Goal: Transaction & Acquisition: Purchase product/service

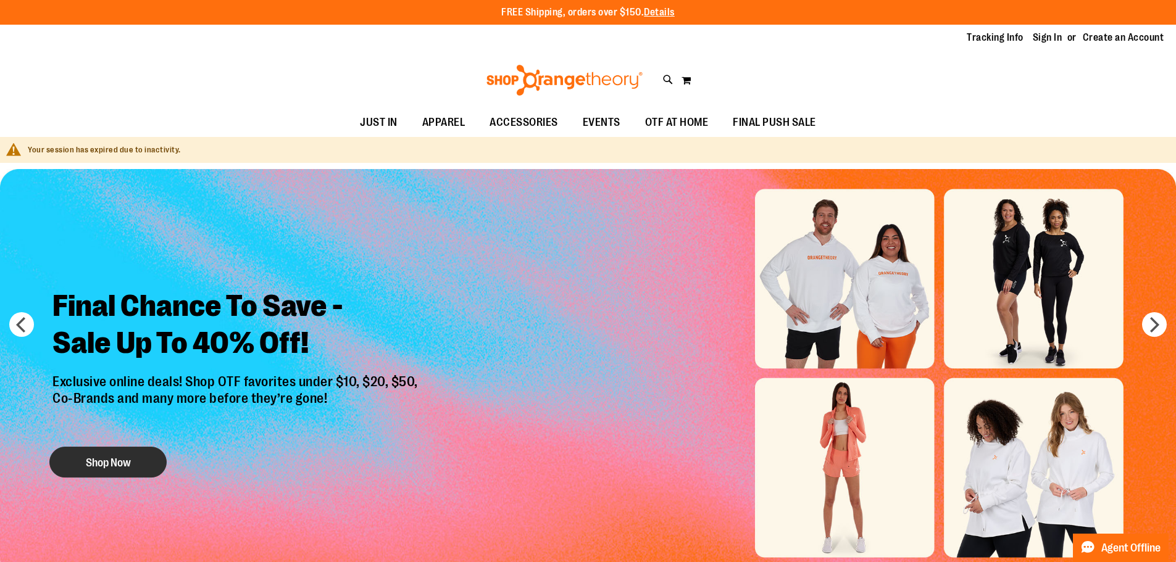
click at [127, 456] on button "Shop Now" at bounding box center [107, 462] width 117 height 31
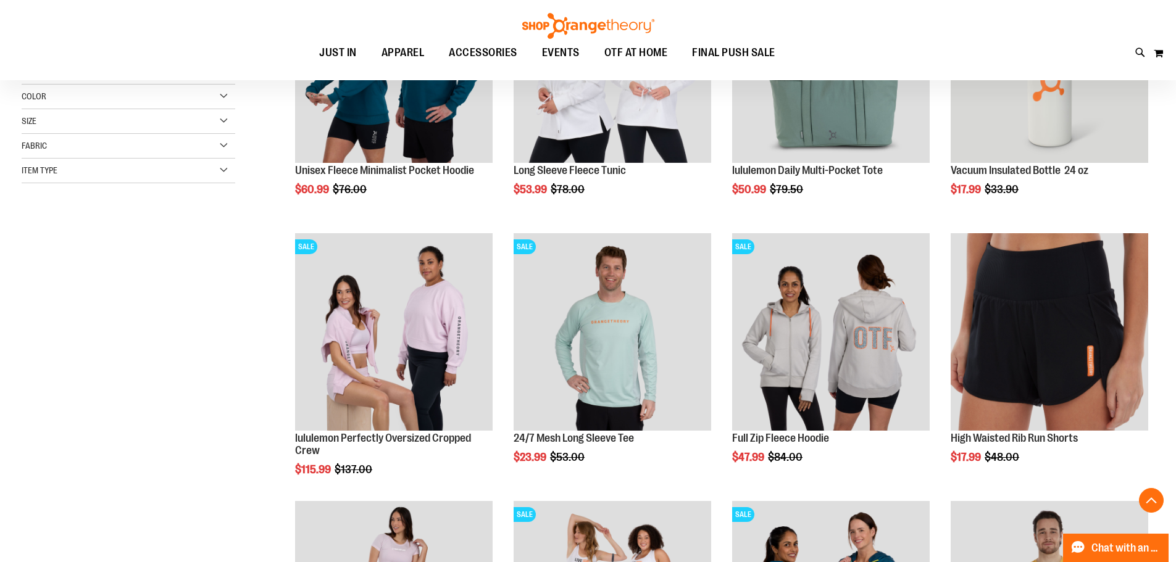
scroll to position [308, 0]
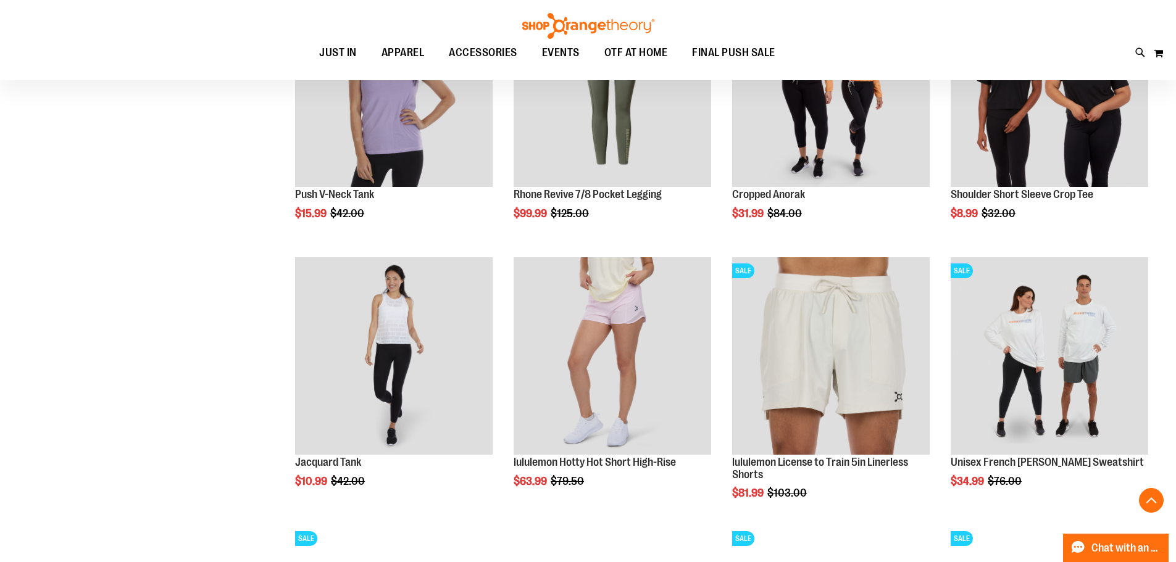
scroll to position [1234, 0]
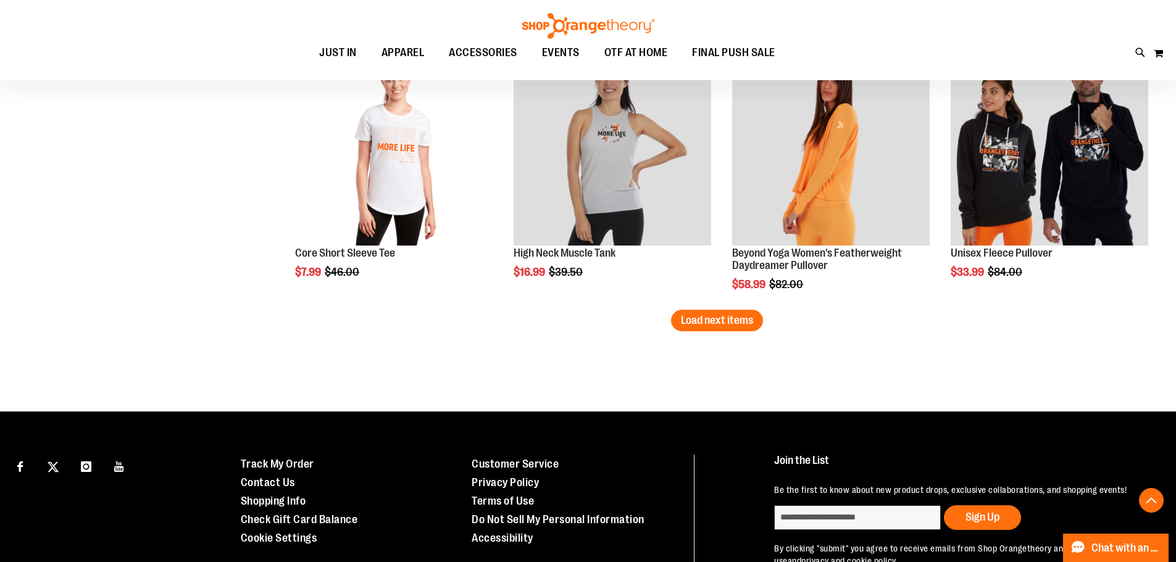
scroll to position [2344, 0]
click at [716, 320] on span "Load next items" at bounding box center [717, 319] width 72 height 12
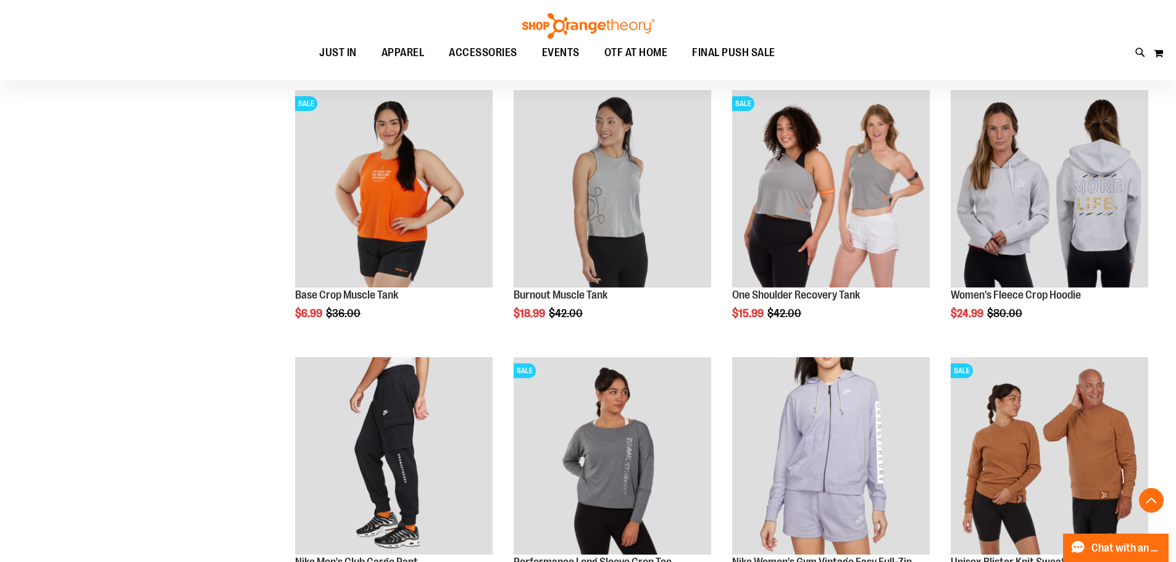
scroll to position [3085, 0]
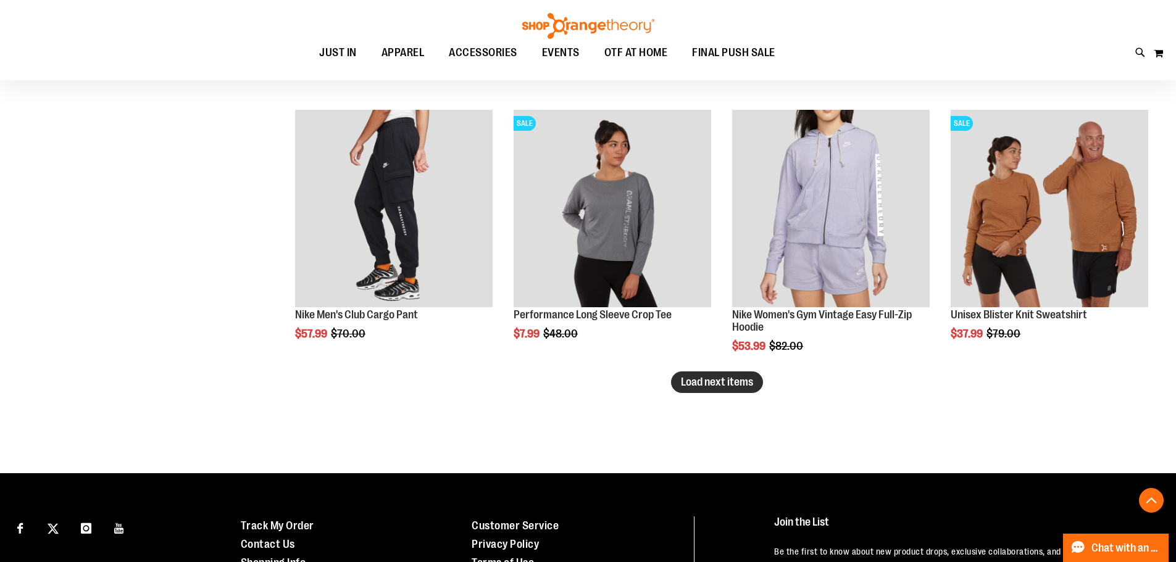
click at [686, 380] on span "Load next items" at bounding box center [717, 382] width 72 height 12
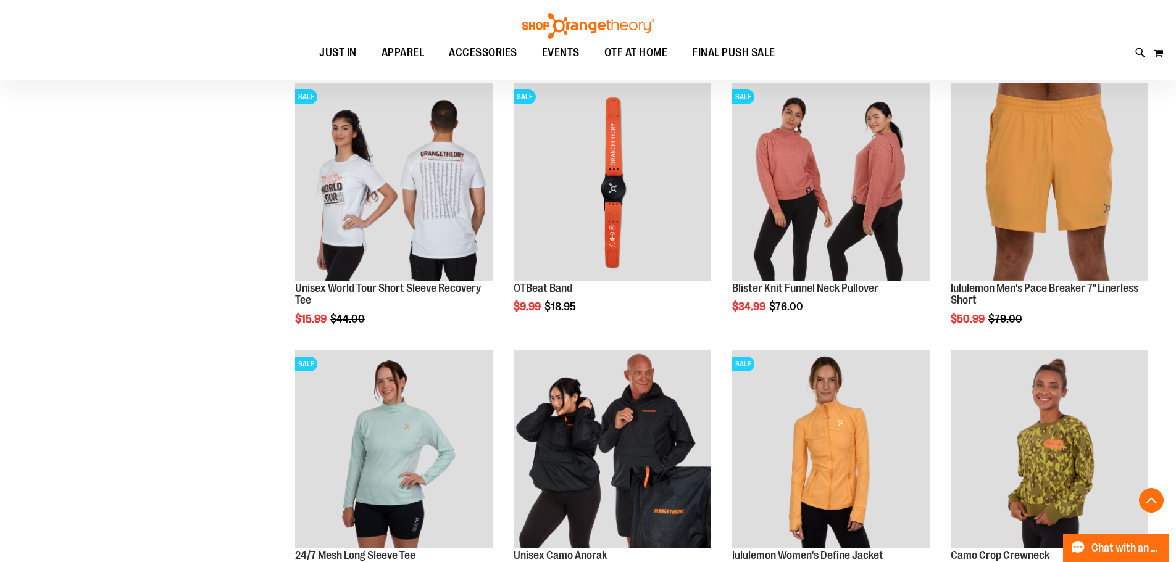
scroll to position [3764, 0]
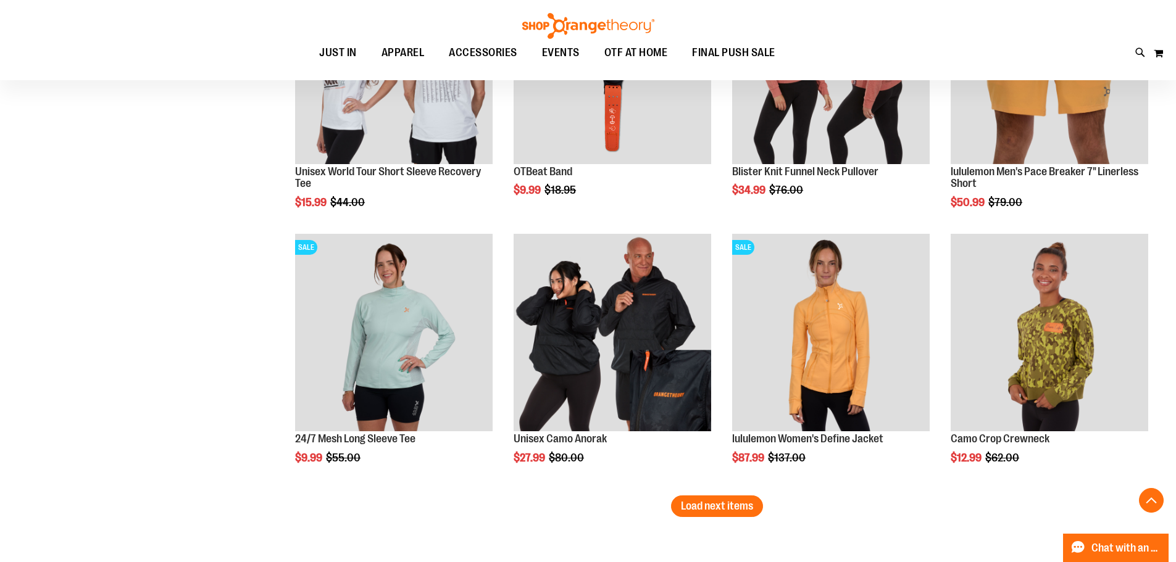
click at [734, 512] on span "Load next items" at bounding box center [717, 506] width 72 height 12
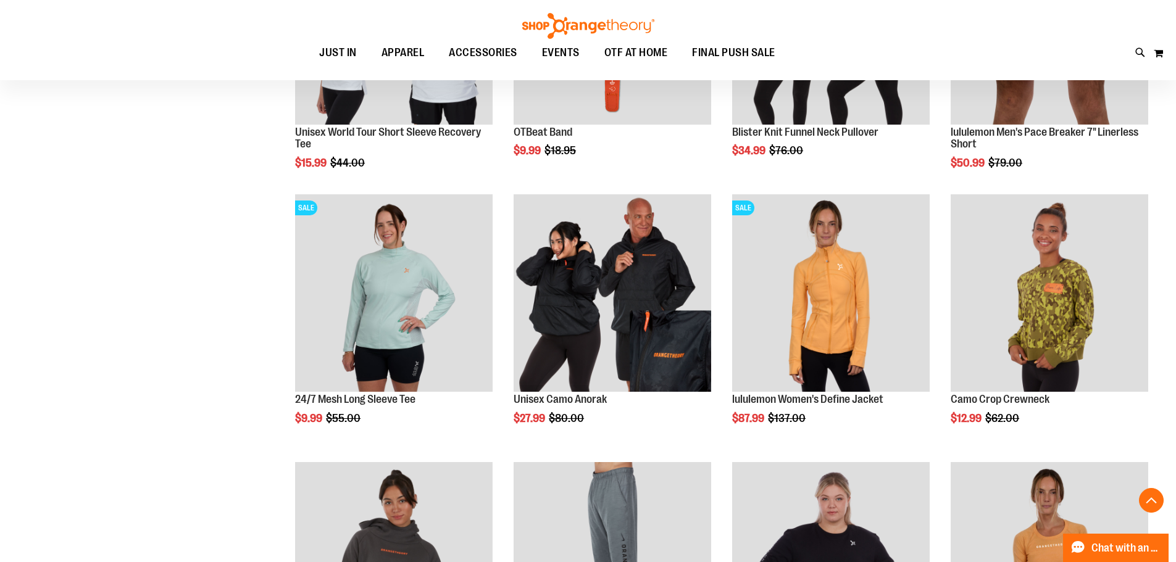
scroll to position [4072, 0]
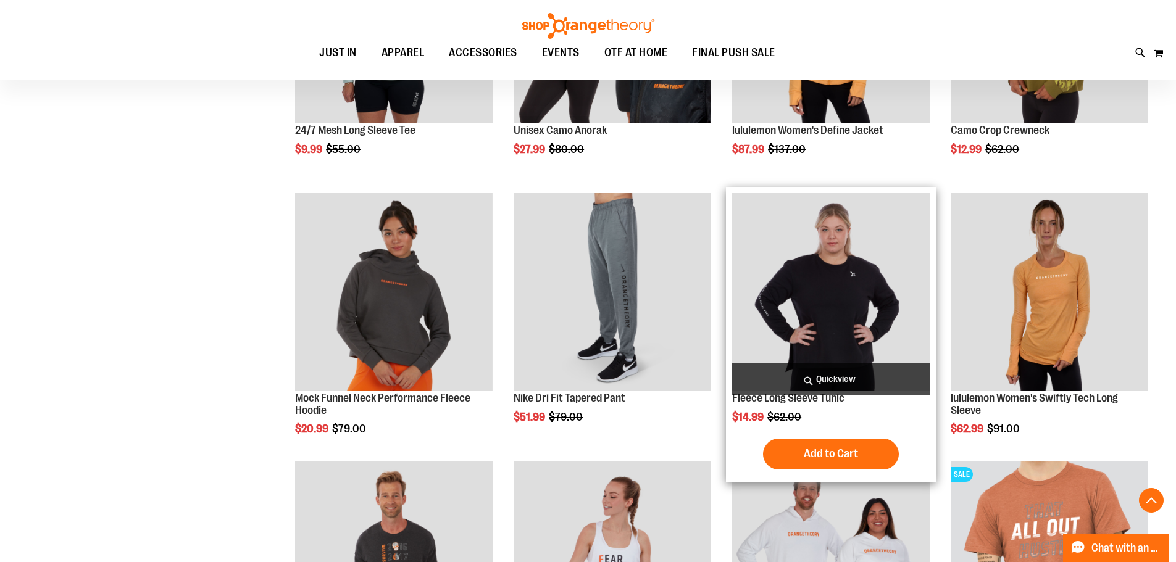
click at [815, 335] on img "product" at bounding box center [830, 291] width 197 height 197
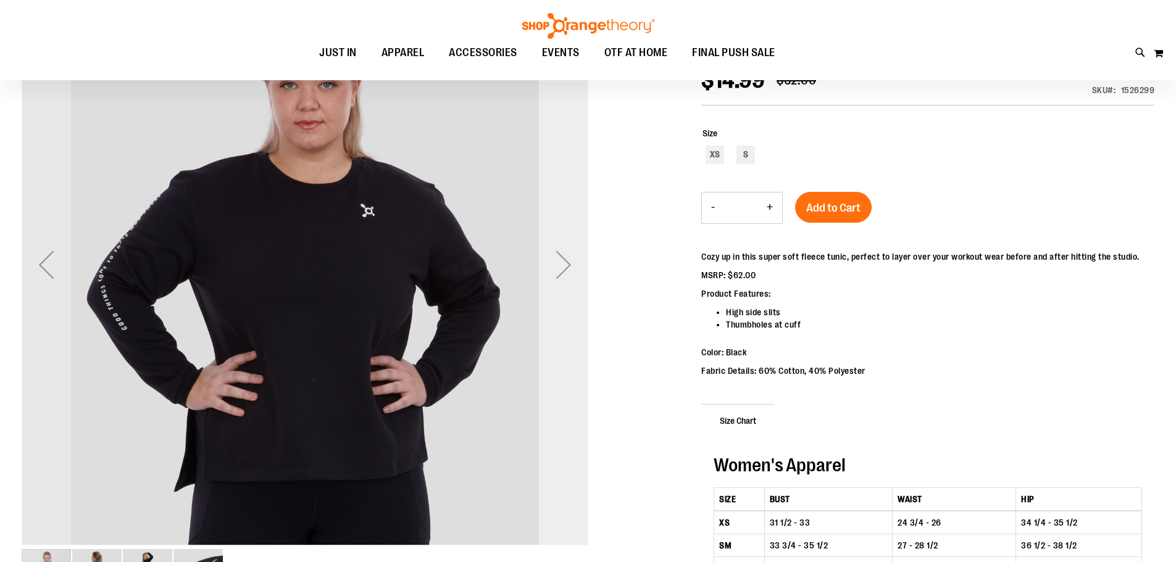
scroll to position [60, 0]
click at [567, 273] on div "Next" at bounding box center [563, 265] width 49 height 49
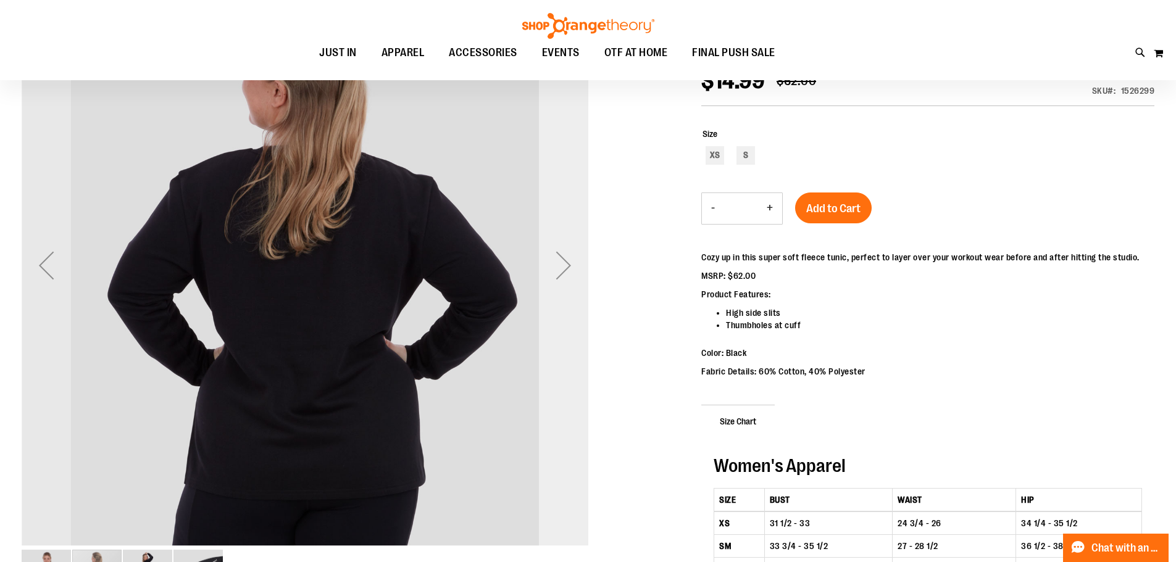
click at [567, 273] on div "Next" at bounding box center [563, 265] width 49 height 49
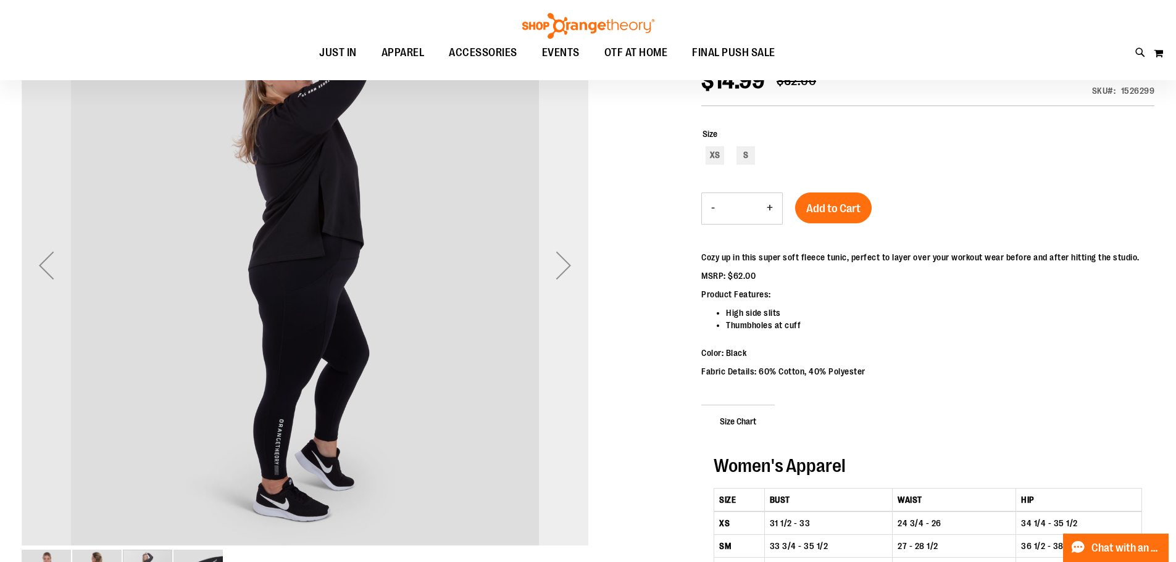
click at [567, 273] on div "Next" at bounding box center [563, 265] width 49 height 49
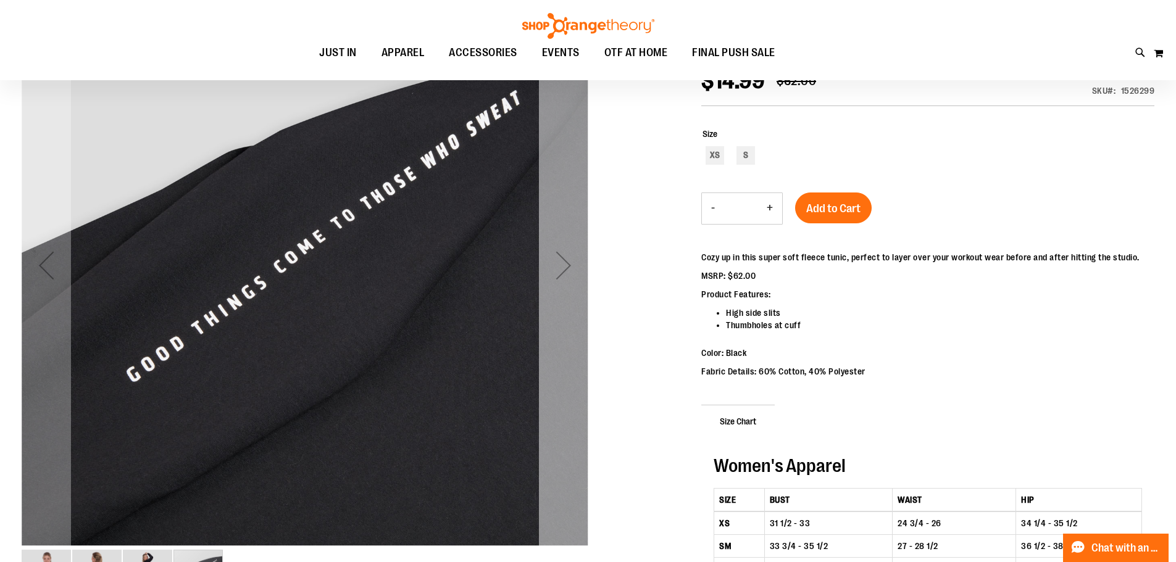
click at [567, 273] on div "Next" at bounding box center [563, 265] width 49 height 49
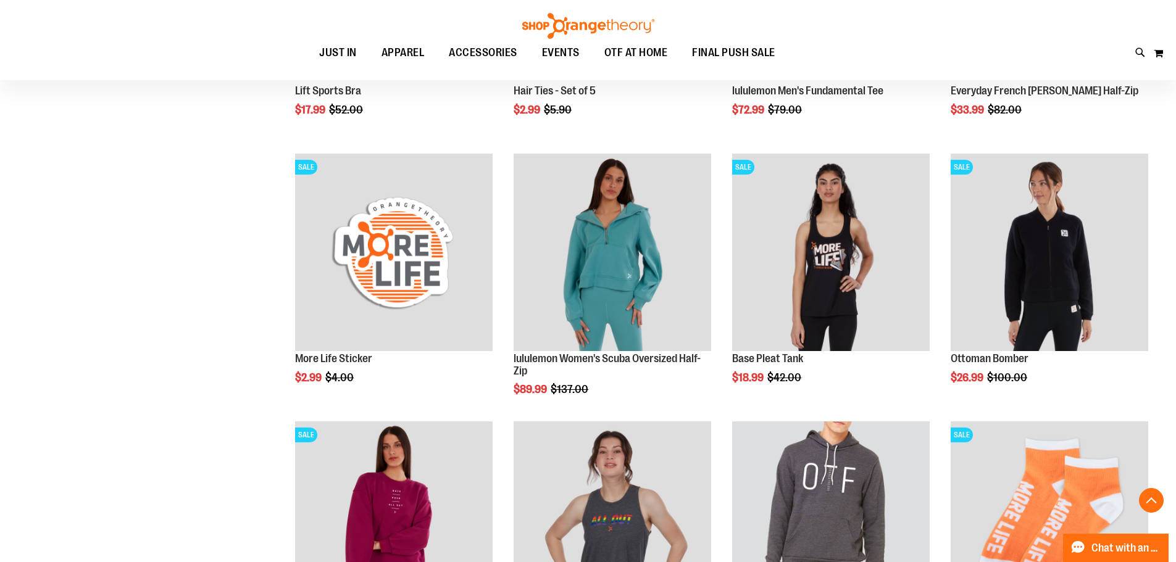
scroll to position [1222, 0]
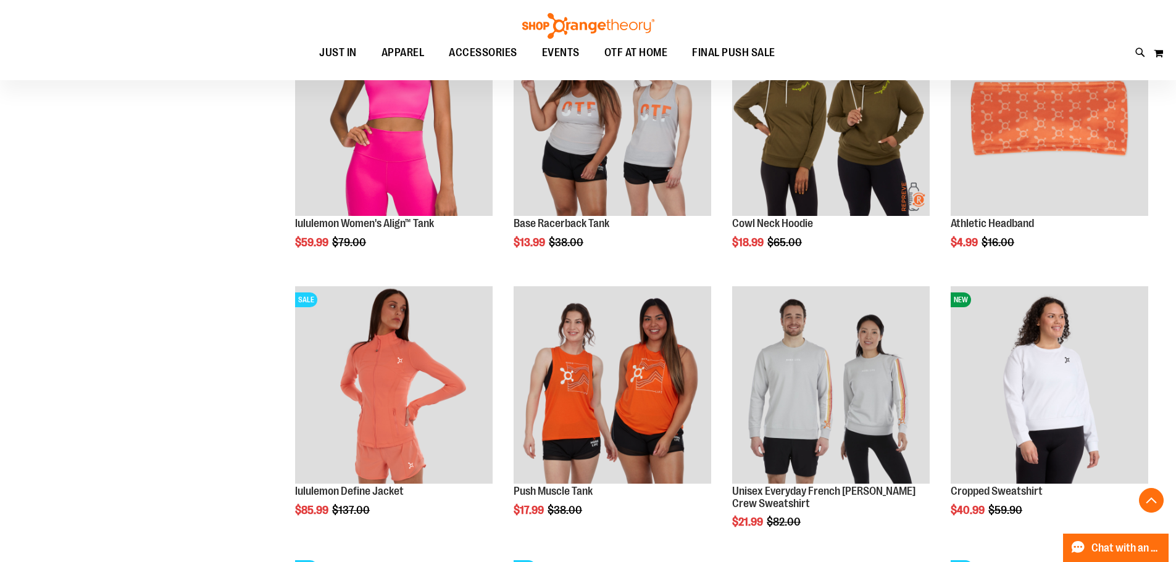
scroll to position [1962, 0]
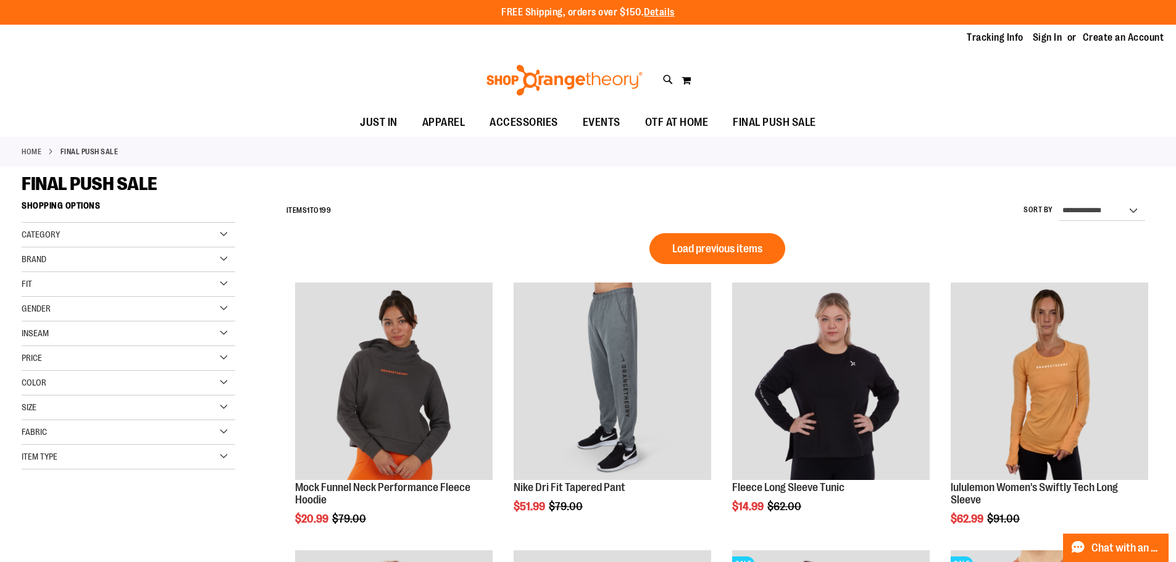
click at [224, 239] on div "Category" at bounding box center [129, 235] width 214 height 25
click at [222, 283] on div "Fit" at bounding box center [129, 284] width 214 height 25
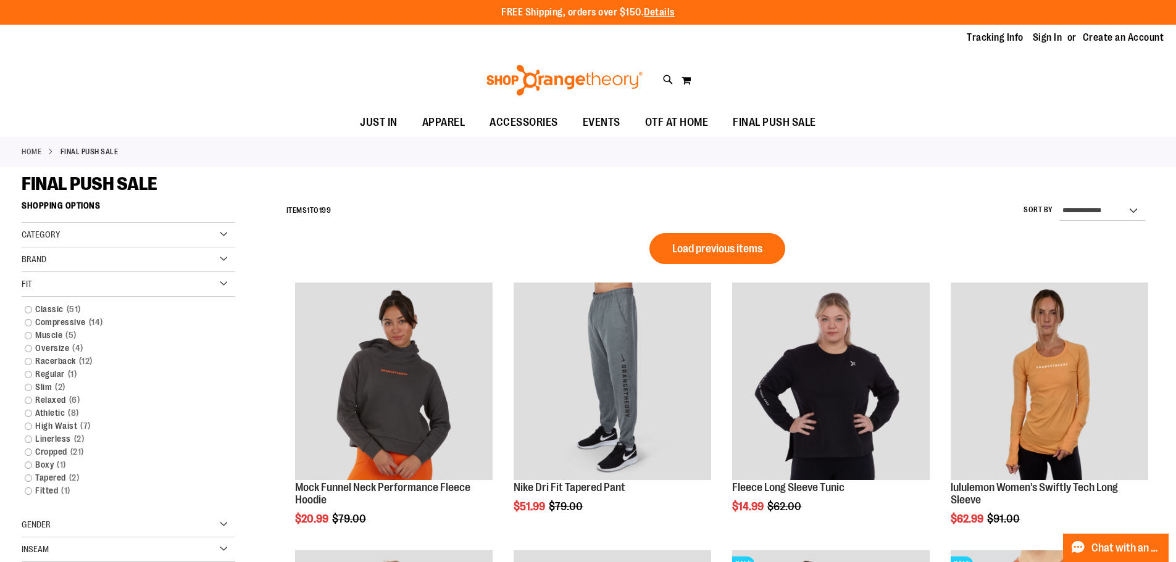
click at [222, 283] on div "Fit" at bounding box center [129, 284] width 214 height 25
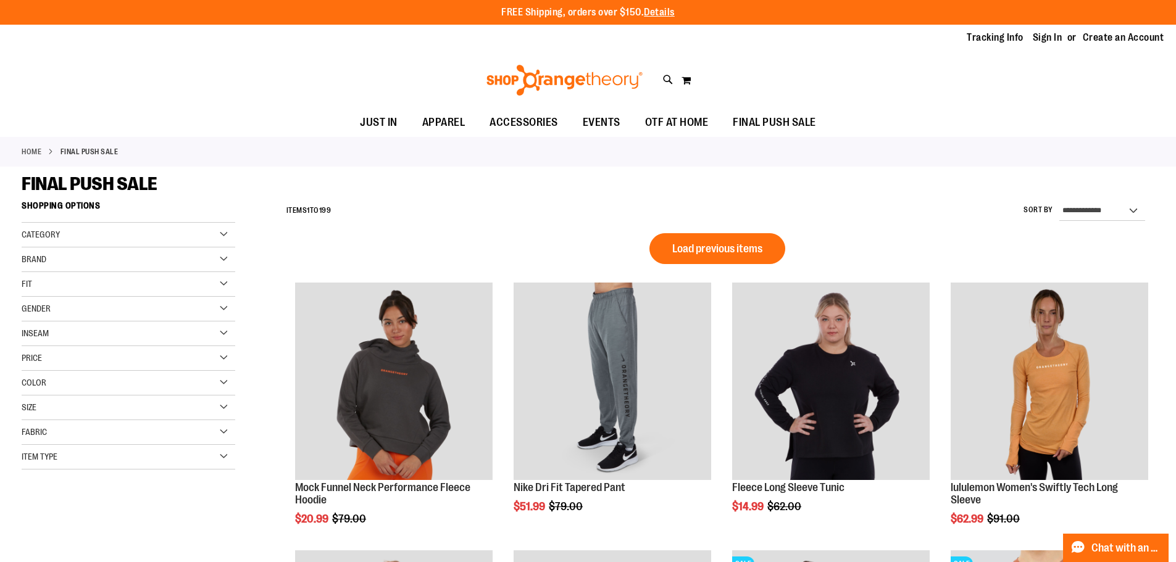
click at [226, 456] on div "Item Type" at bounding box center [129, 457] width 214 height 25
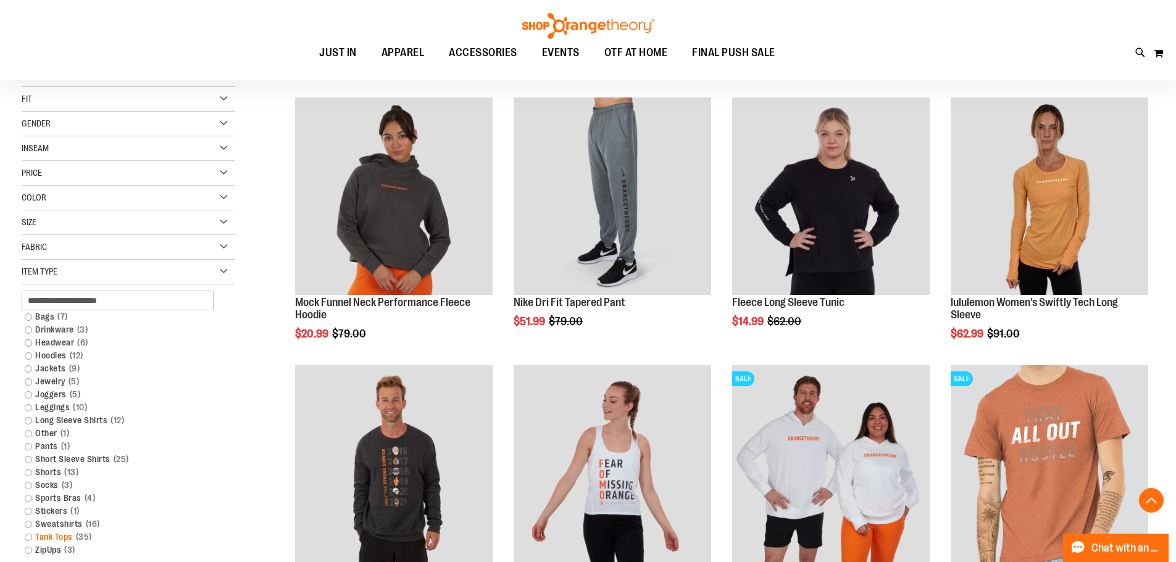
scroll to position [370, 0]
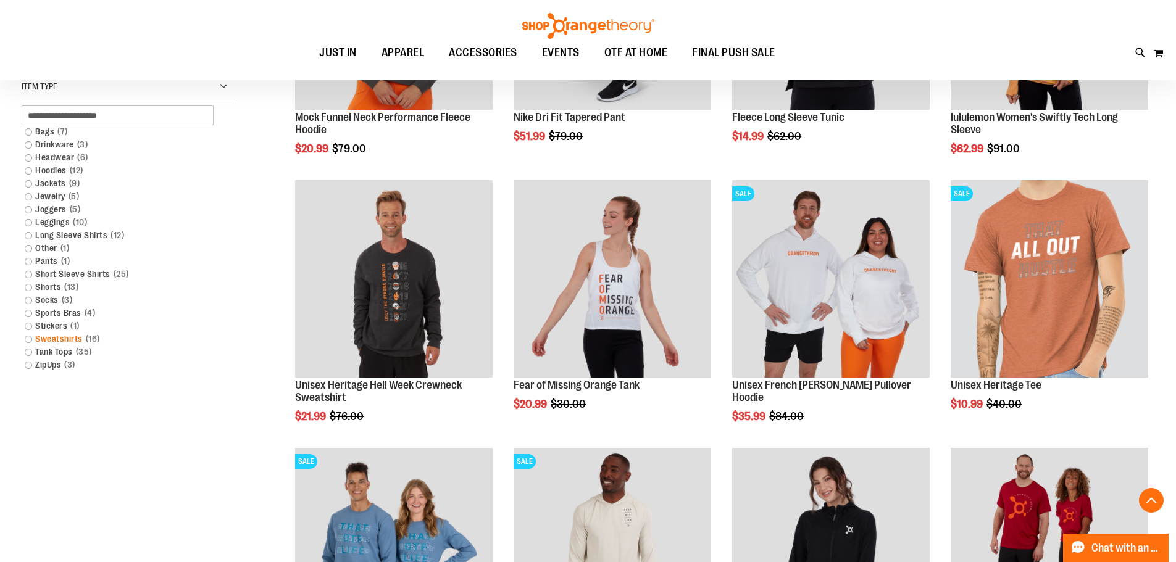
click at [23, 340] on link "Sweatshirts 16 items" at bounding box center [121, 339] width 205 height 13
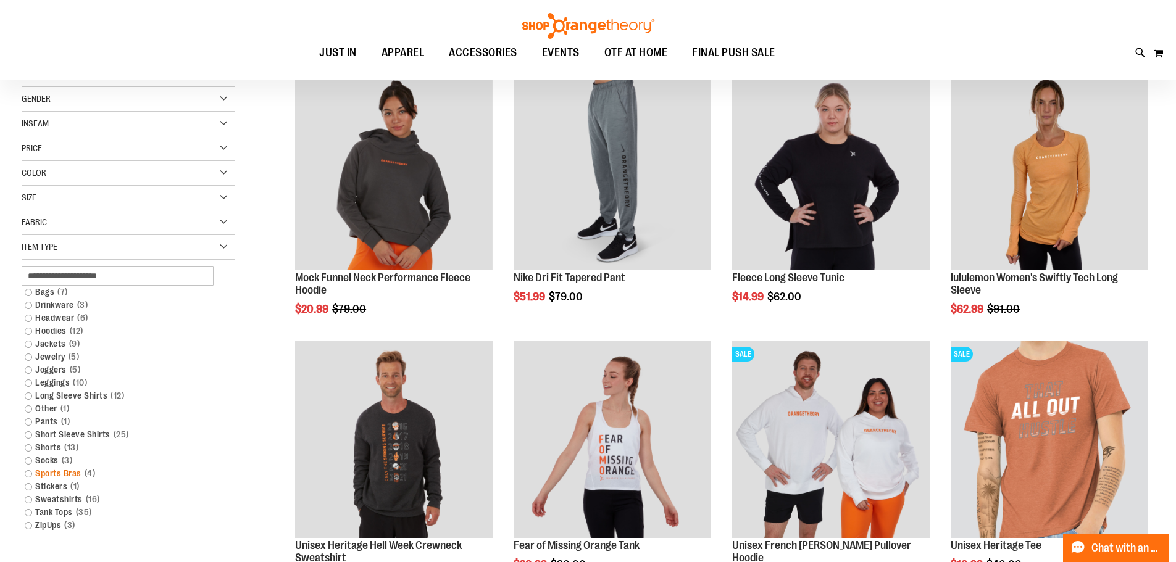
scroll to position [362, 0]
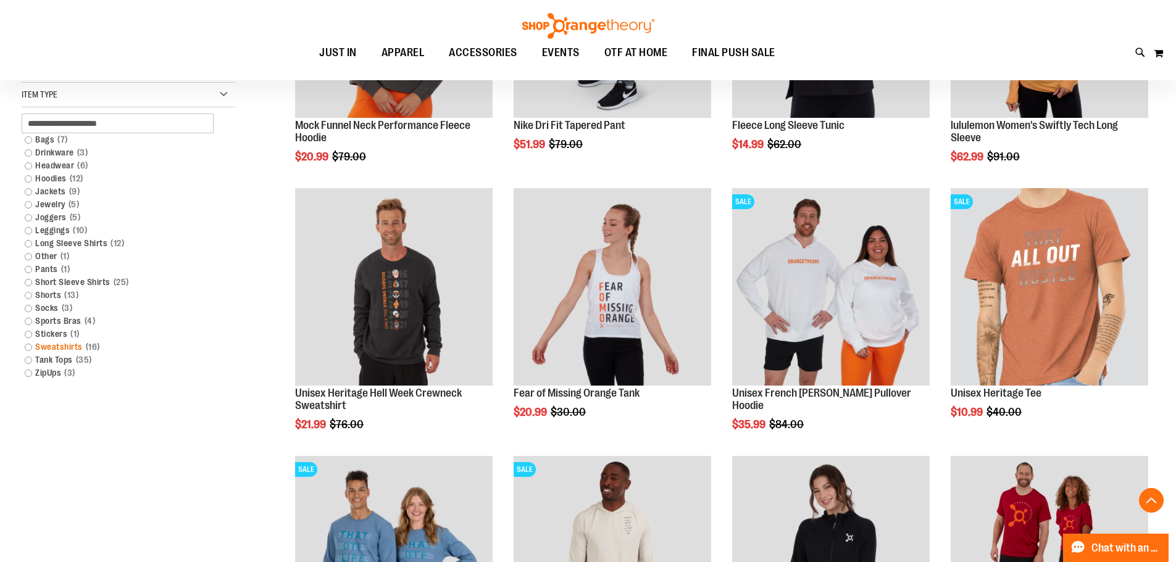
click at [29, 349] on link "Sweatshirts 16 items" at bounding box center [121, 347] width 205 height 13
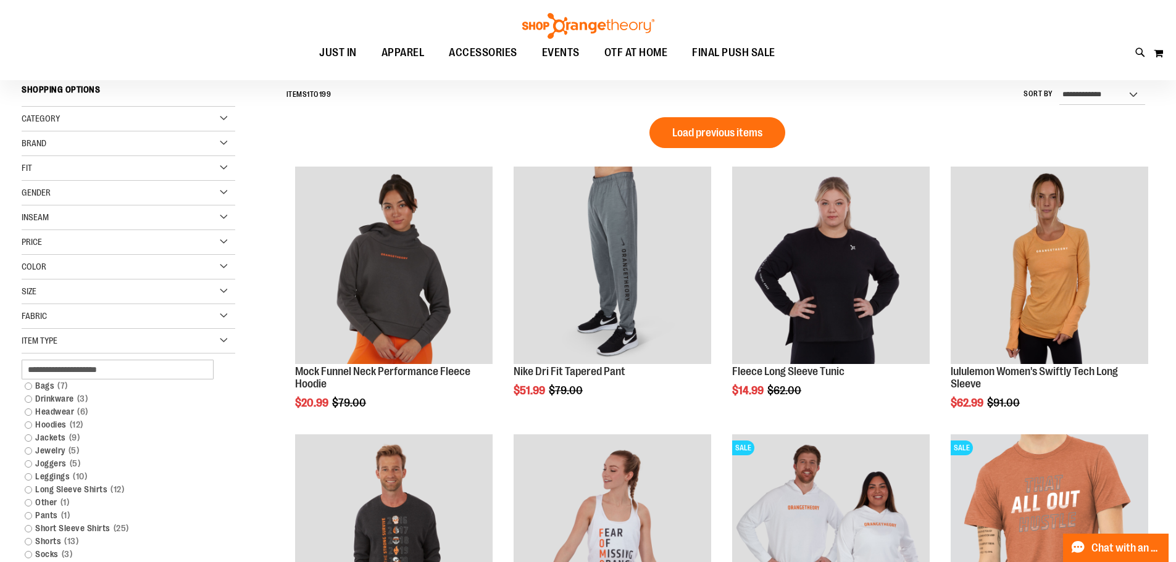
scroll to position [115, 0]
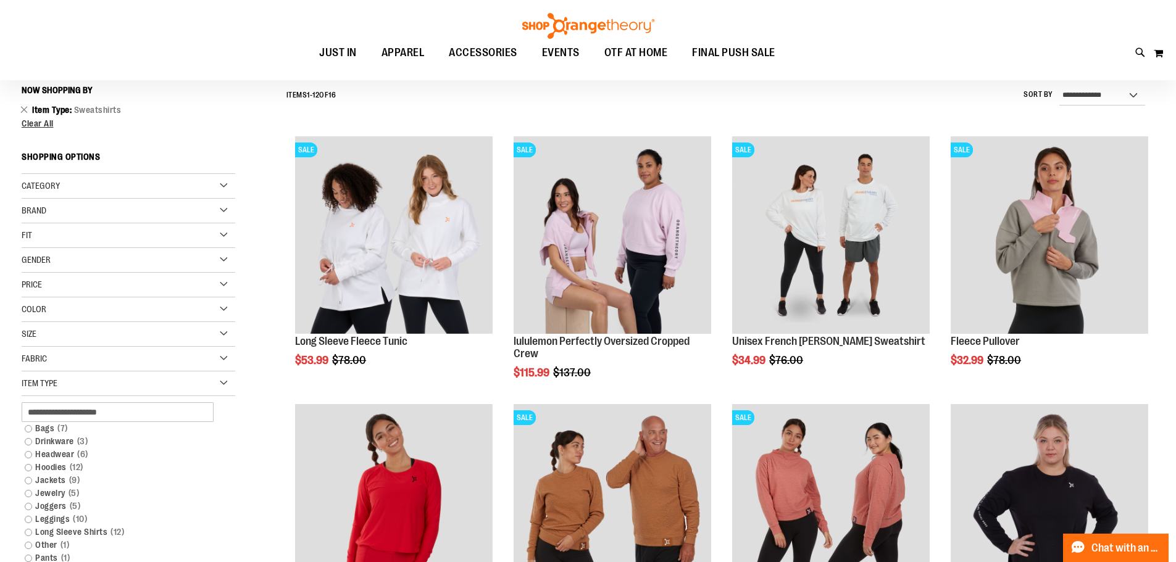
scroll to position [362, 0]
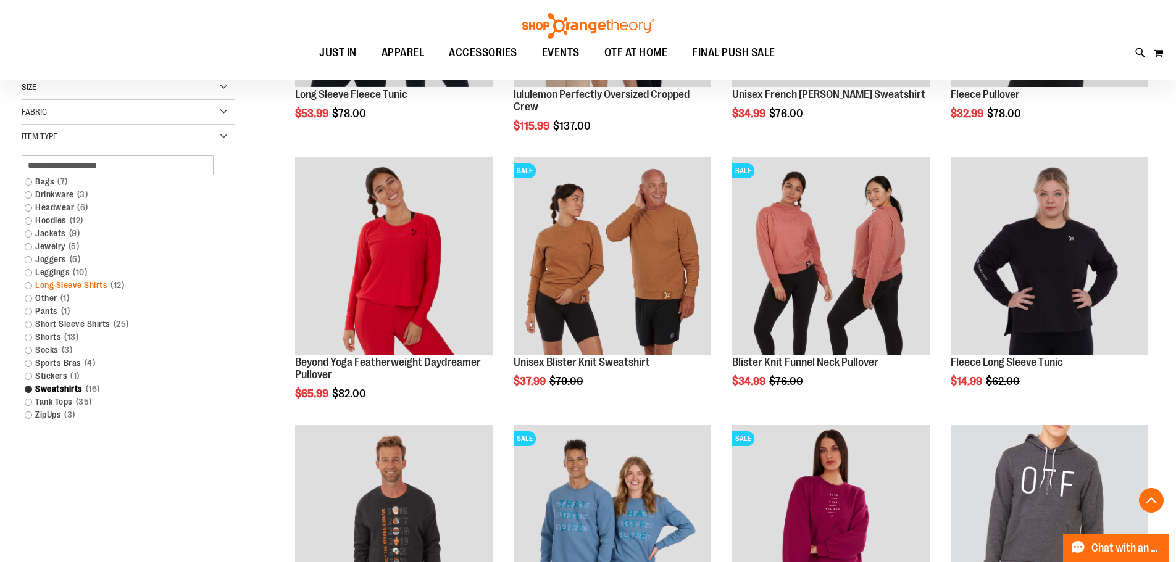
click at [27, 285] on link "Long Sleeve Shirts 12 items" at bounding box center [121, 285] width 205 height 13
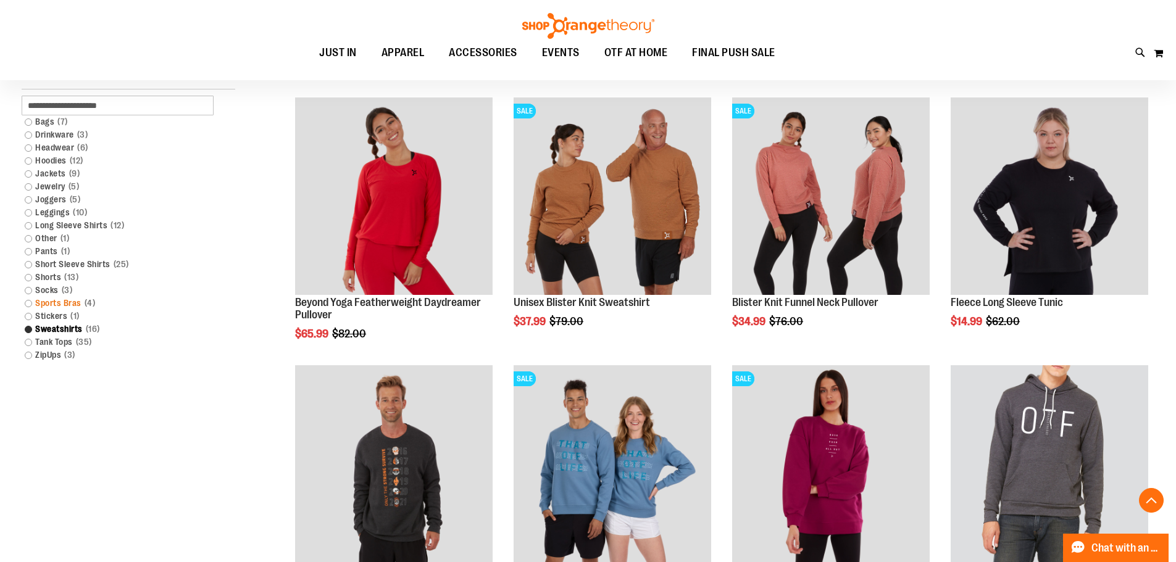
scroll to position [423, 0]
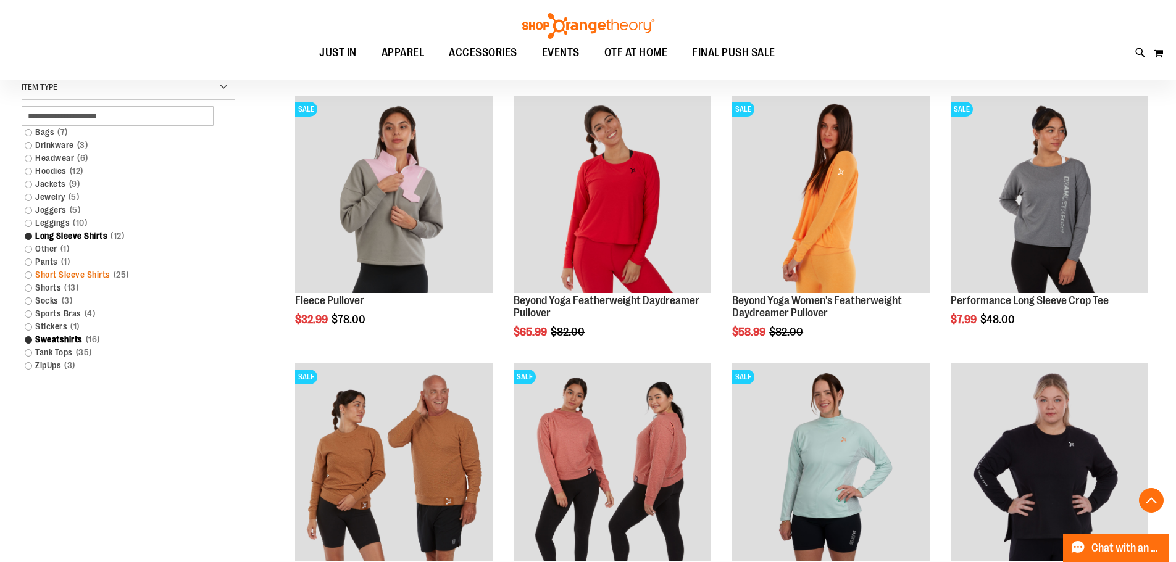
click at [26, 276] on link "Short Sleeve Shirts 25 items" at bounding box center [121, 274] width 205 height 13
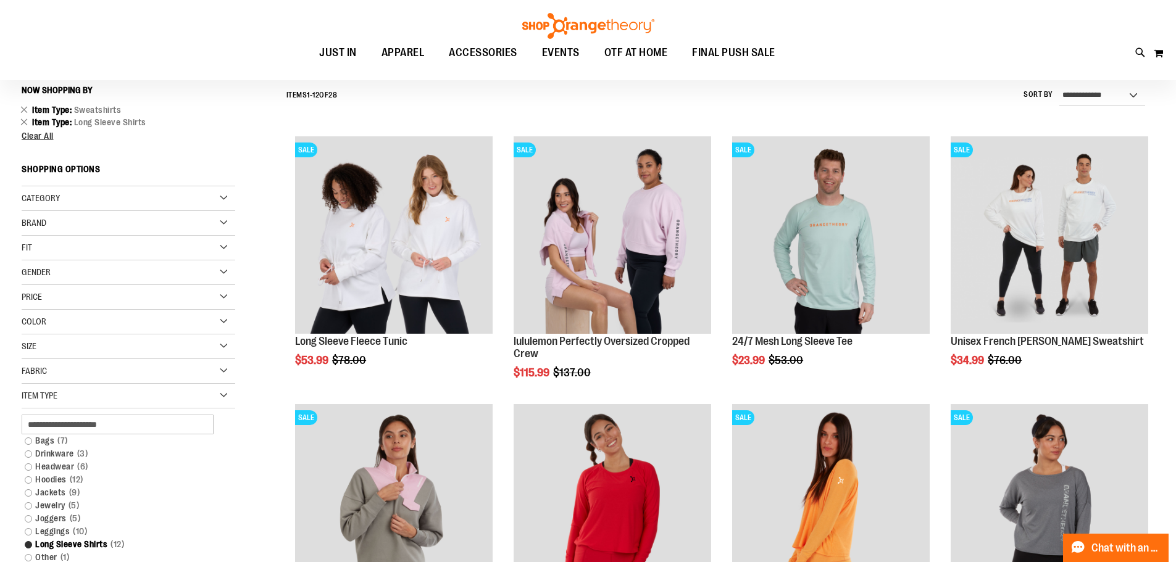
scroll to position [362, 0]
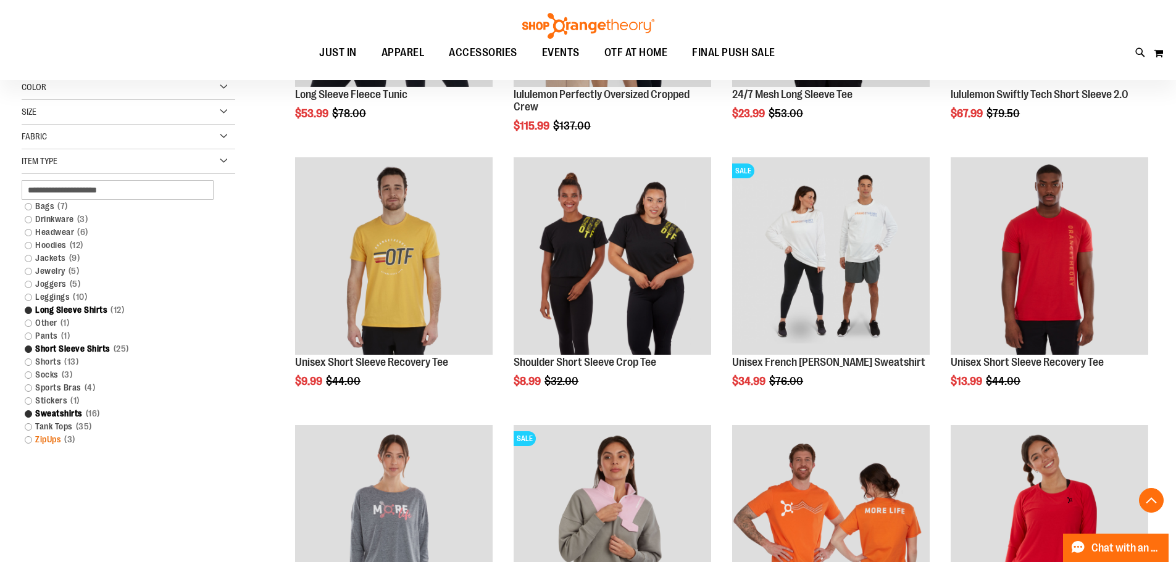
click at [26, 440] on link "ZipUps 3 items" at bounding box center [121, 439] width 205 height 13
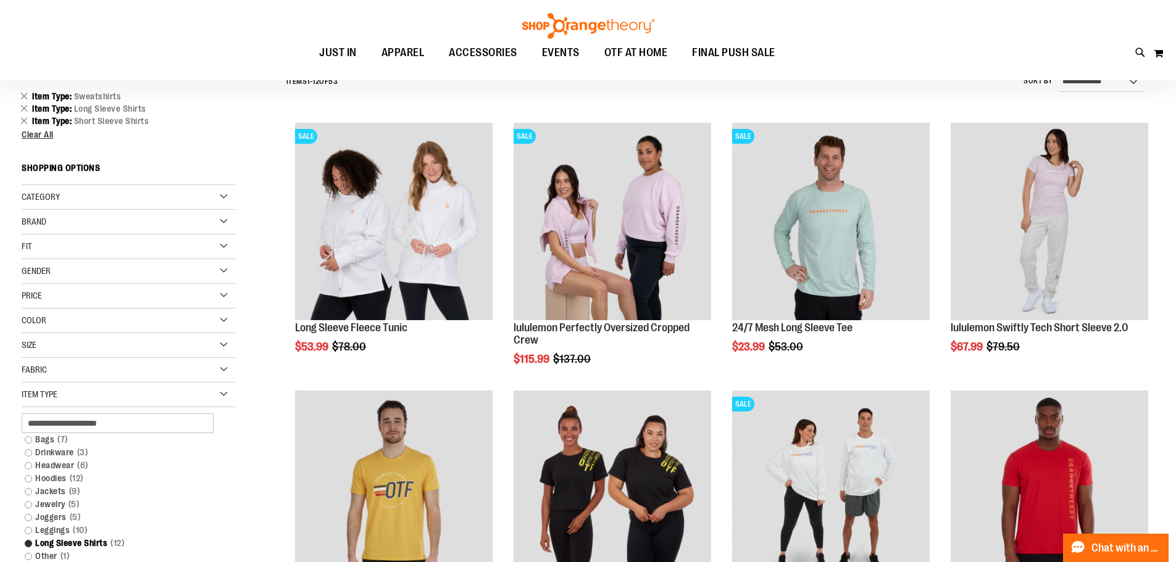
scroll to position [115, 0]
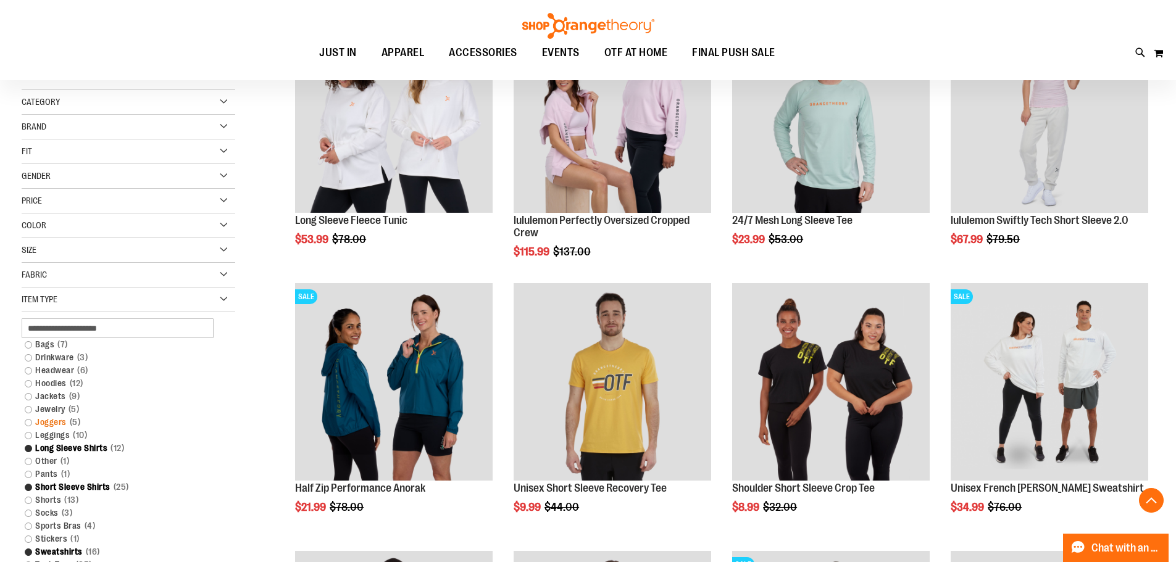
scroll to position [238, 0]
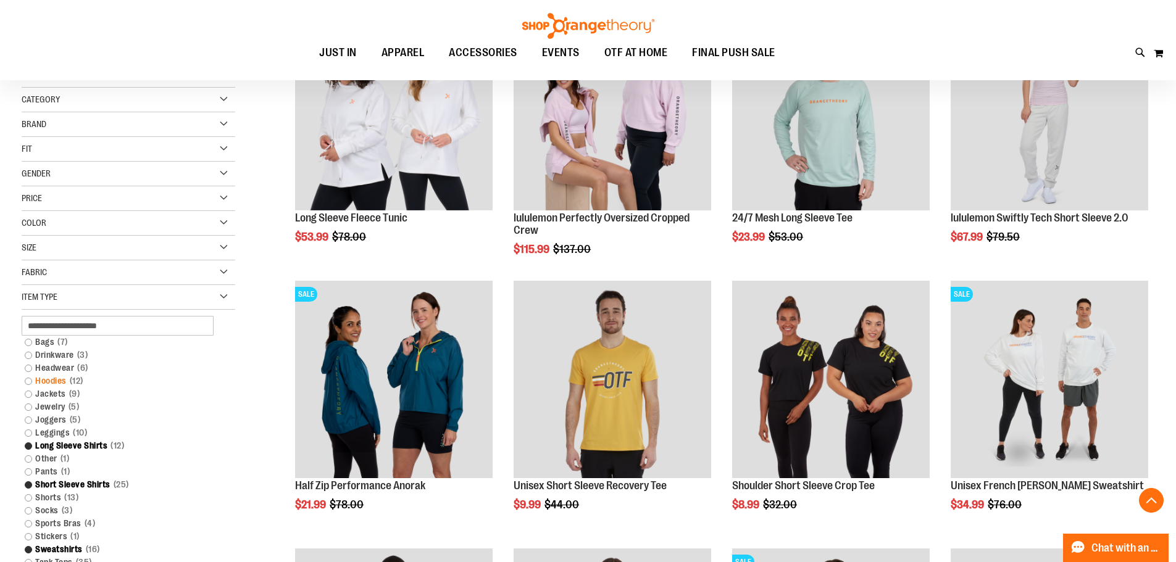
click at [30, 383] on link "Hoodies 12 items" at bounding box center [121, 381] width 205 height 13
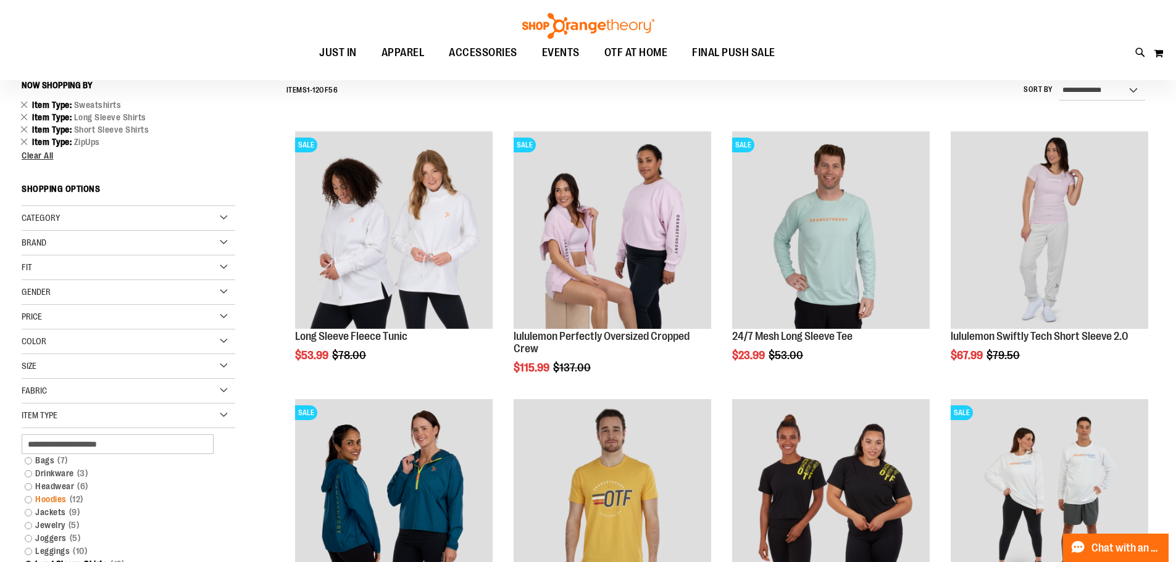
scroll to position [115, 0]
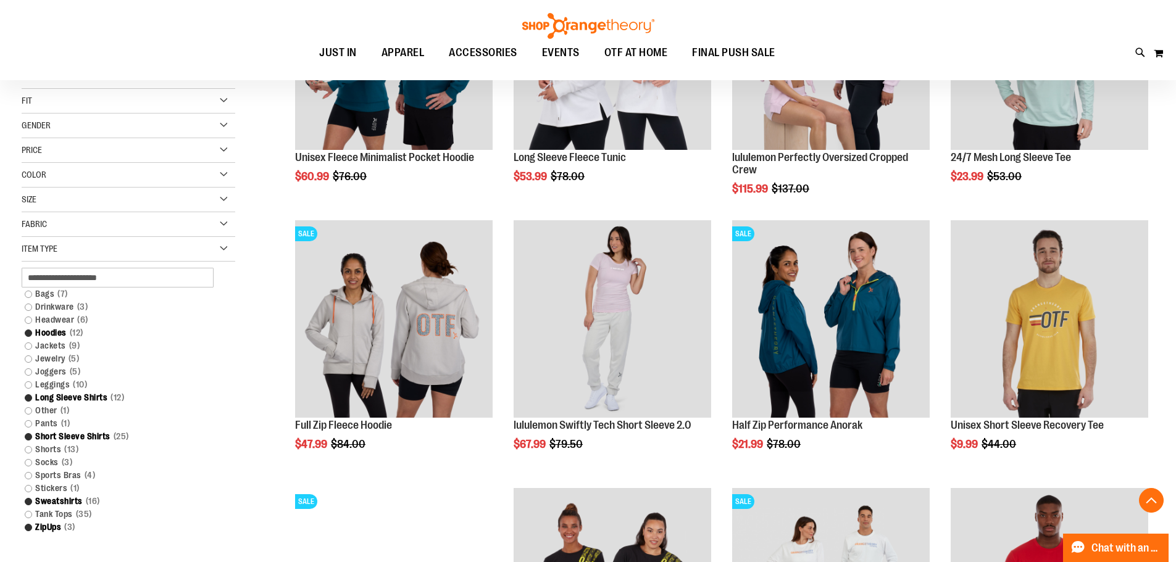
scroll to position [300, 0]
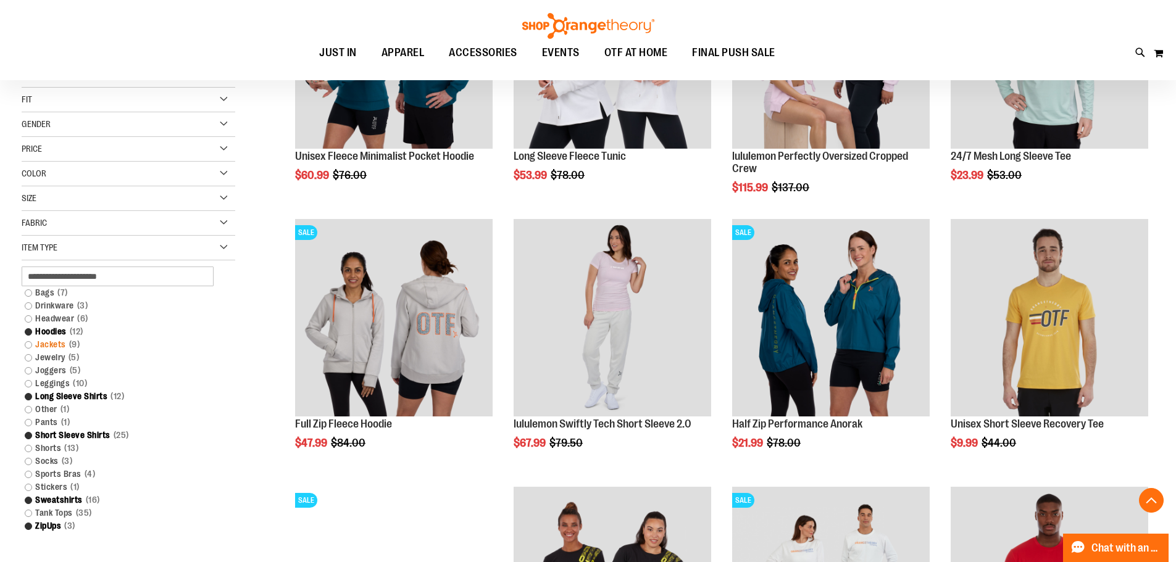
click at [30, 345] on link "Jackets 9 items" at bounding box center [121, 344] width 205 height 13
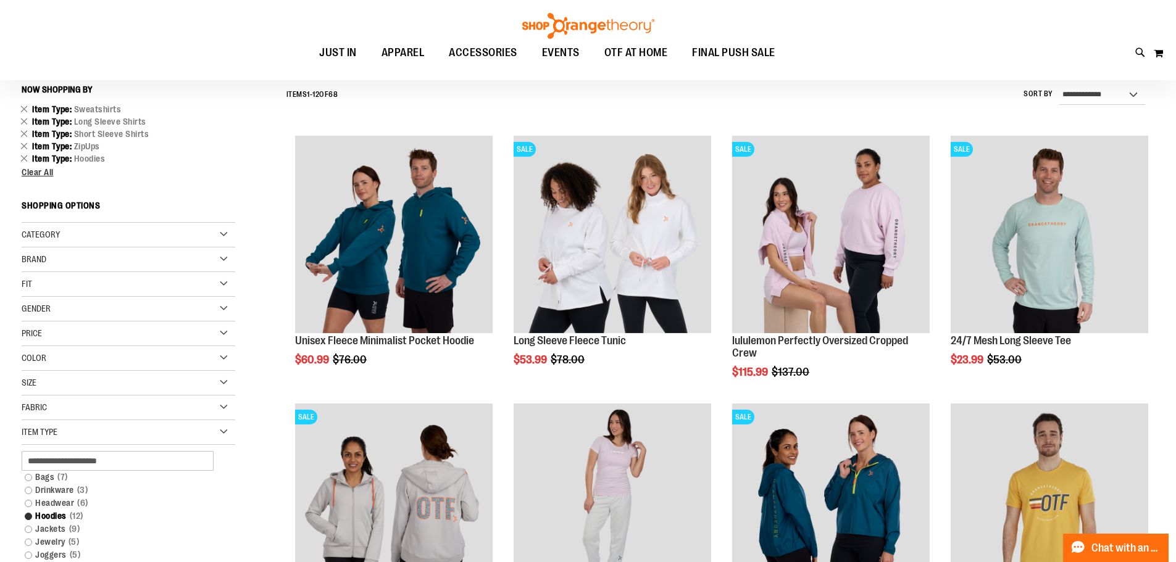
scroll to position [115, 0]
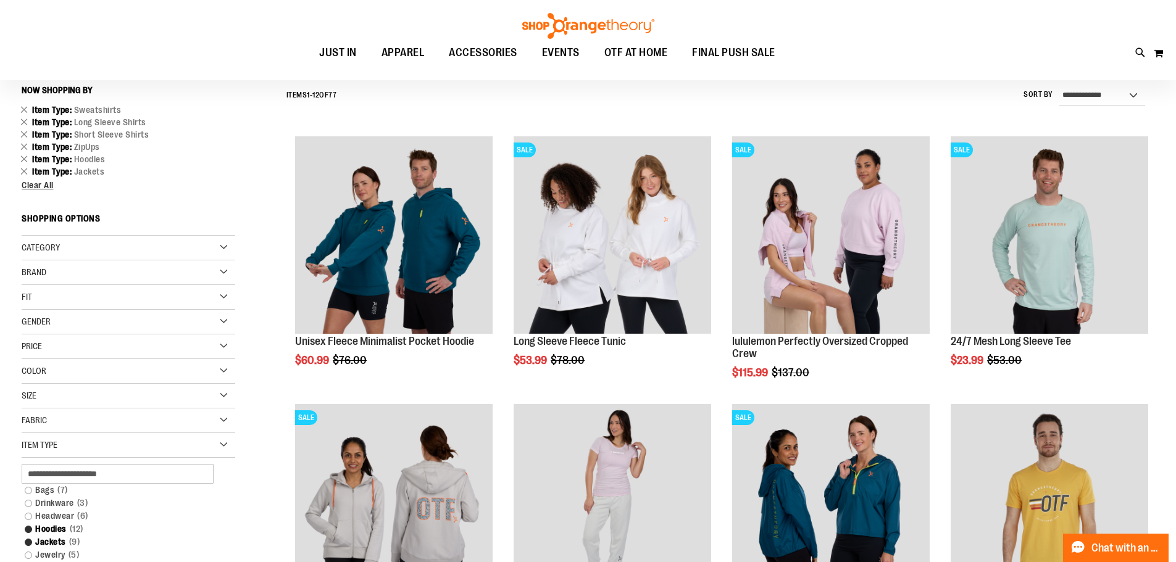
click at [107, 319] on div "Gender" at bounding box center [129, 322] width 214 height 25
click at [29, 362] on link "Women 45 items" at bounding box center [121, 360] width 205 height 13
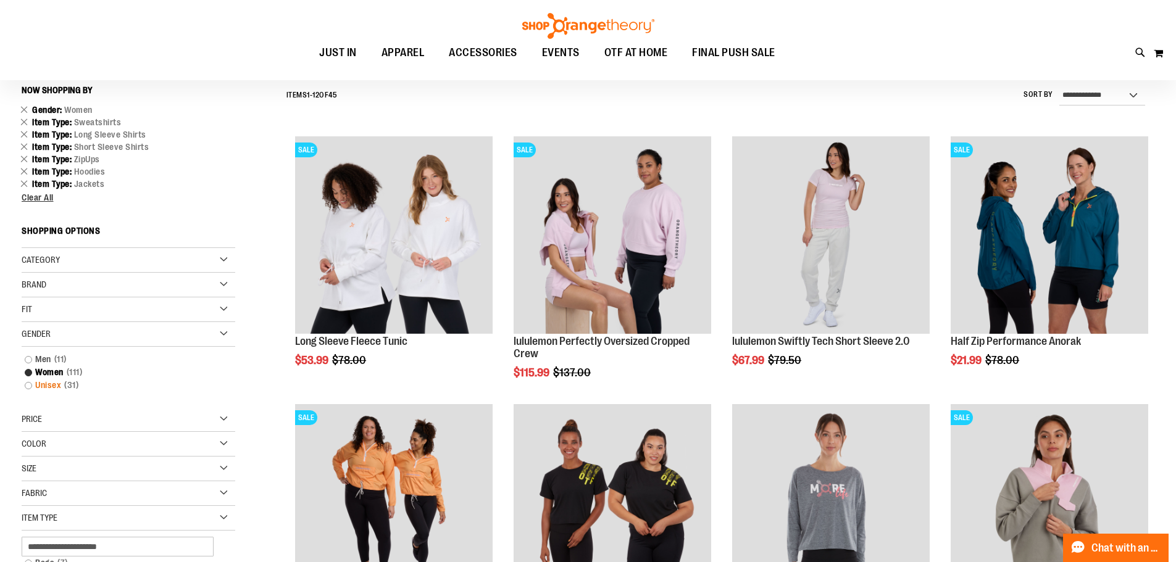
click at [26, 389] on link "Unisex 31 items" at bounding box center [121, 385] width 205 height 13
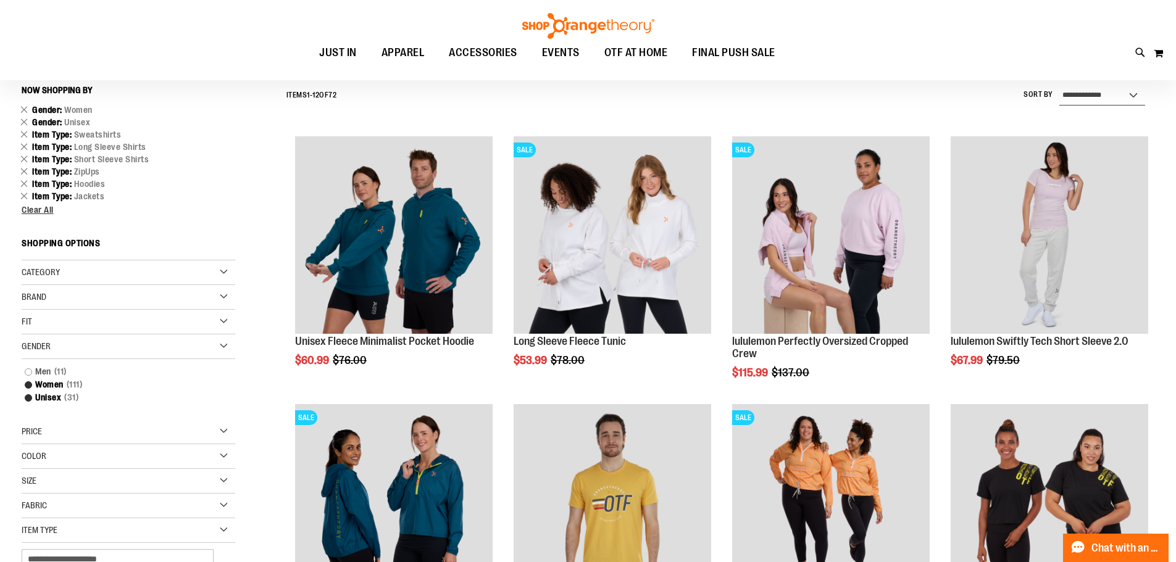
click at [1081, 100] on select "**********" at bounding box center [1102, 96] width 86 height 20
select select "*********"
click at [1059, 86] on select "**********" at bounding box center [1102, 96] width 86 height 20
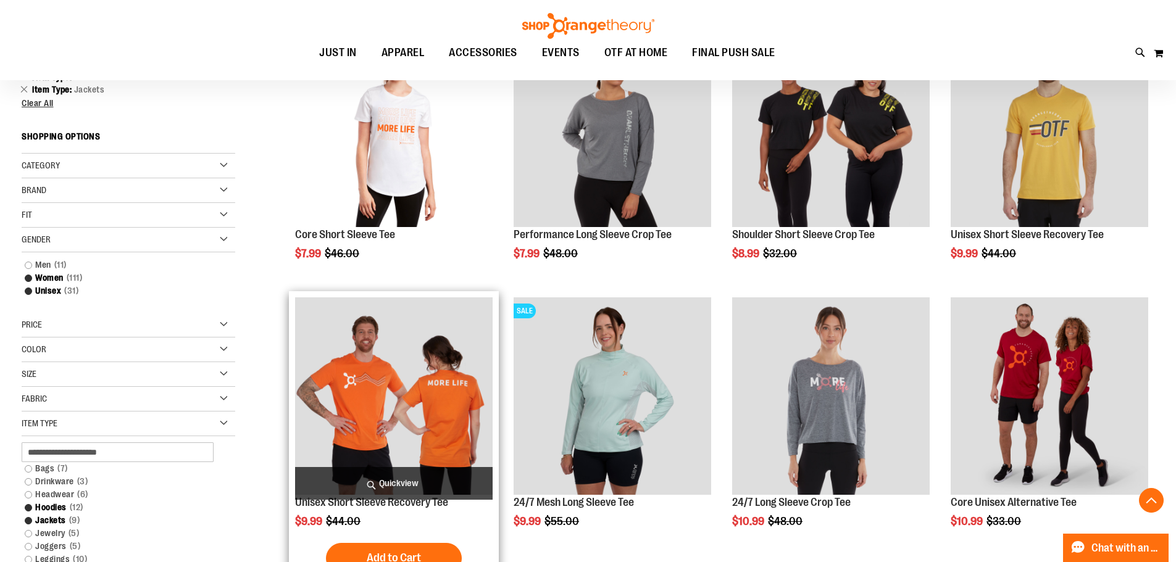
scroll to position [238, 0]
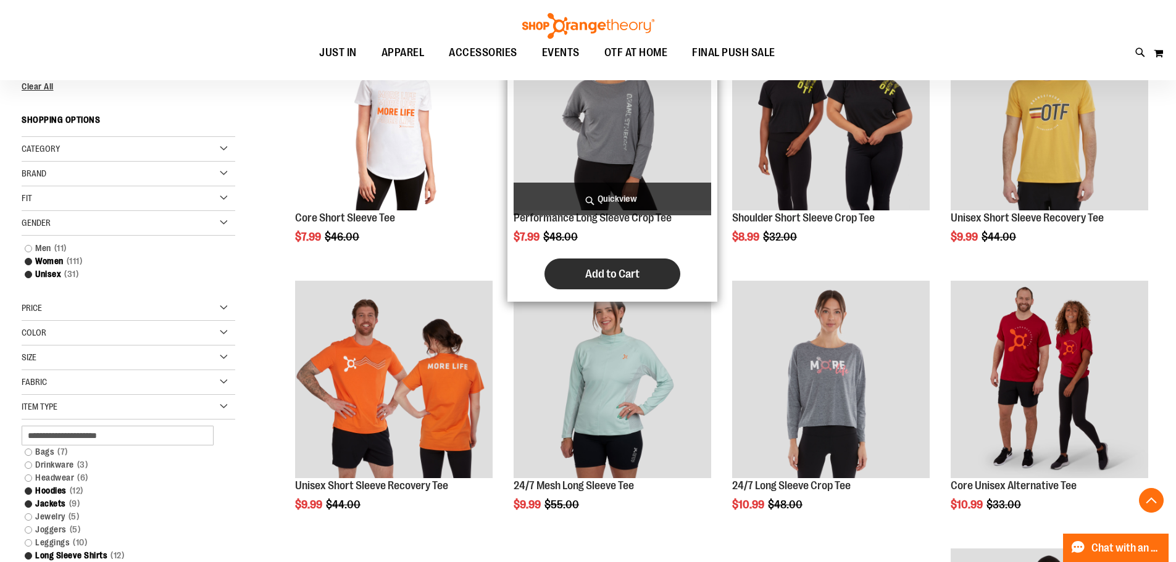
click at [634, 275] on span "Add to Cart" at bounding box center [612, 274] width 54 height 14
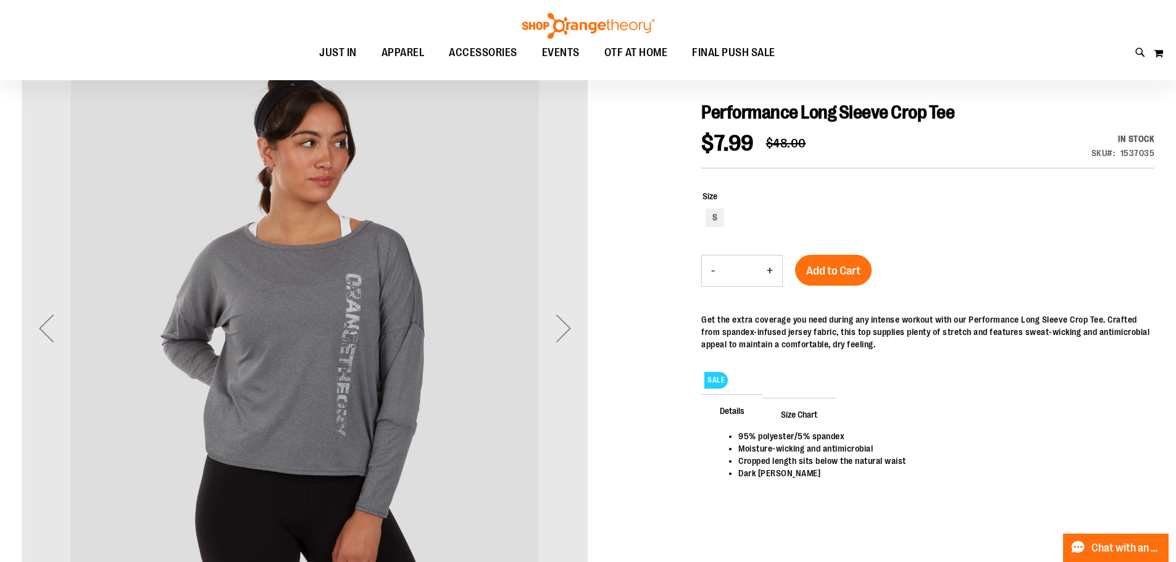
scroll to position [185, 0]
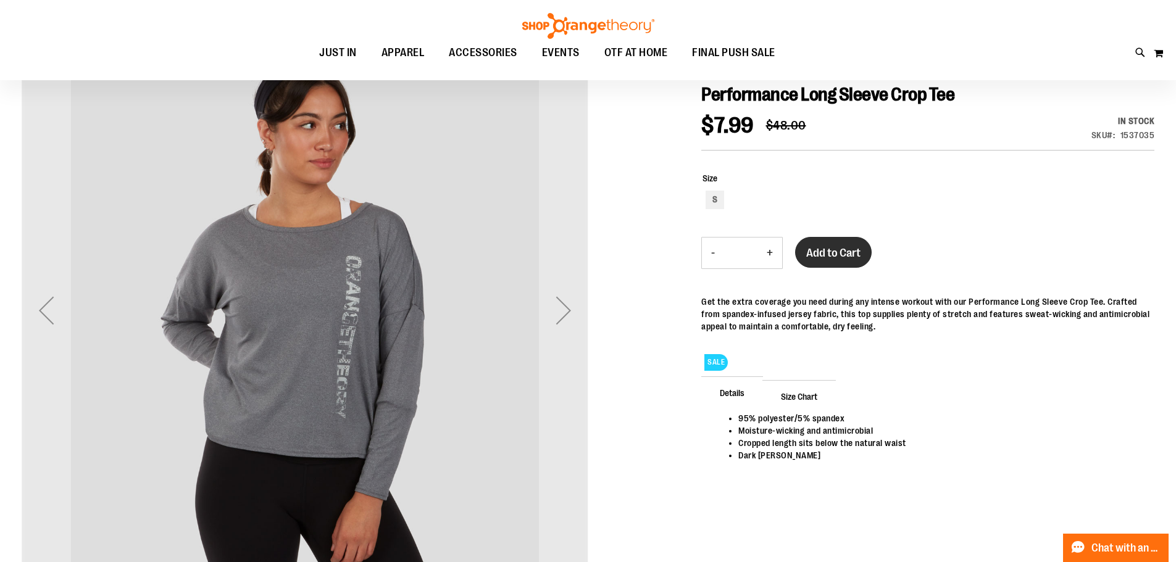
click at [825, 258] on span "Add to Cart" at bounding box center [833, 253] width 54 height 14
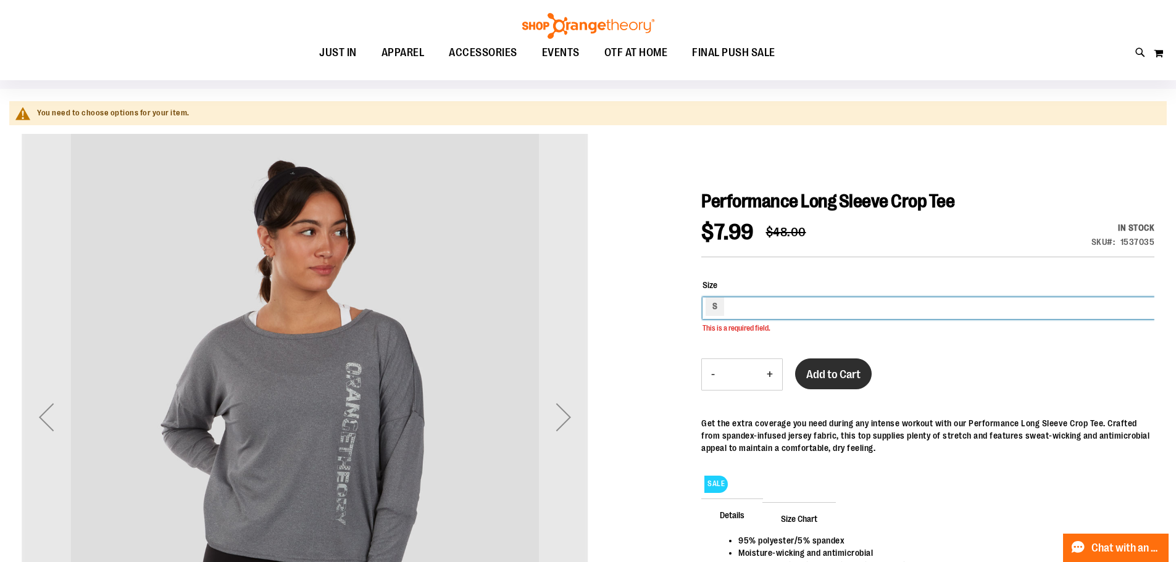
scroll to position [76, 0]
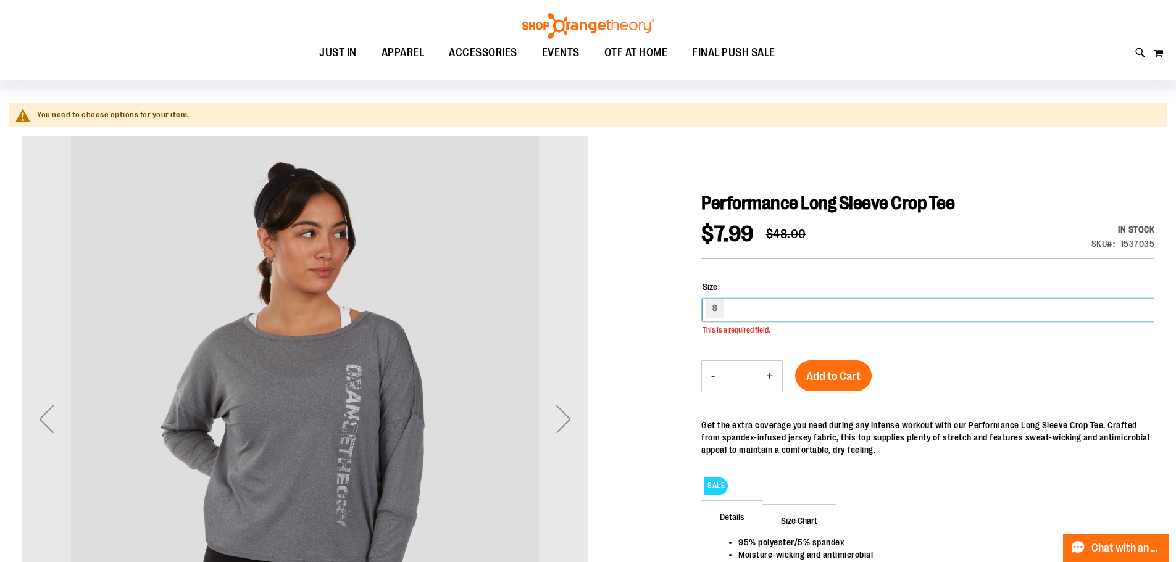
click at [762, 307] on div "S" at bounding box center [928, 310] width 452 height 22
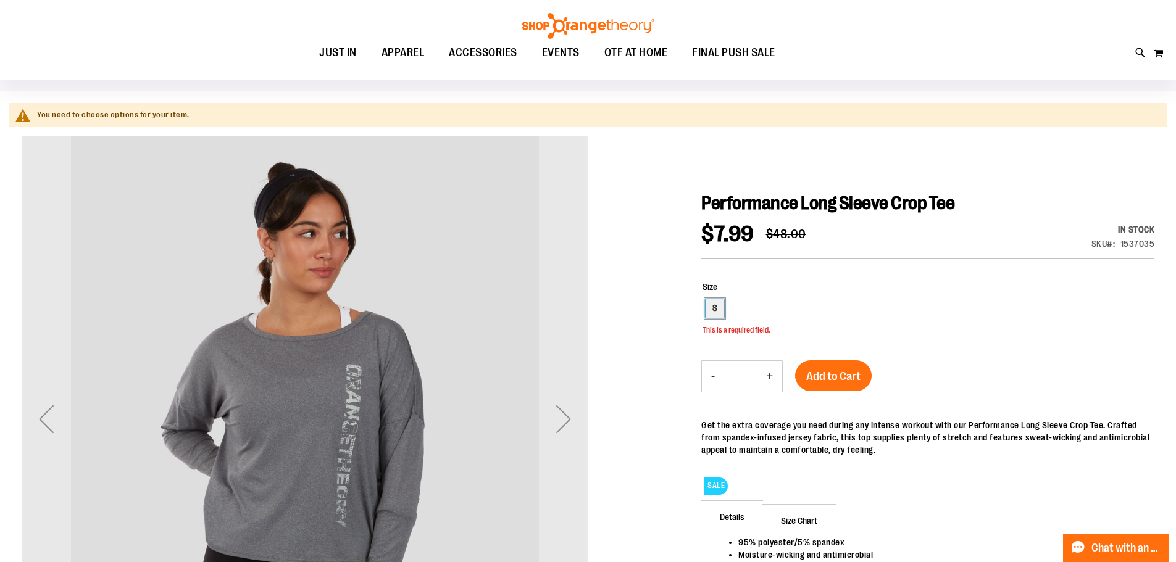
click at [720, 310] on div "S" at bounding box center [714, 308] width 19 height 19
type input "***"
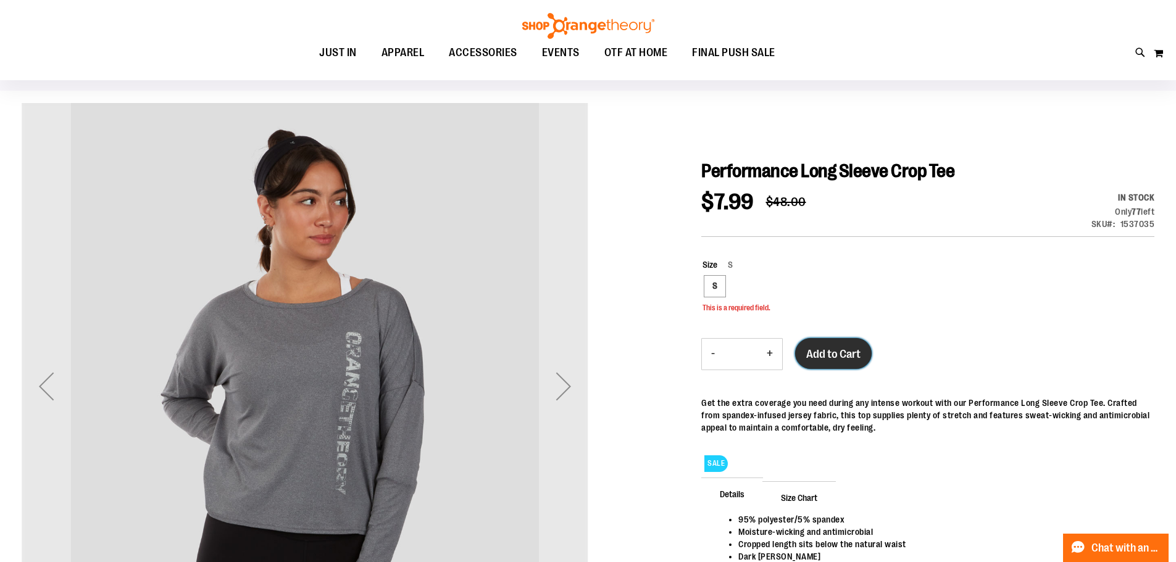
click at [833, 345] on button "Add to Cart" at bounding box center [833, 353] width 77 height 31
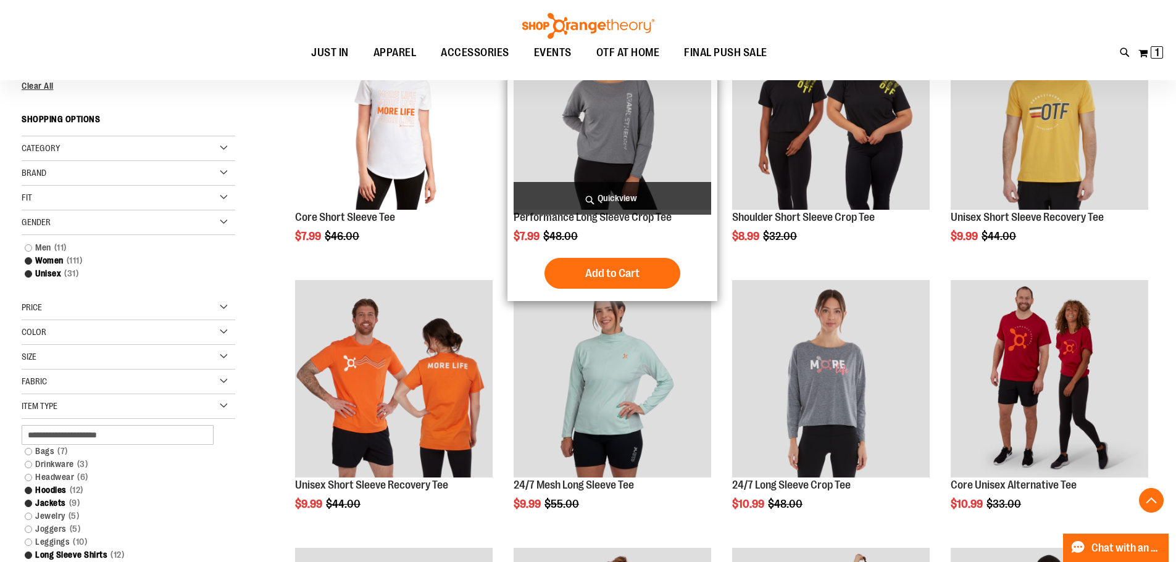
scroll to position [300, 0]
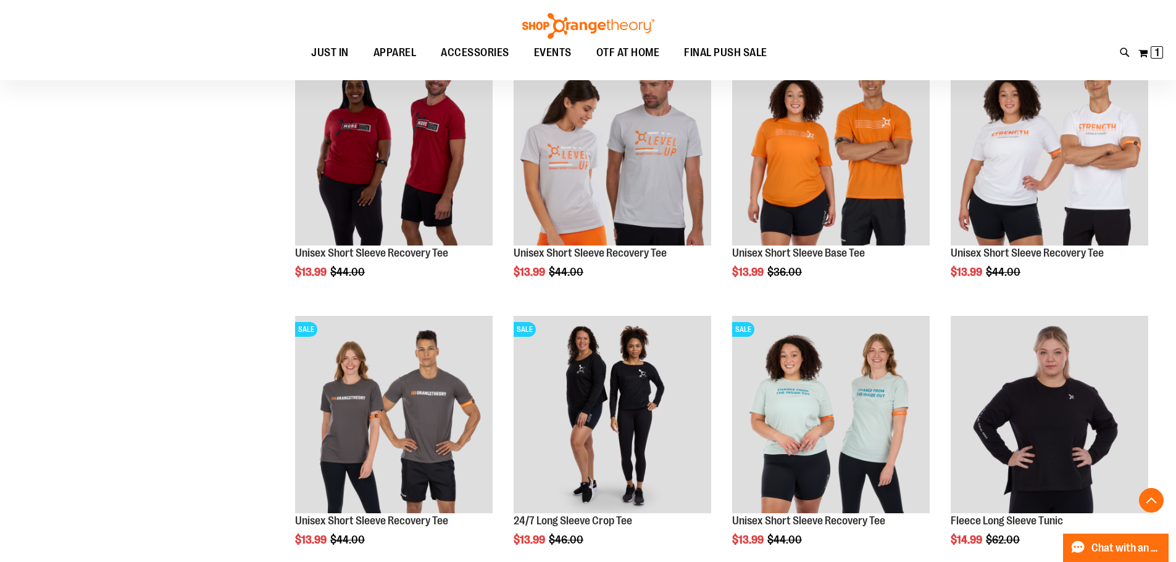
scroll to position [1068, 0]
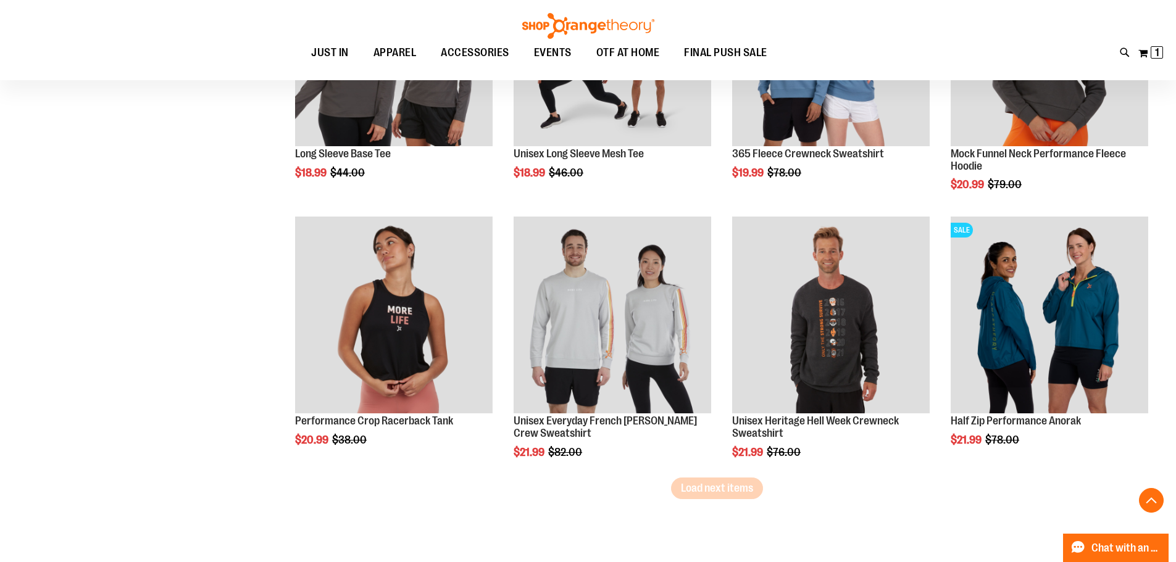
scroll to position [2178, 0]
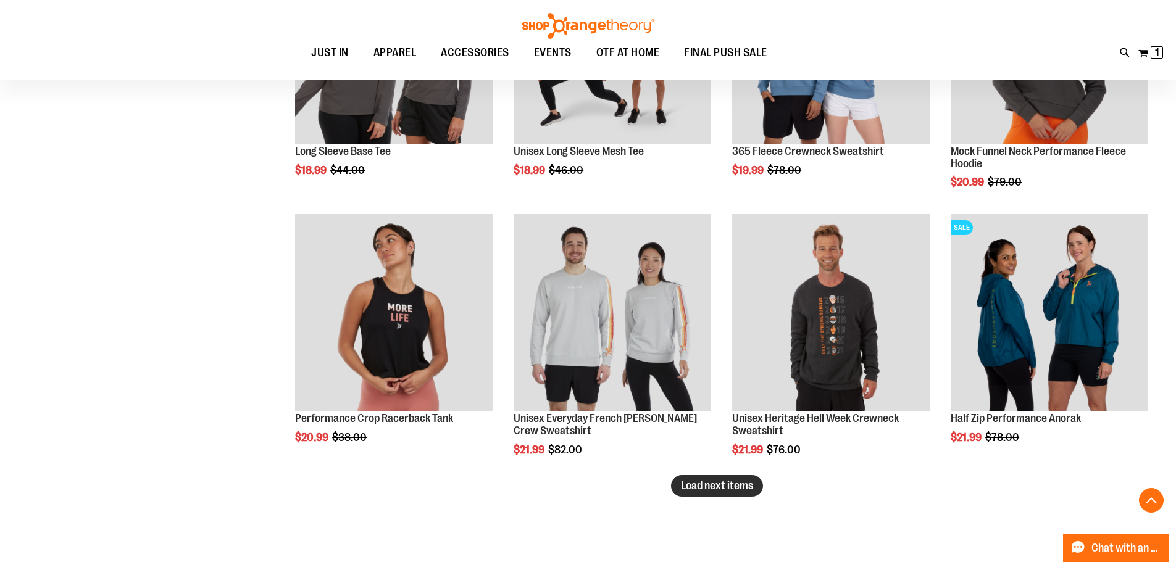
click at [753, 489] on button "Load next items" at bounding box center [717, 486] width 92 height 22
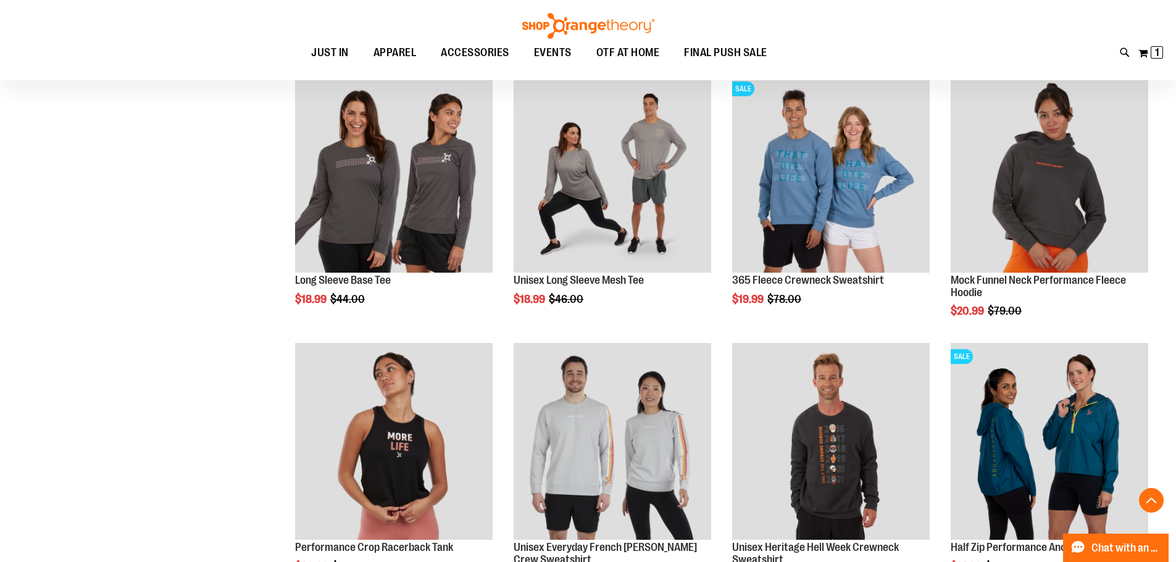
scroll to position [1870, 0]
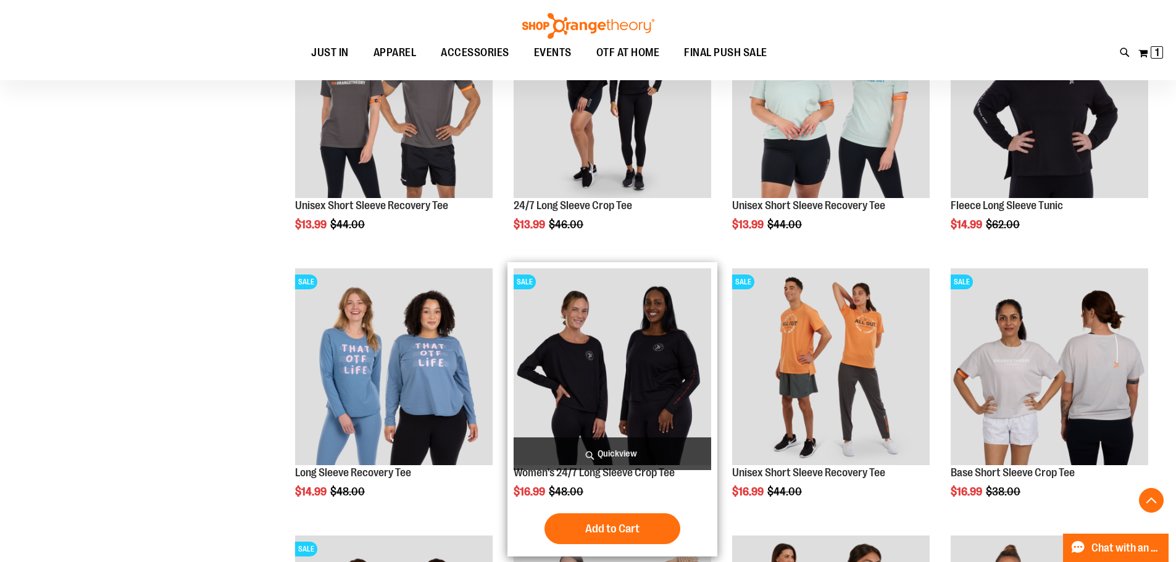
scroll to position [1314, 0]
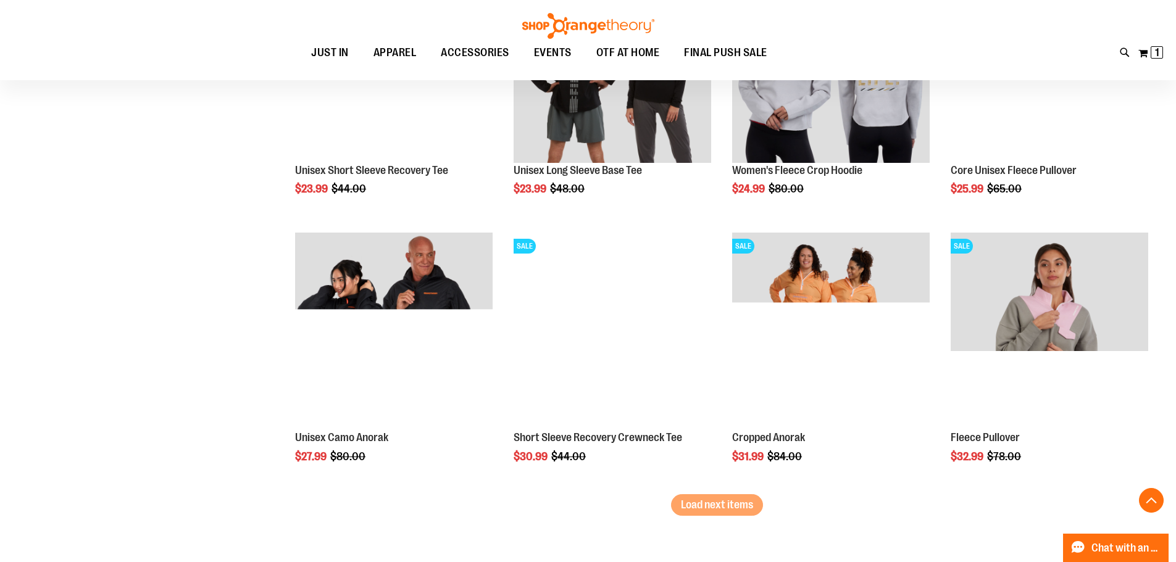
scroll to position [2981, 0]
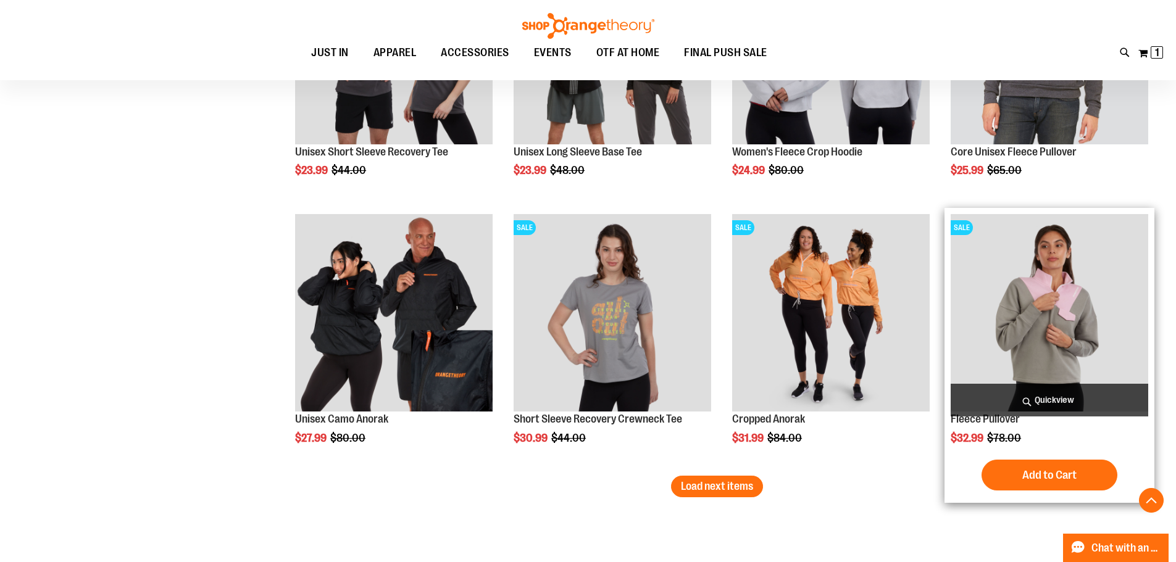
click at [1069, 344] on img "product" at bounding box center [1048, 312] width 197 height 197
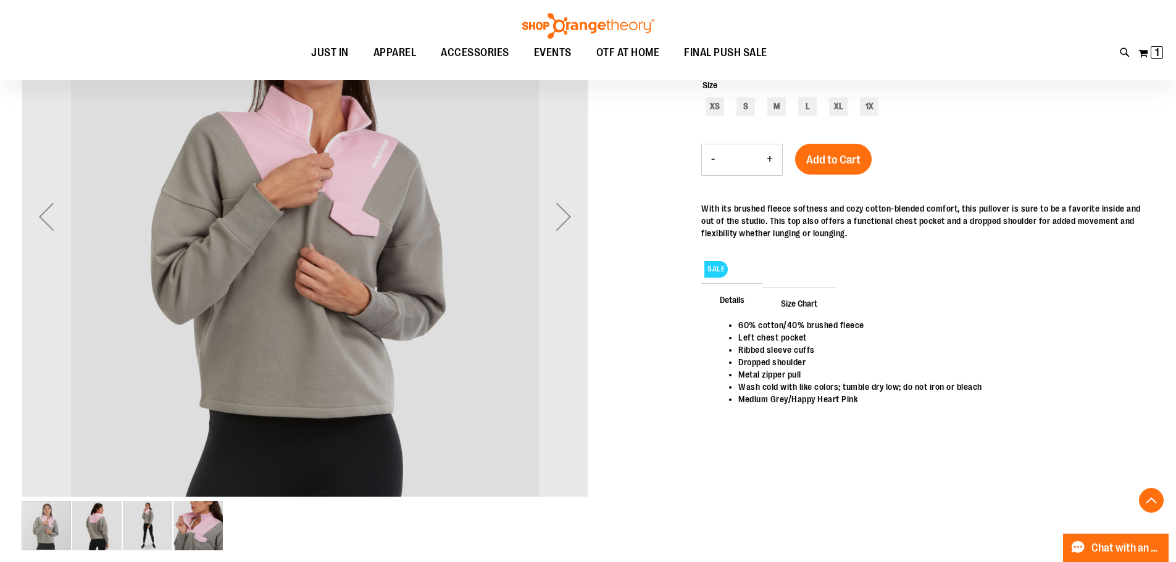
scroll to position [246, 0]
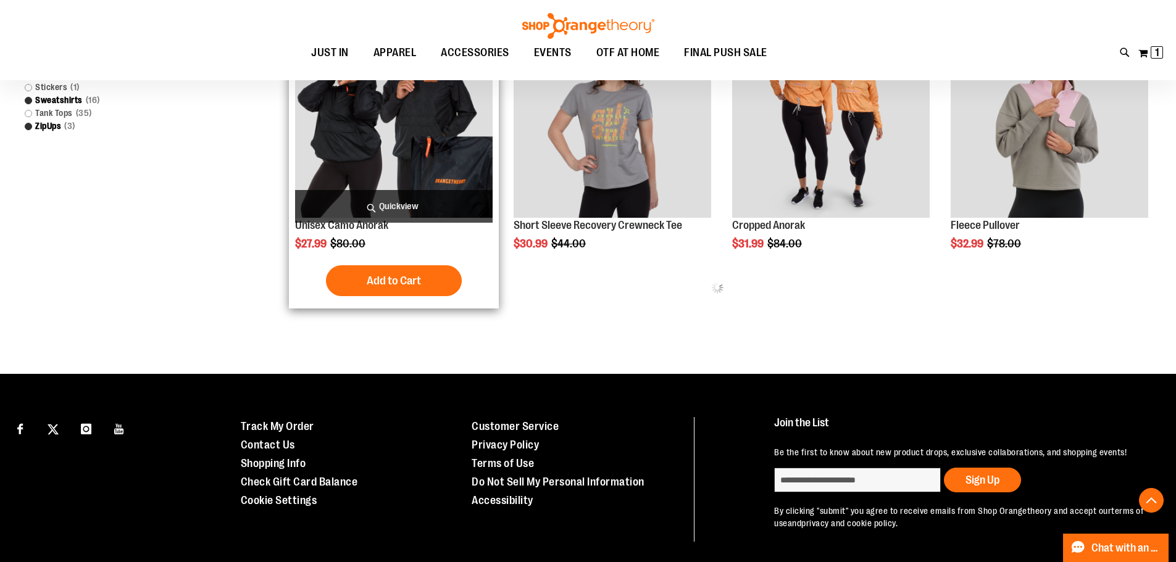
scroll to position [728, 0]
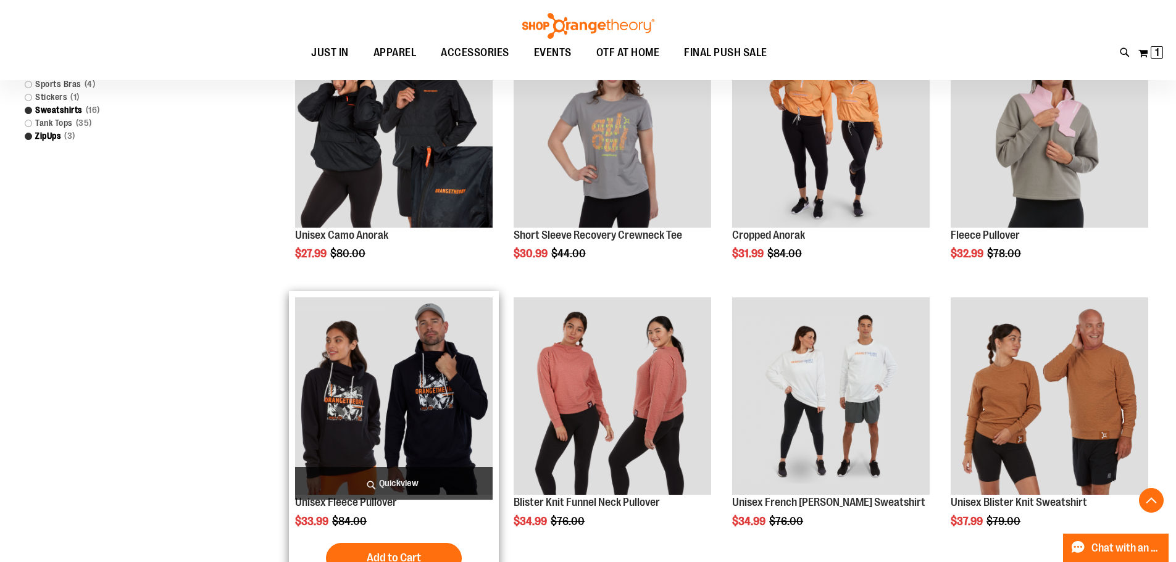
scroll to position [852, 0]
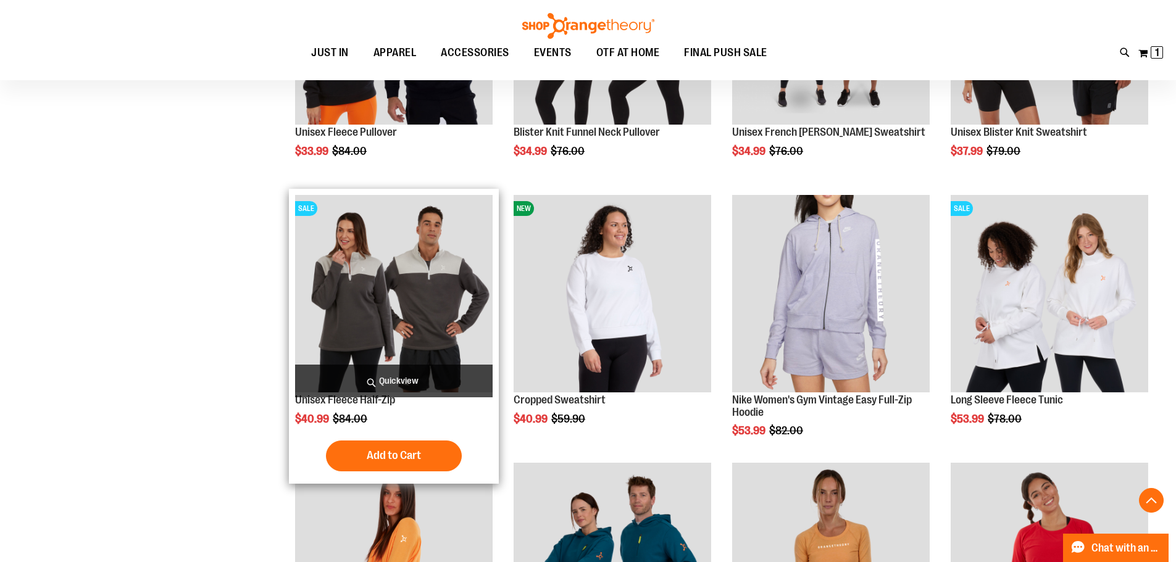
scroll to position [1160, 0]
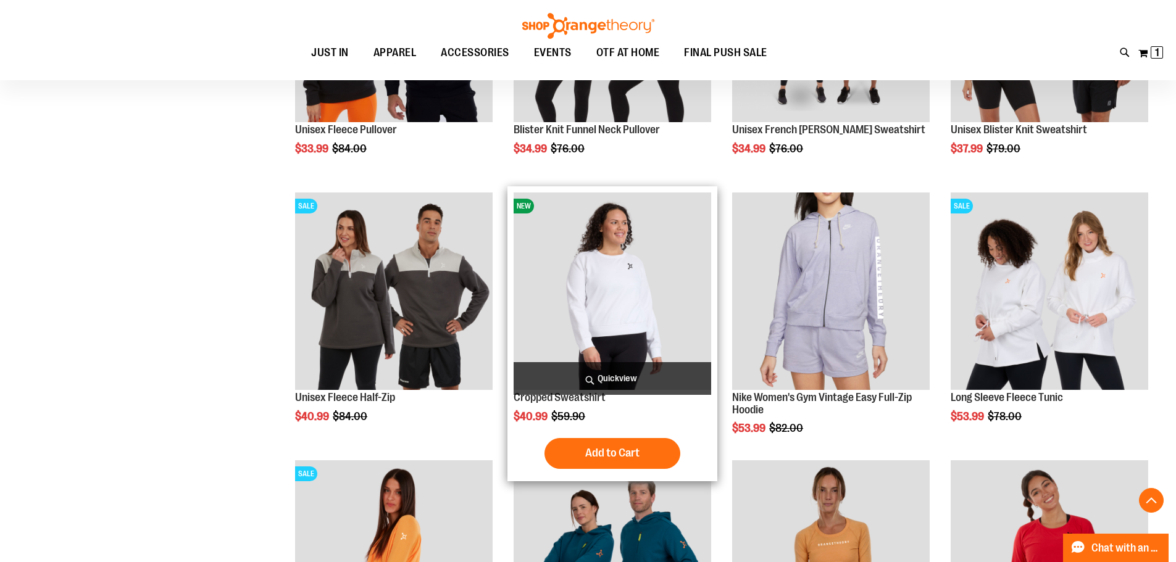
click at [647, 301] on img "product" at bounding box center [611, 291] width 197 height 197
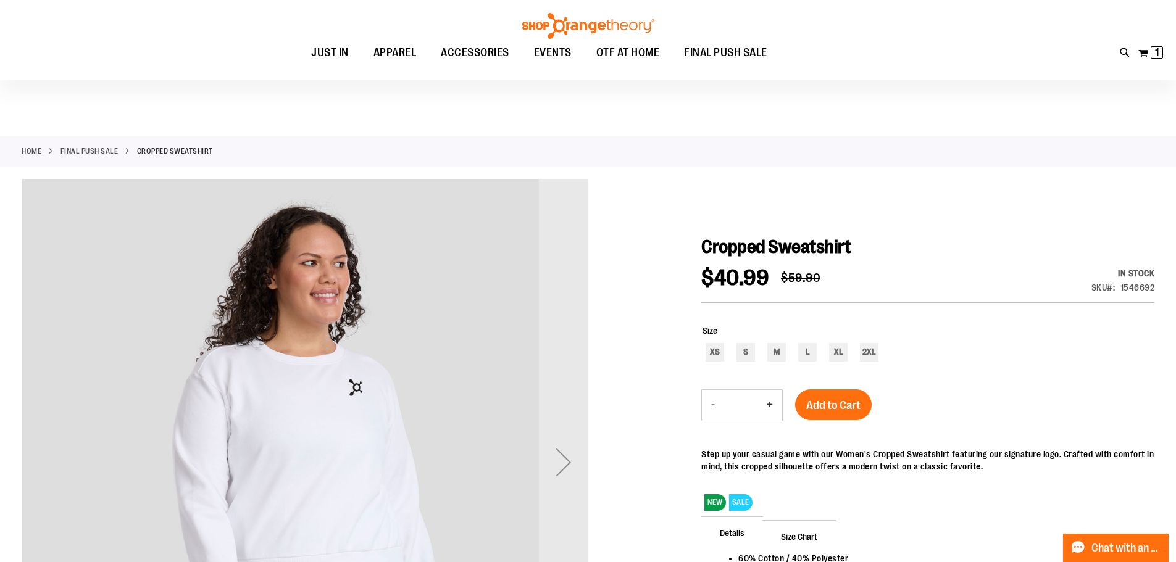
scroll to position [123, 0]
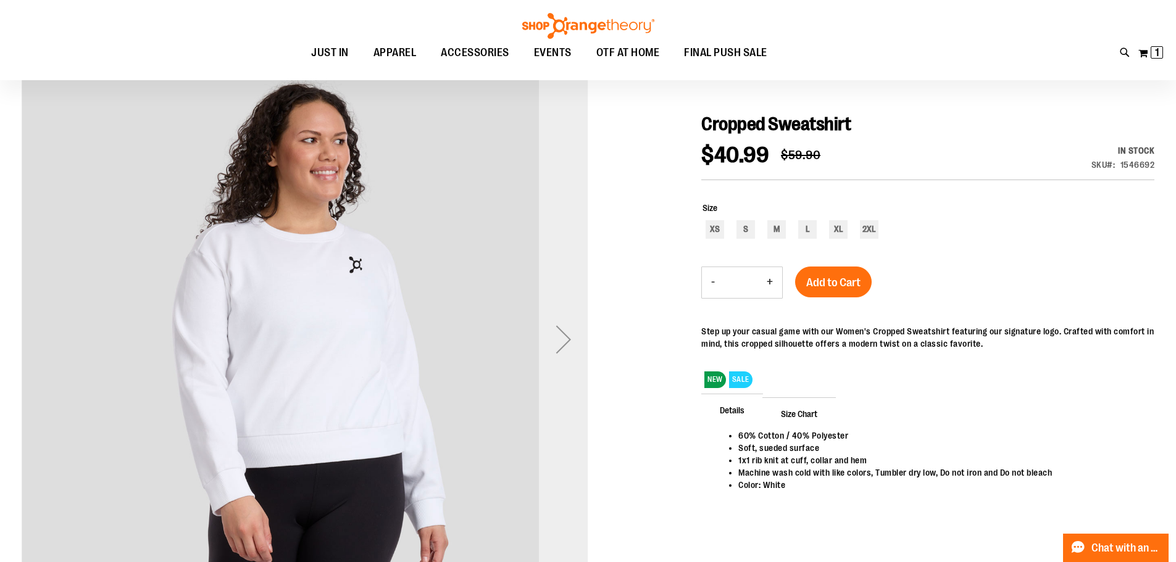
click at [586, 360] on div "Next" at bounding box center [563, 339] width 49 height 49
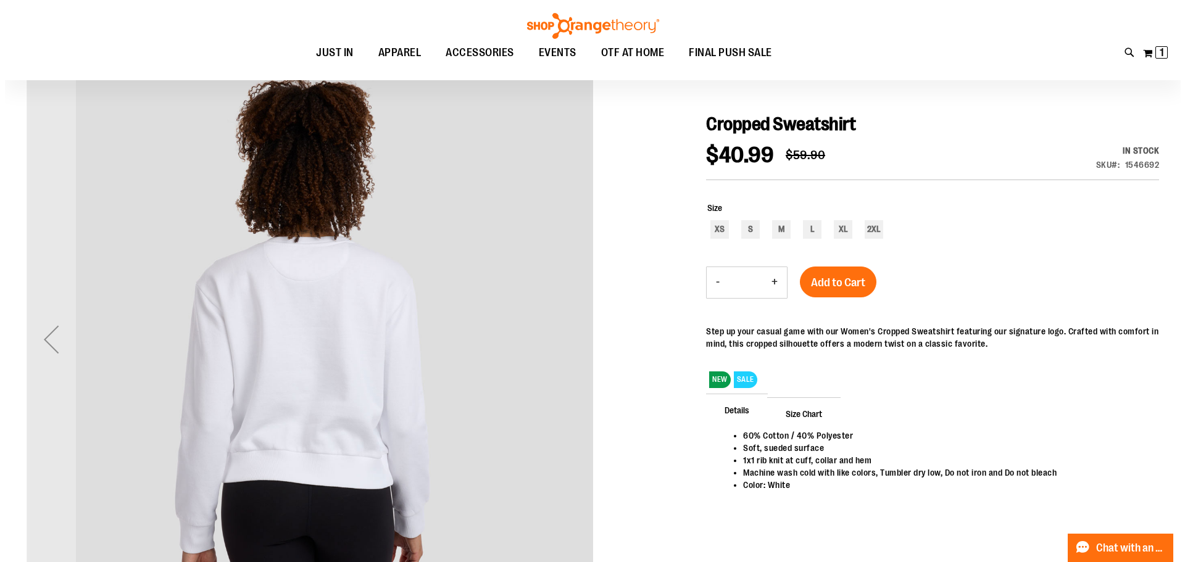
scroll to position [0, 0]
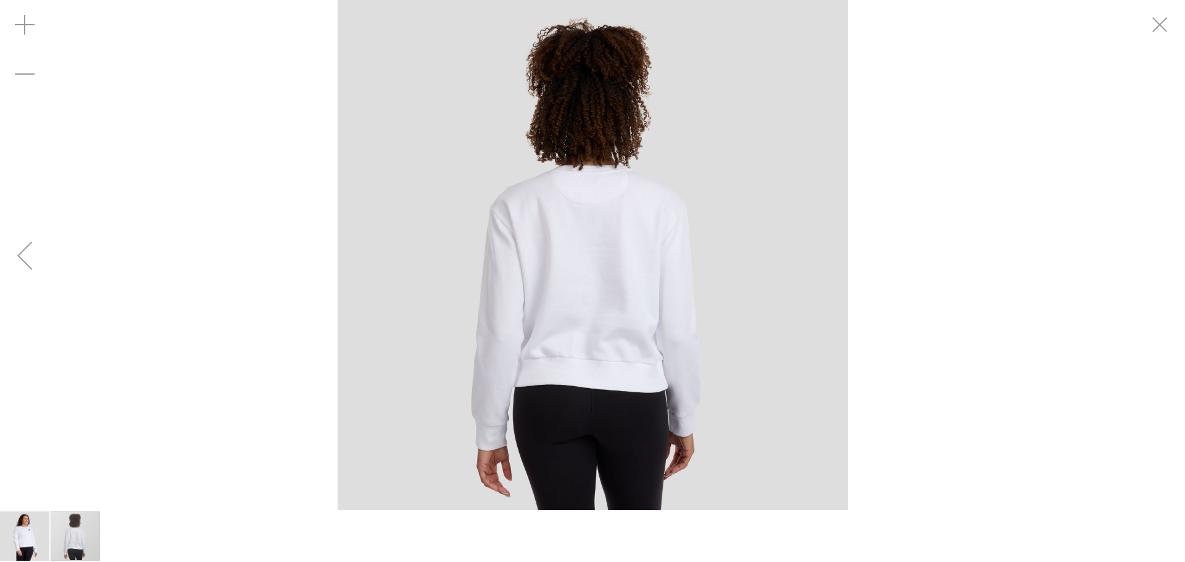
click at [1172, 52] on div "carousel" at bounding box center [592, 255] width 1185 height 510
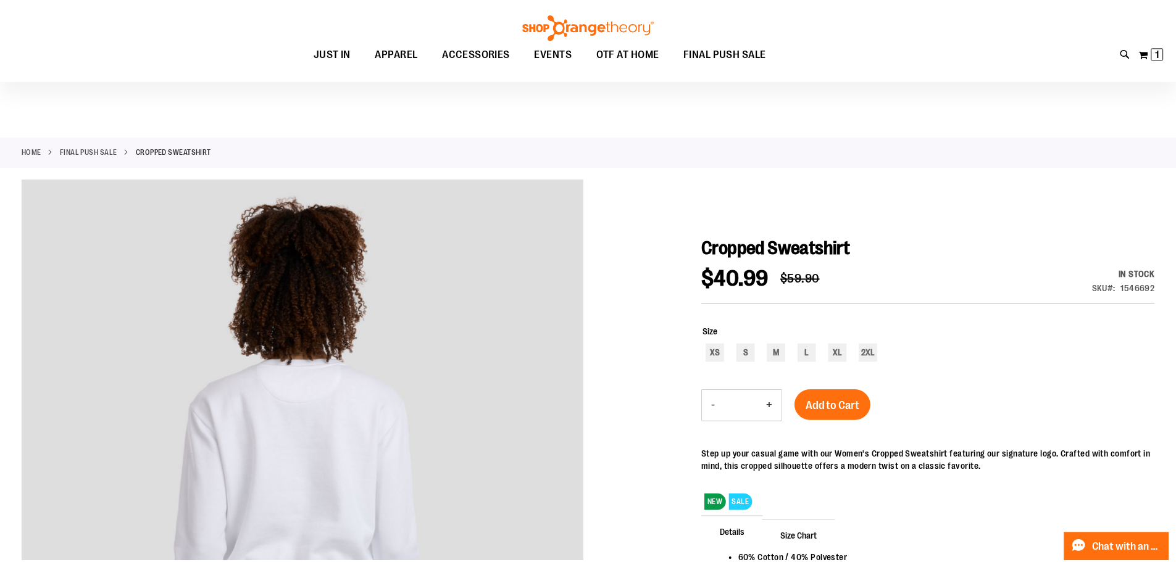
scroll to position [122, 0]
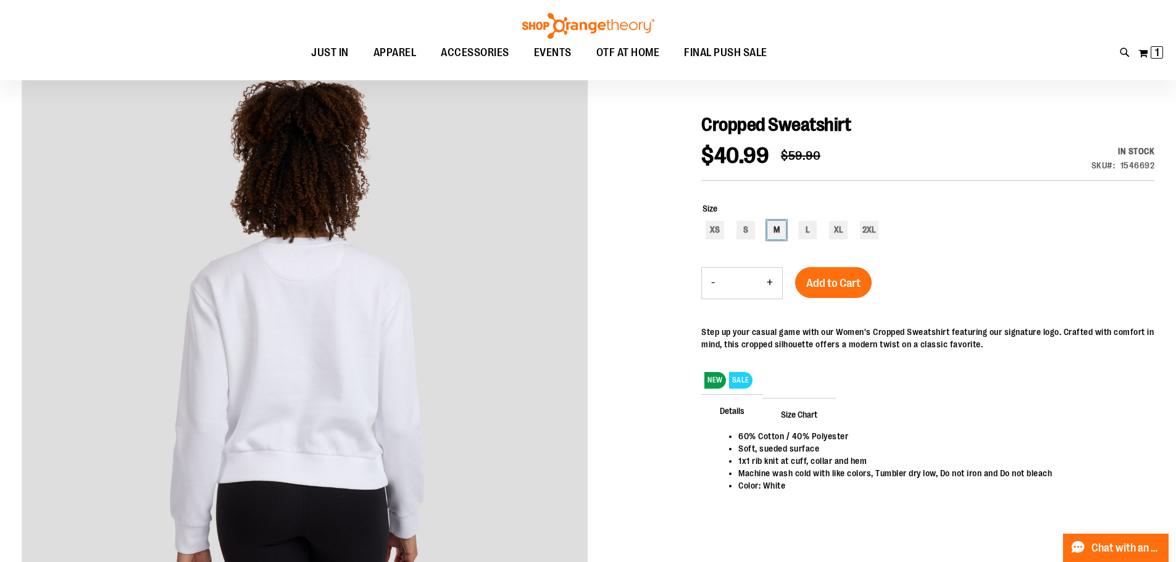
click at [774, 230] on div "M" at bounding box center [776, 230] width 19 height 19
type input "***"
click at [828, 287] on span "Add to Cart" at bounding box center [833, 283] width 54 height 14
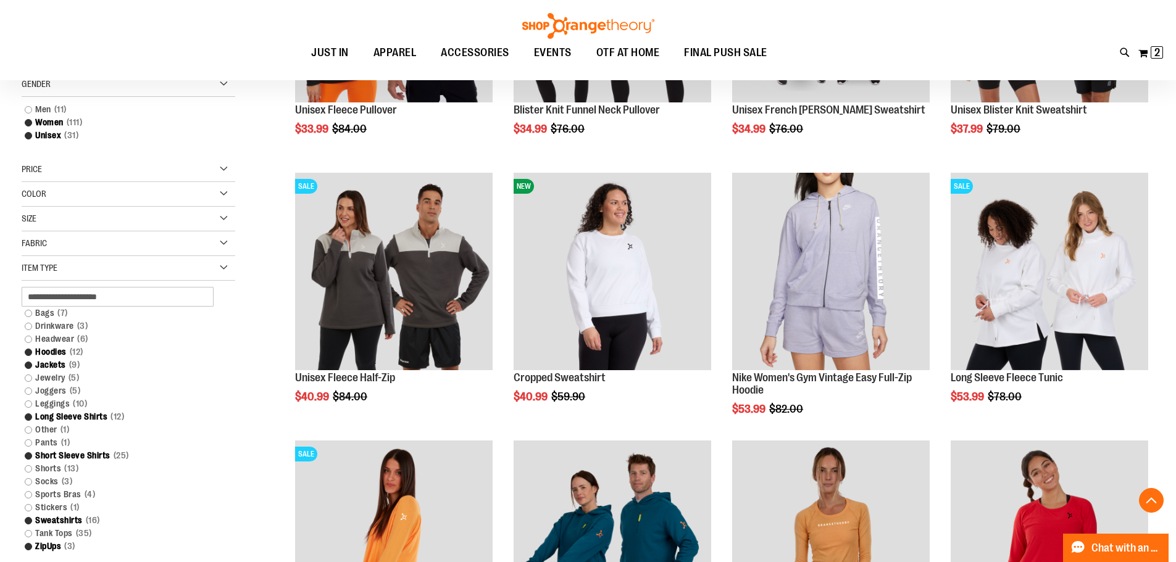
scroll to position [370, 0]
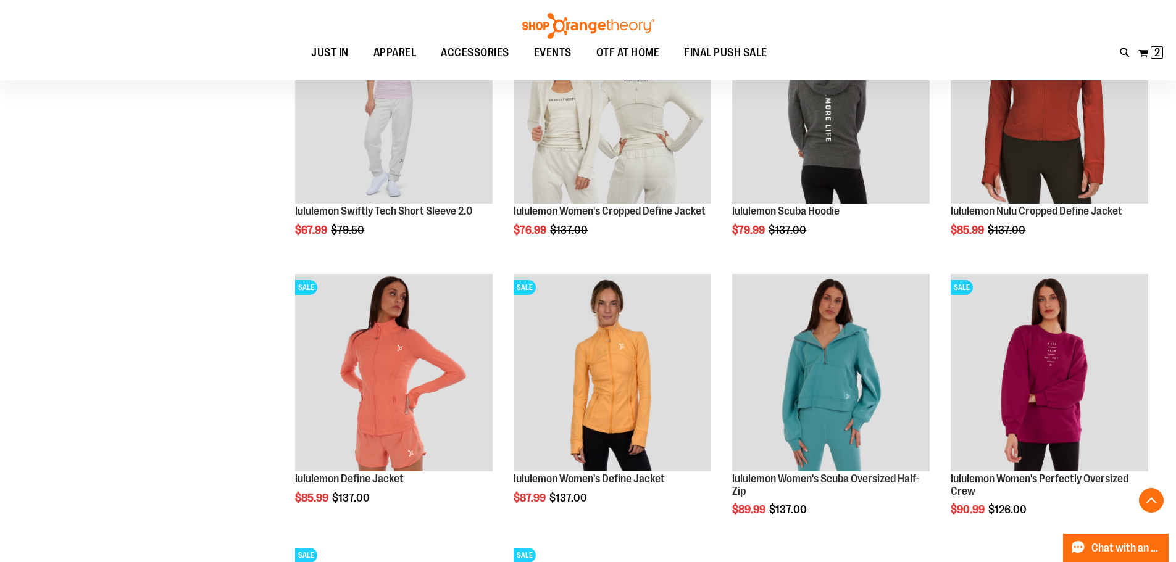
scroll to position [1272, 0]
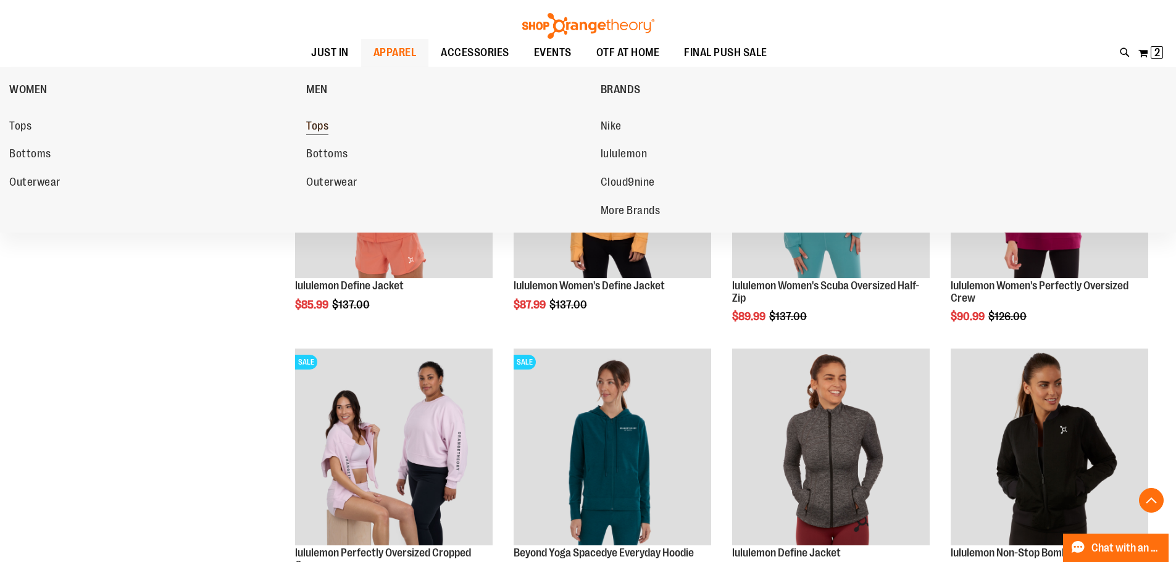
click at [323, 127] on span "Tops" at bounding box center [317, 127] width 22 height 15
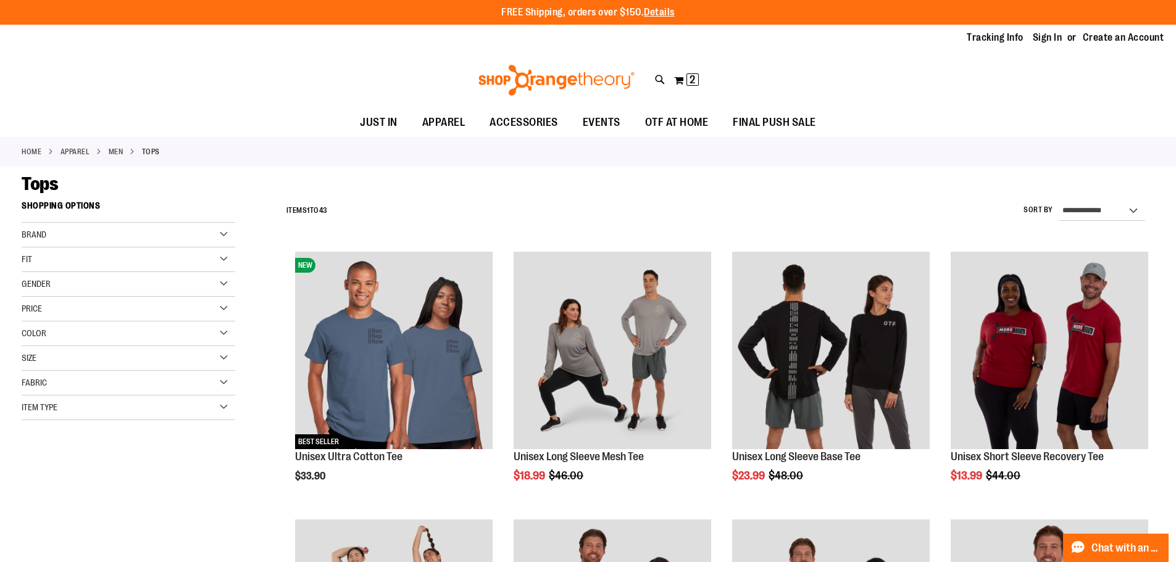
click at [221, 403] on div "Item Type" at bounding box center [129, 408] width 214 height 25
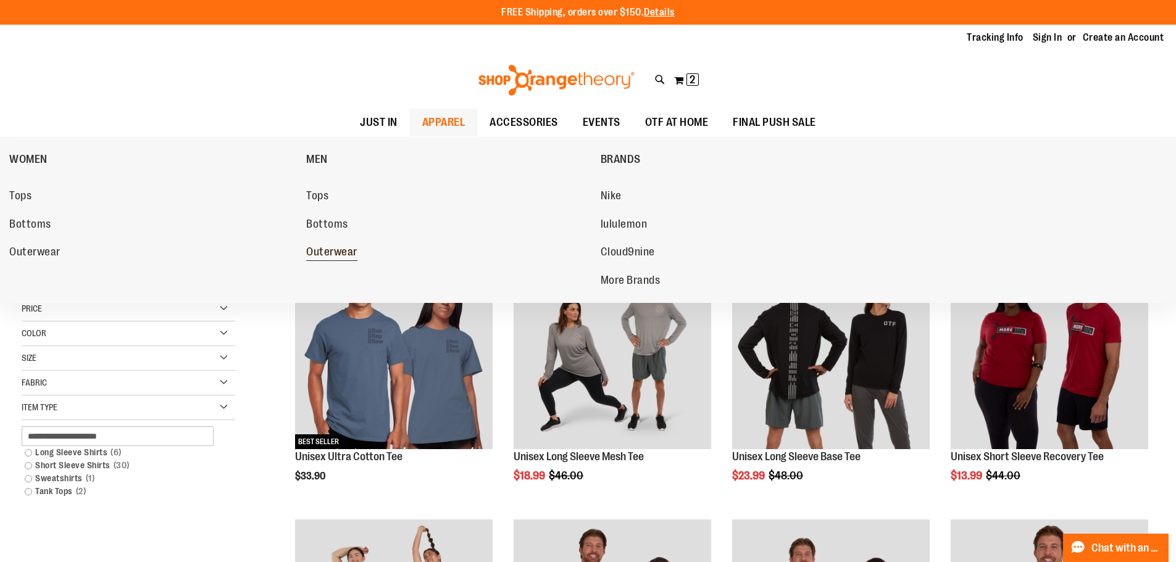
click at [343, 250] on span "Outerwear" at bounding box center [331, 253] width 51 height 15
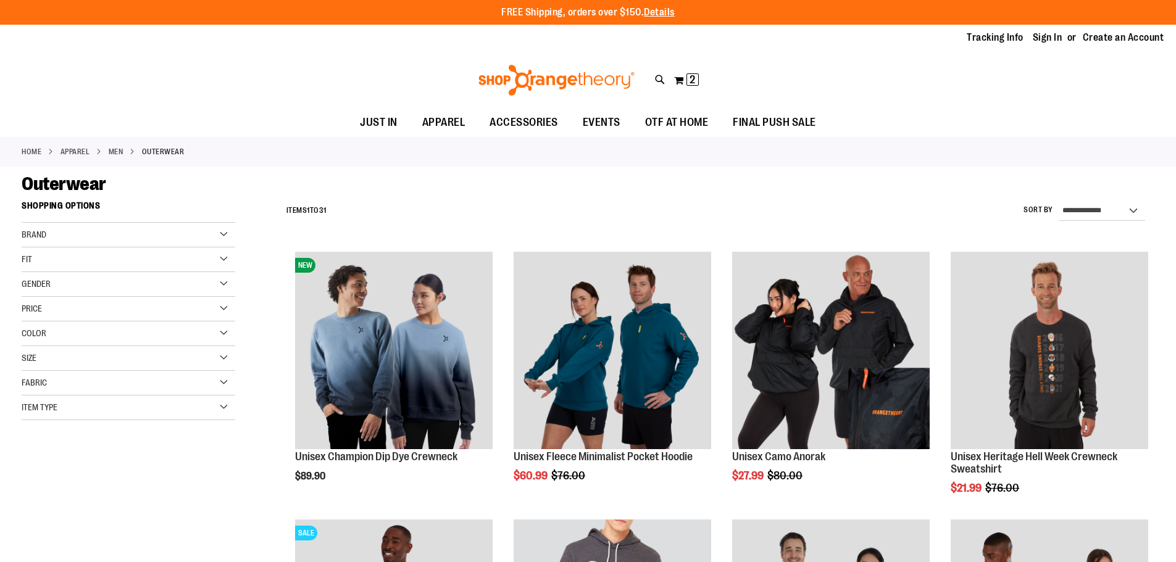
click at [160, 412] on div "Item Type" at bounding box center [129, 408] width 214 height 25
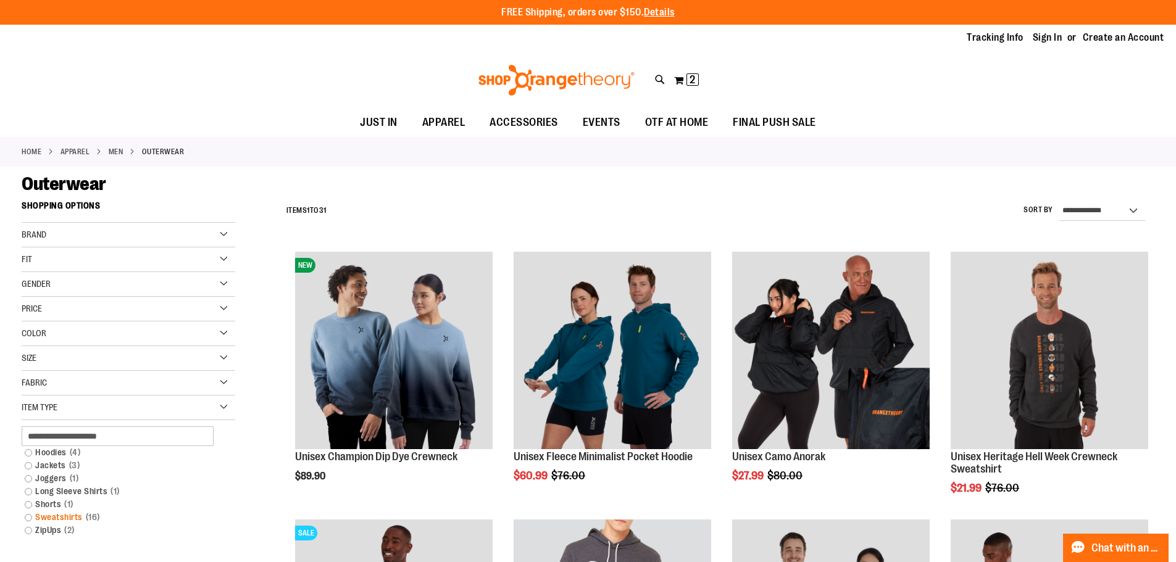
click at [29, 521] on link "Sweatshirts 16 items" at bounding box center [121, 517] width 205 height 13
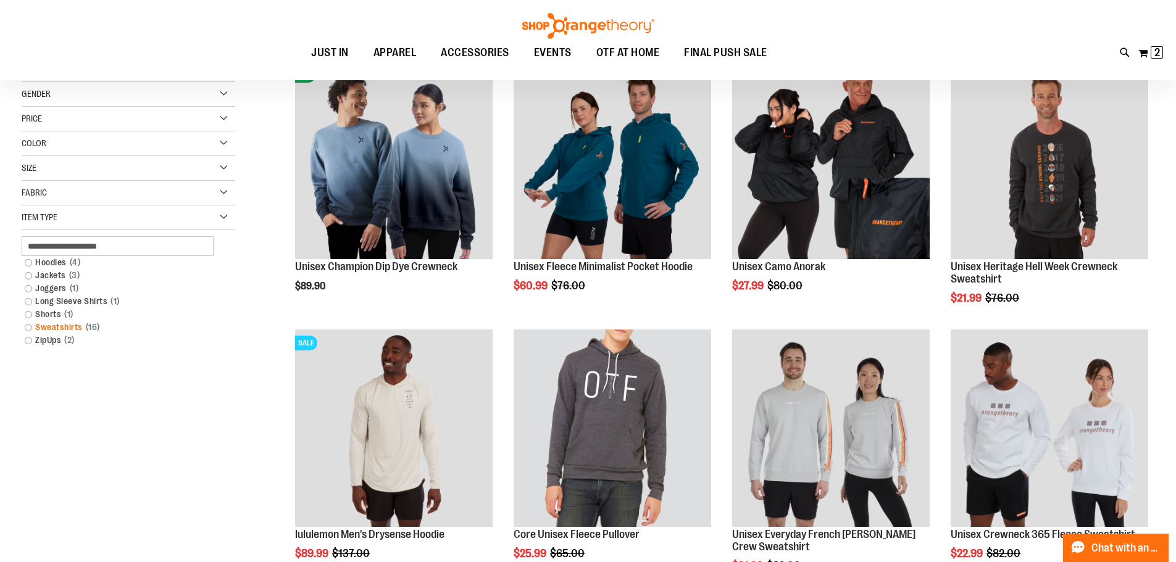
scroll to position [195, 0]
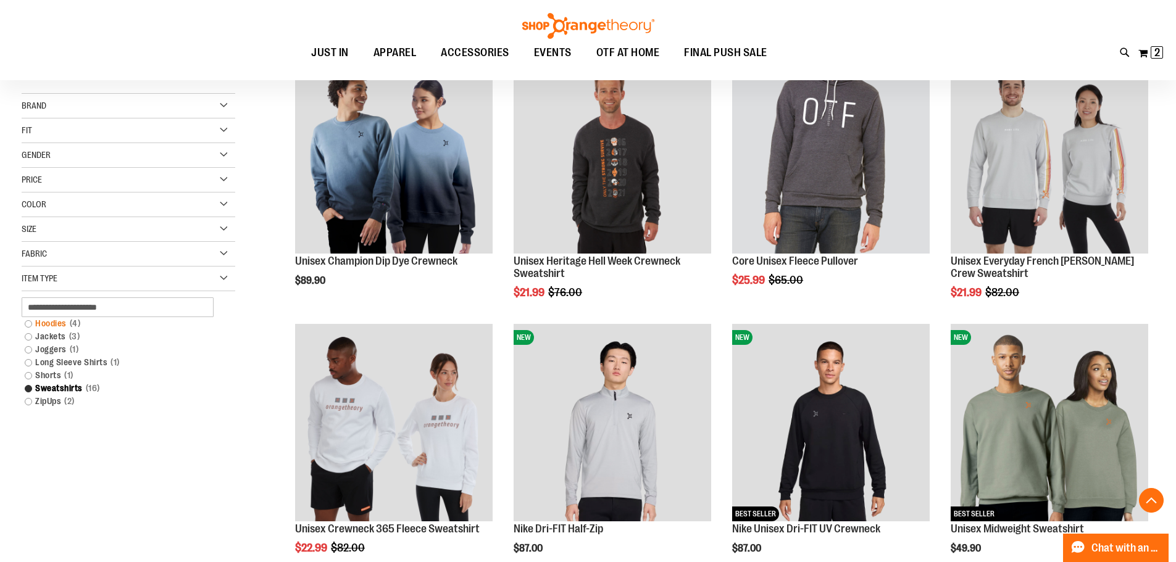
click at [28, 323] on link "Hoodies 4 items" at bounding box center [121, 323] width 205 height 13
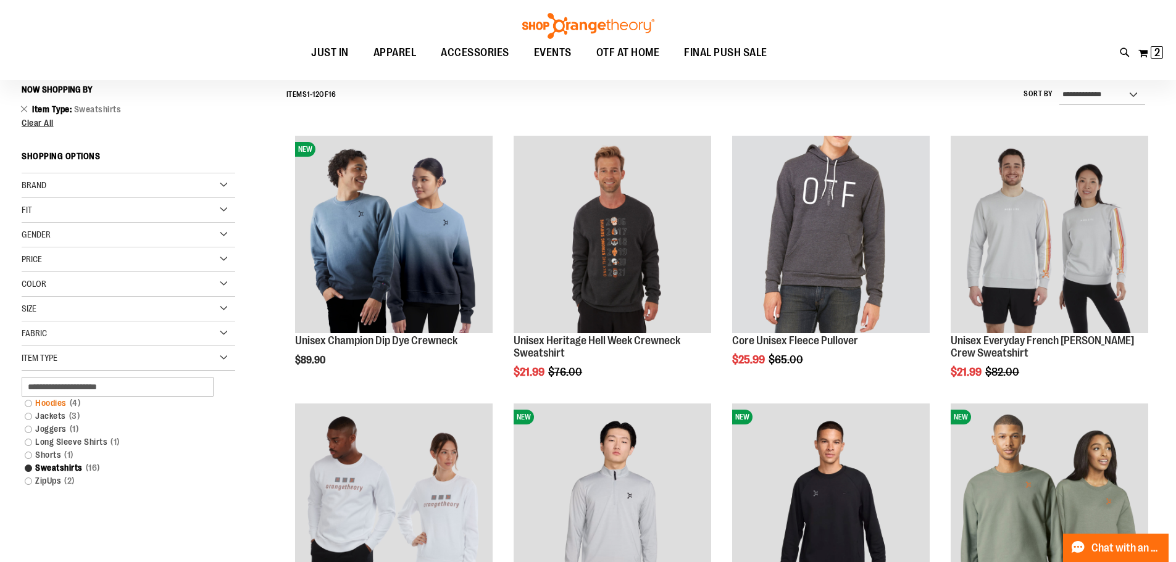
scroll to position [115, 0]
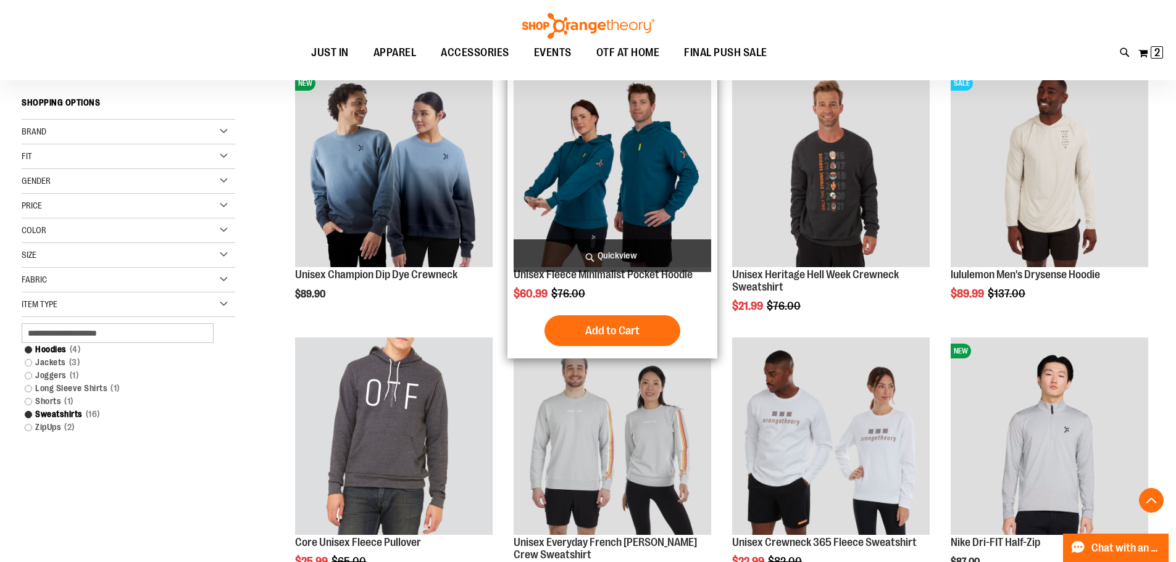
scroll to position [300, 0]
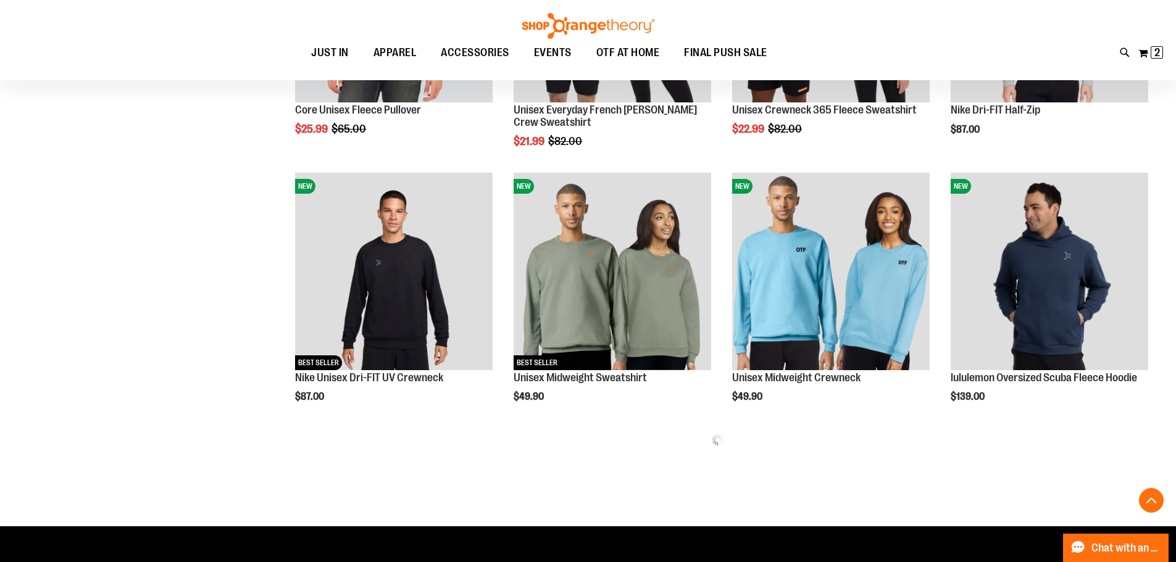
scroll to position [608, 0]
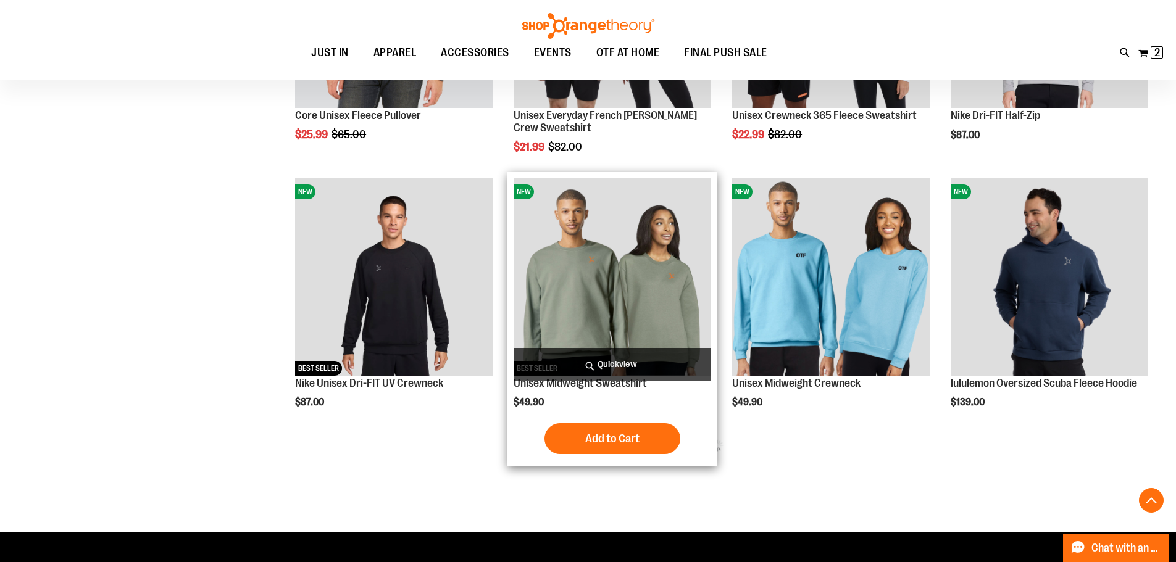
click at [621, 272] on img "product" at bounding box center [611, 276] width 197 height 197
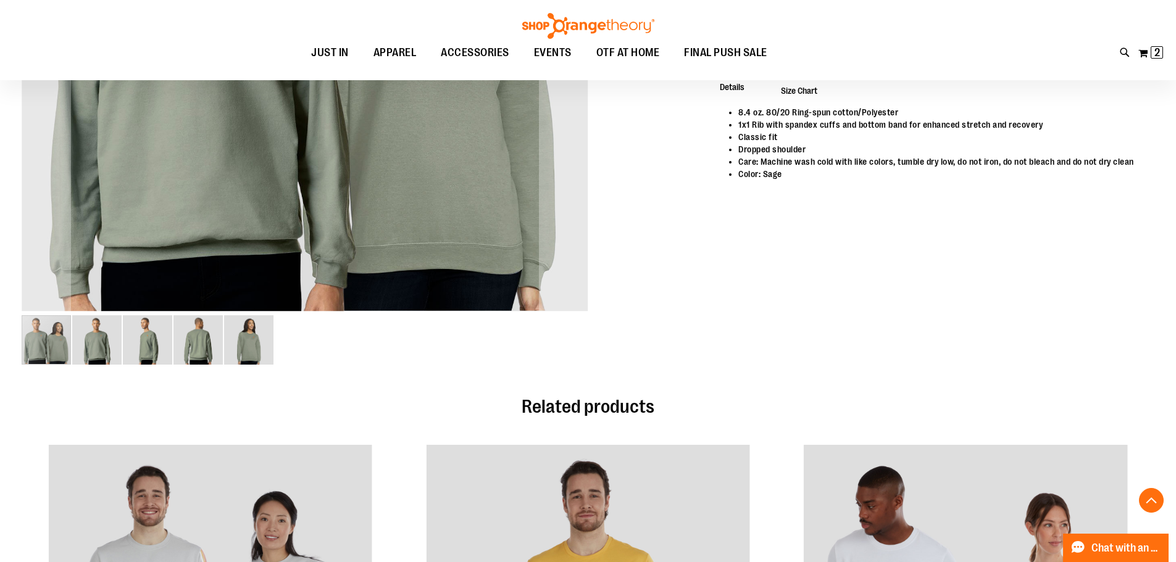
scroll to position [61, 0]
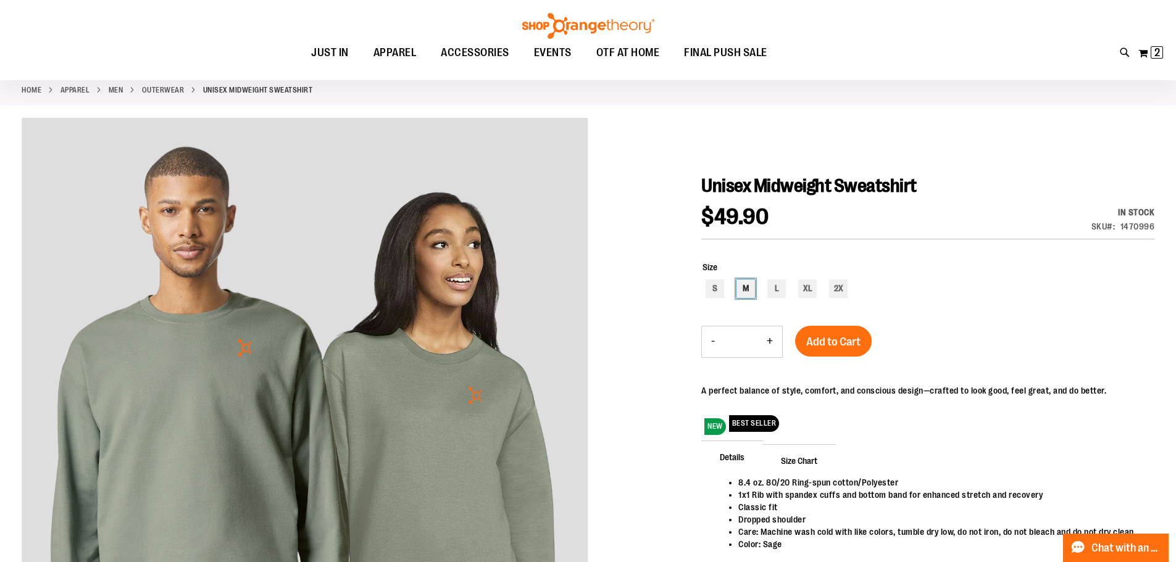
click at [740, 282] on div "M" at bounding box center [745, 289] width 19 height 19
type input "***"
click at [841, 348] on span "Add to Cart" at bounding box center [833, 342] width 54 height 14
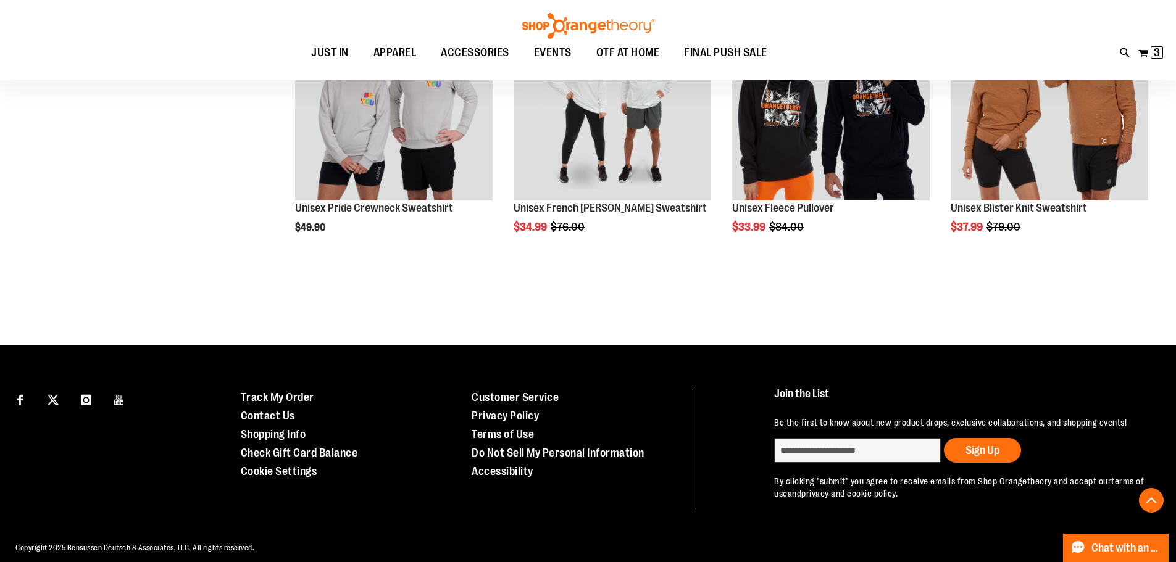
scroll to position [1344, 0]
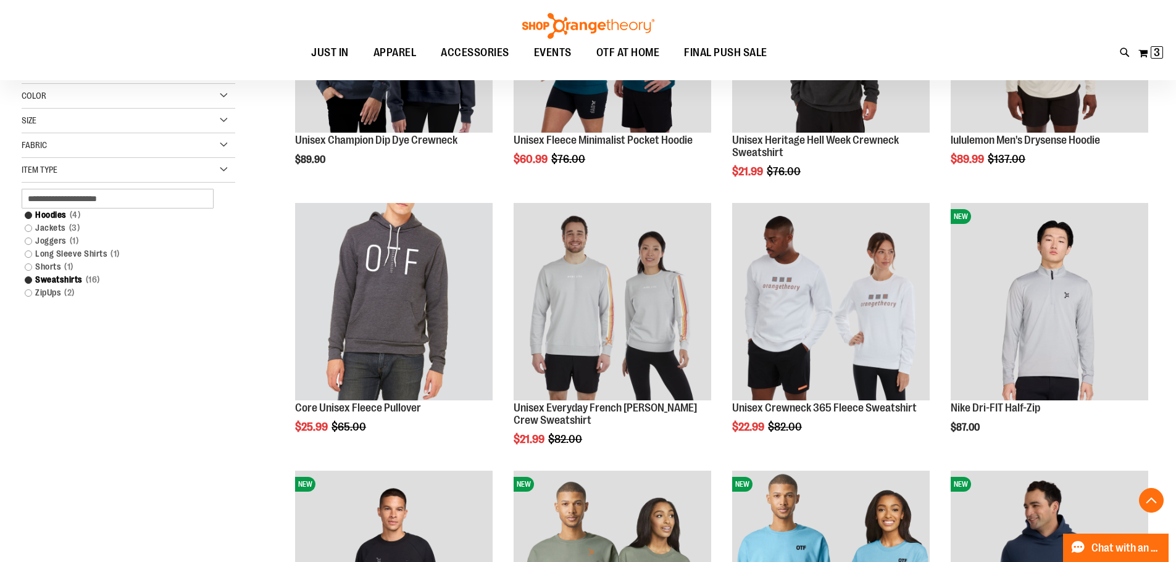
scroll to position [295, 0]
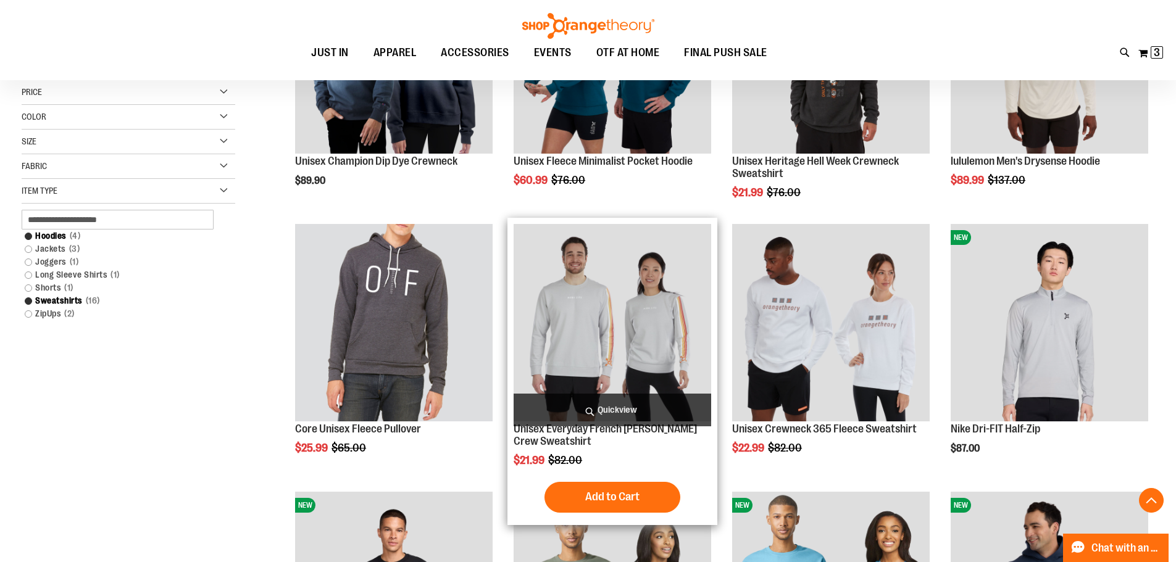
click at [586, 302] on img "product" at bounding box center [611, 322] width 197 height 197
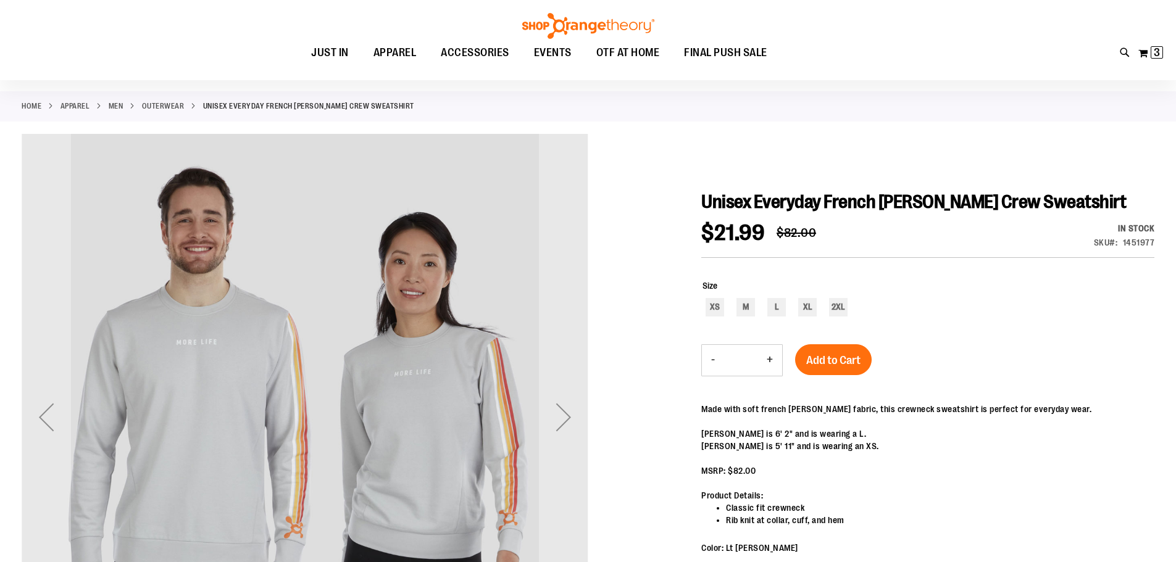
scroll to position [123, 0]
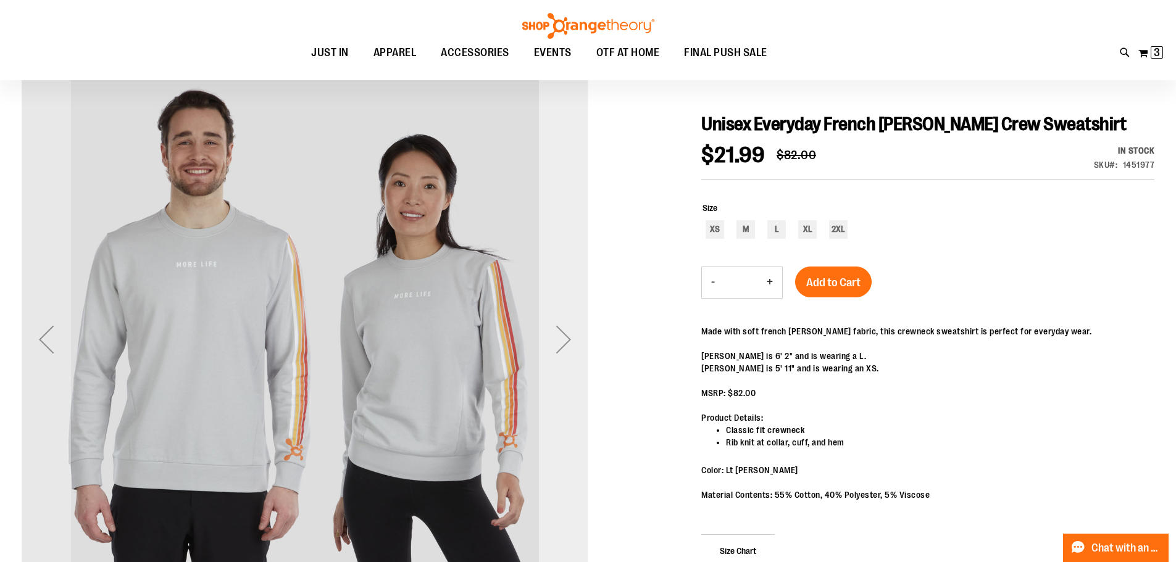
click at [562, 341] on div "Next" at bounding box center [563, 339] width 49 height 49
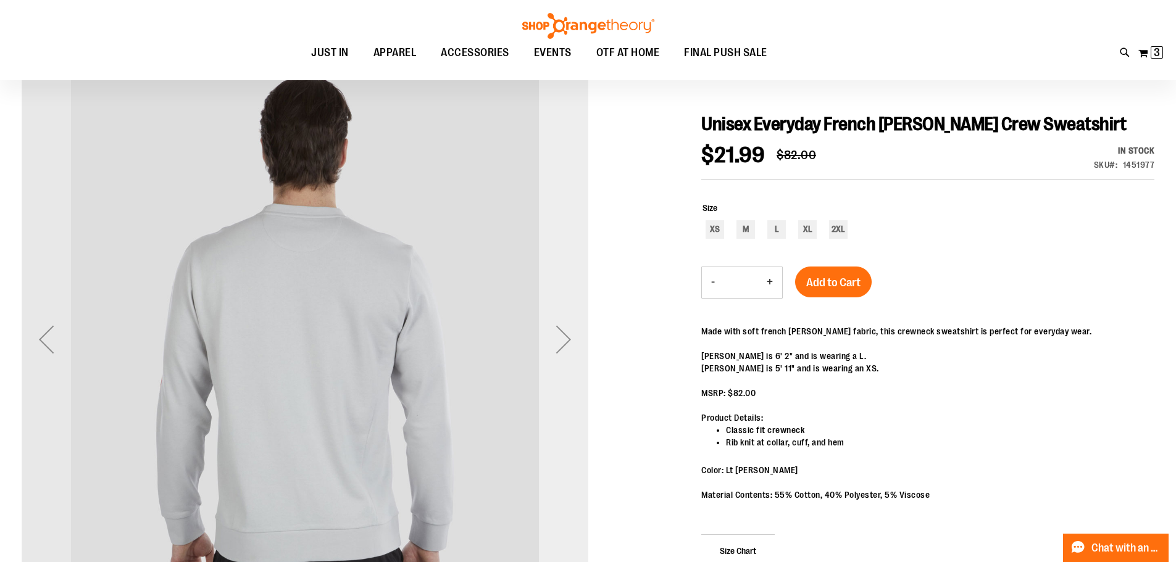
click at [562, 341] on div "Next" at bounding box center [563, 339] width 49 height 49
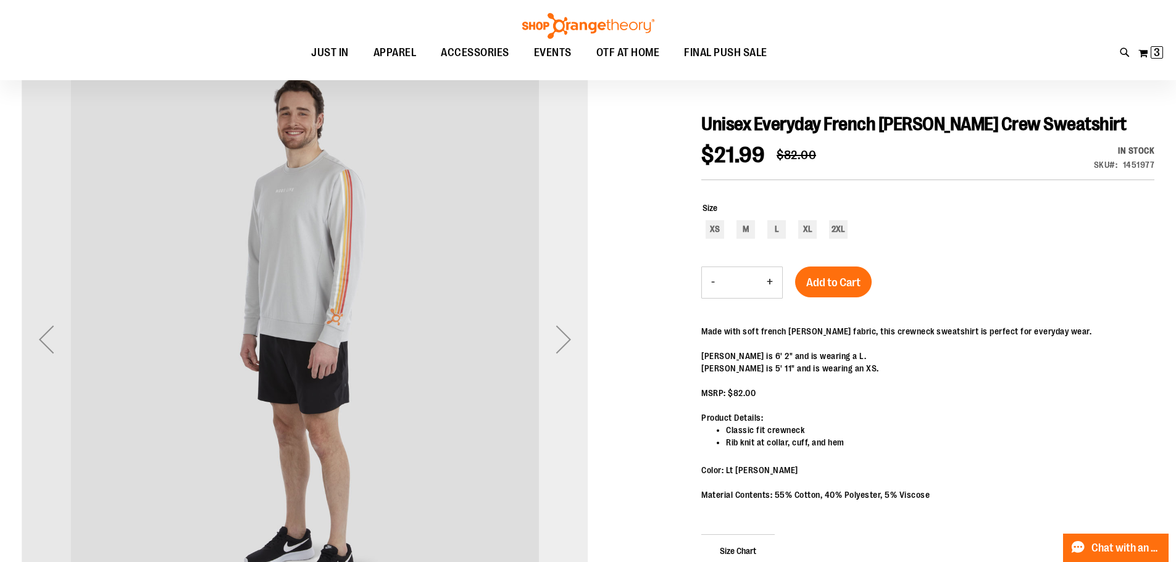
click at [568, 339] on div "Next" at bounding box center [563, 339] width 49 height 49
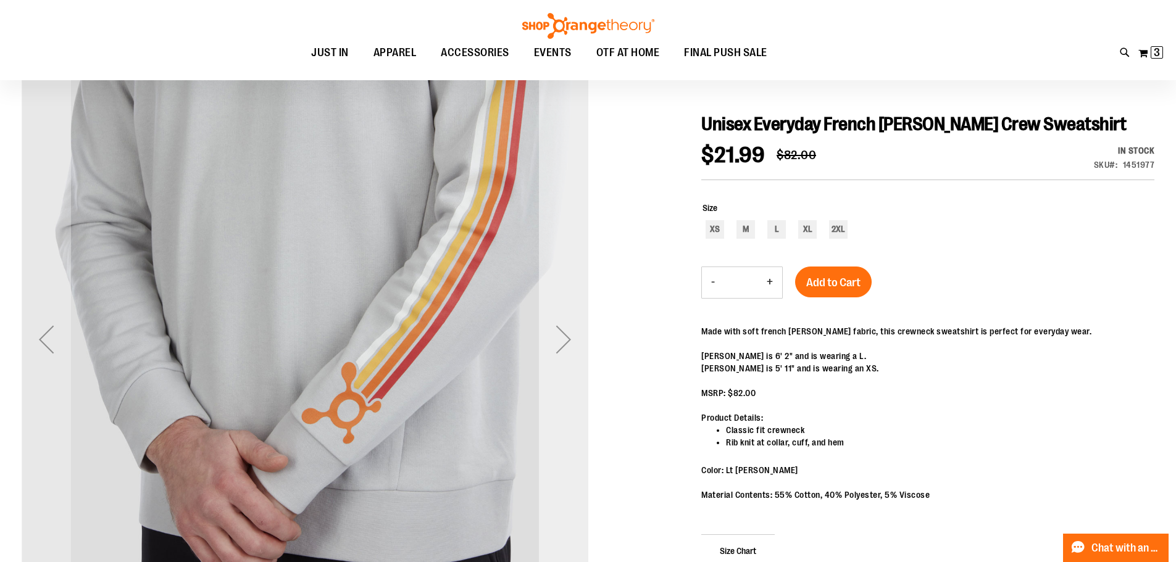
click at [568, 339] on div "Next" at bounding box center [563, 339] width 49 height 49
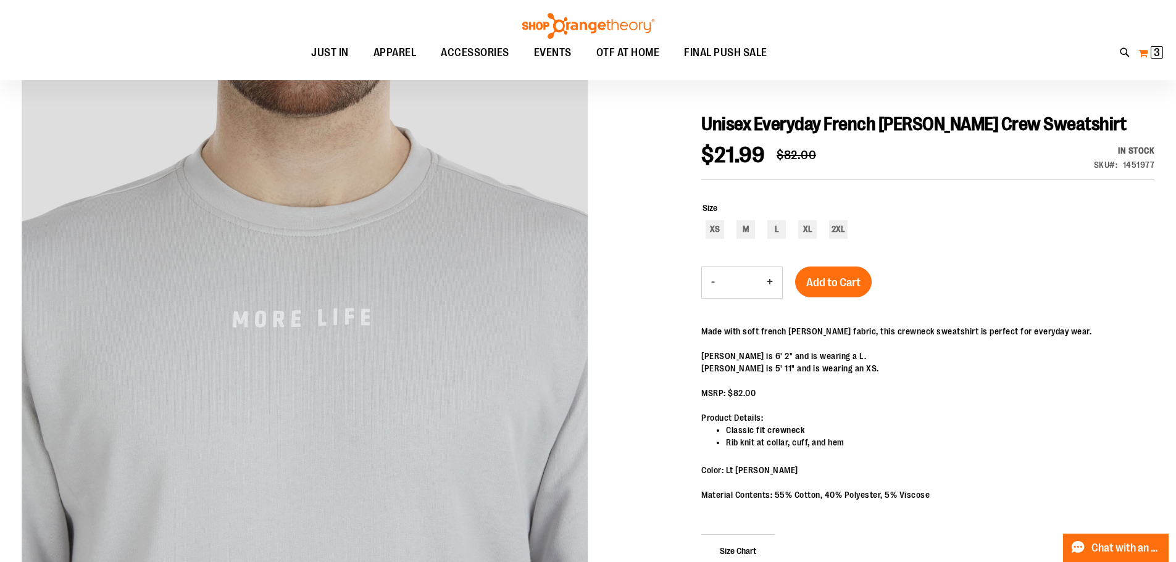
click at [1148, 55] on button "My Cart 3 3 items" at bounding box center [1150, 53] width 26 height 20
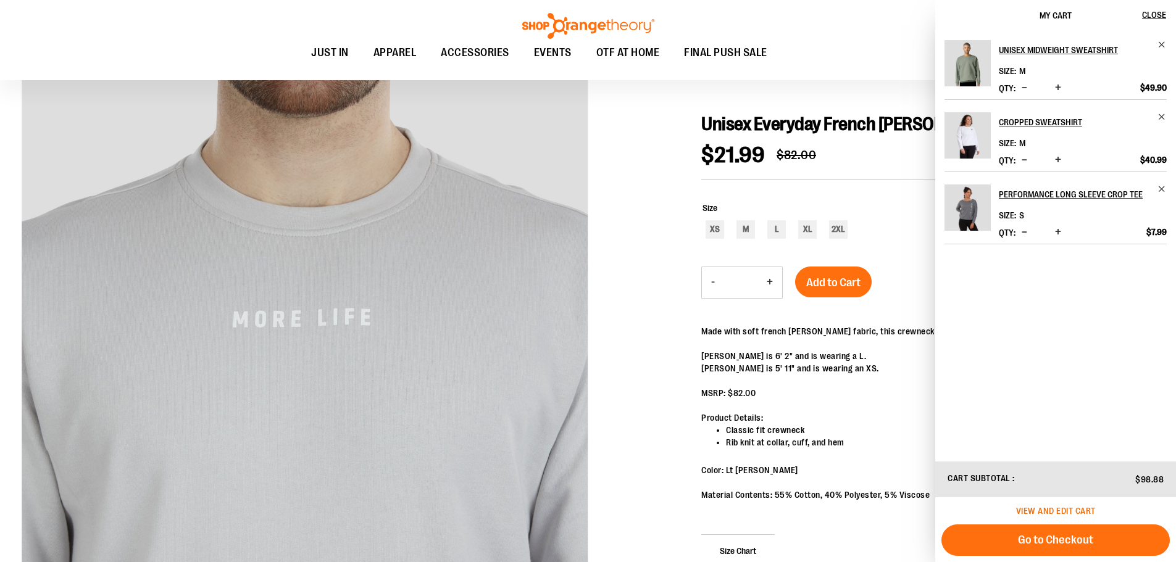
click at [1037, 512] on span "View and edit cart" at bounding box center [1056, 511] width 80 height 10
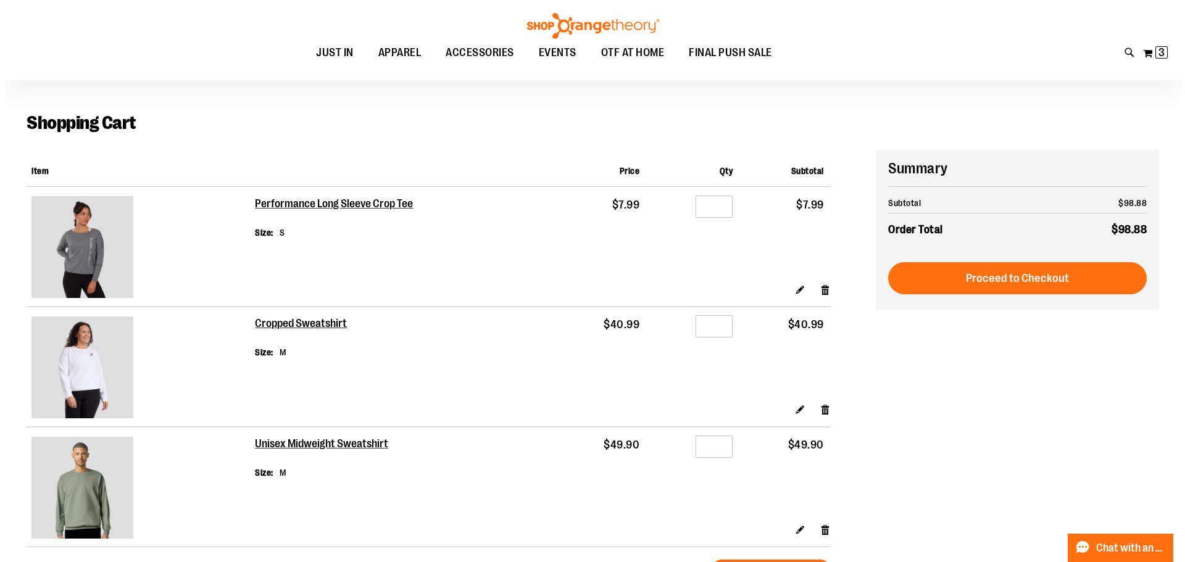
scroll to position [61, 0]
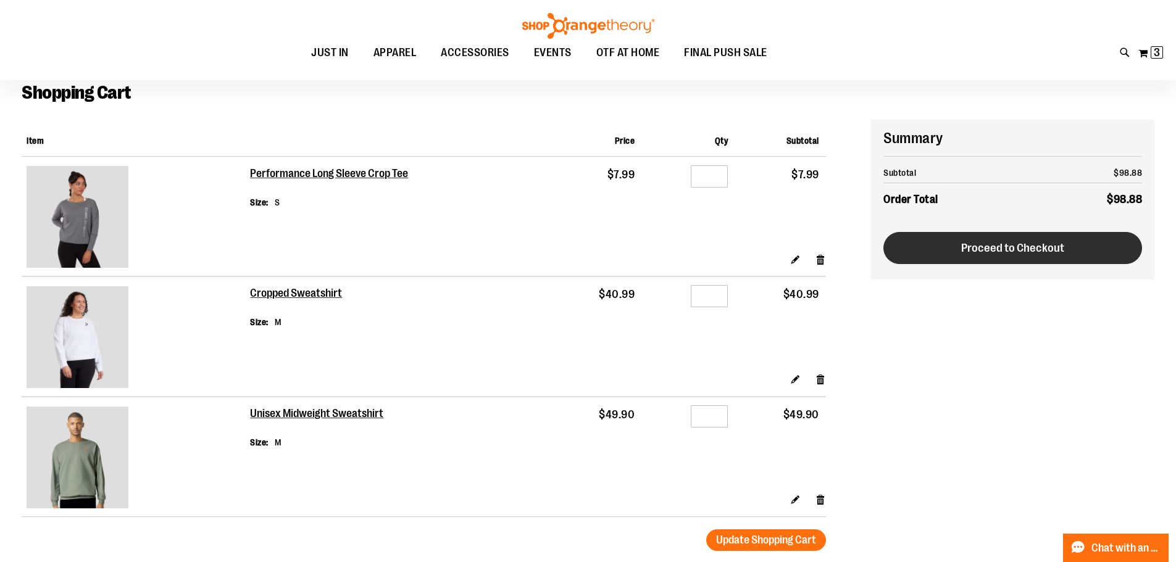
click at [989, 246] on span "Proceed to Checkout" at bounding box center [1012, 248] width 103 height 14
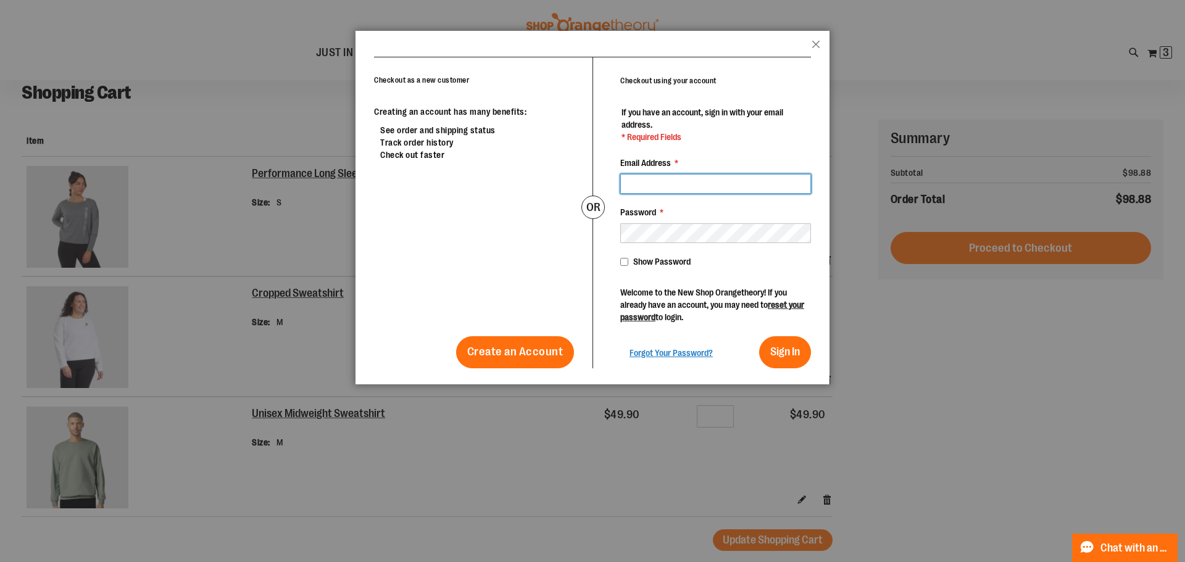
click at [713, 178] on input "Email Address *" at bounding box center [715, 184] width 191 height 20
type input "**********"
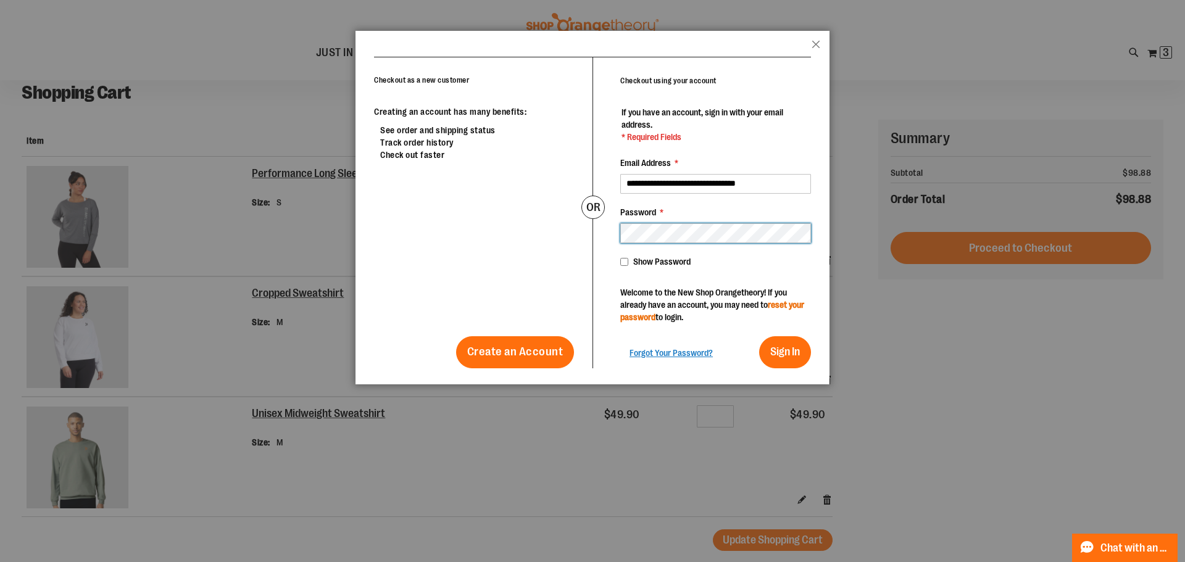
click at [759, 336] on button "Sign In" at bounding box center [785, 352] width 52 height 32
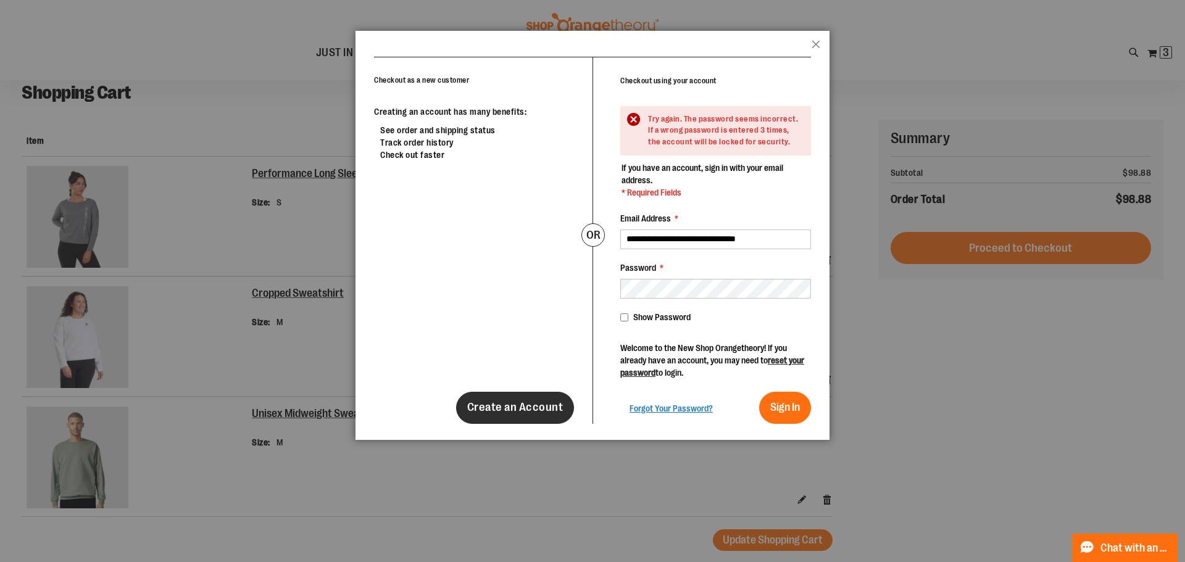
click at [546, 409] on span "Create an Account" at bounding box center [515, 407] width 96 height 14
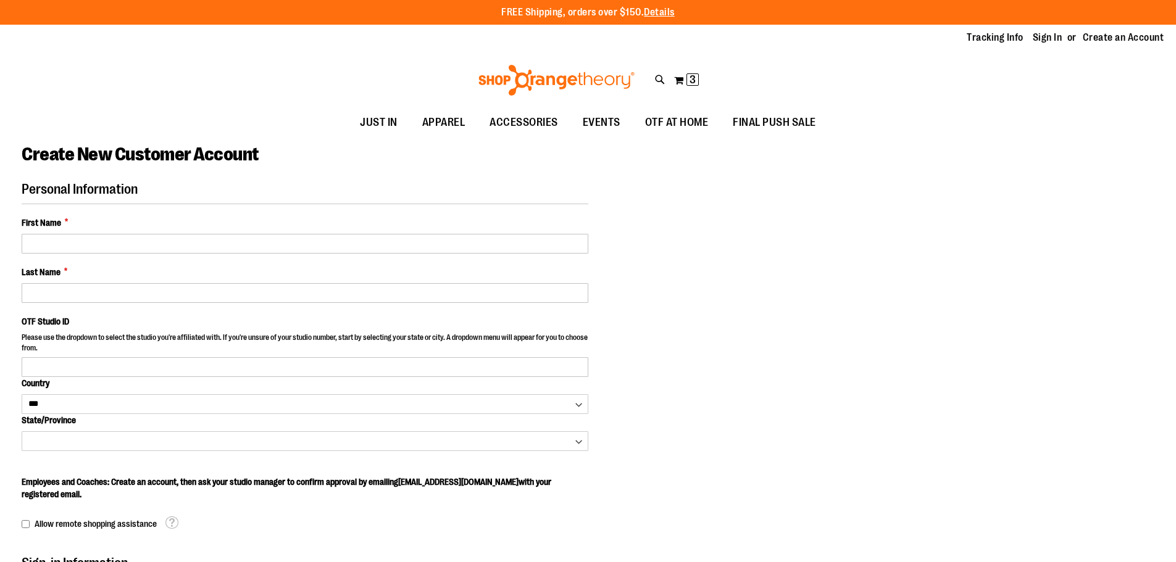
select select "***"
click at [212, 233] on div "First Name *" at bounding box center [305, 235] width 567 height 37
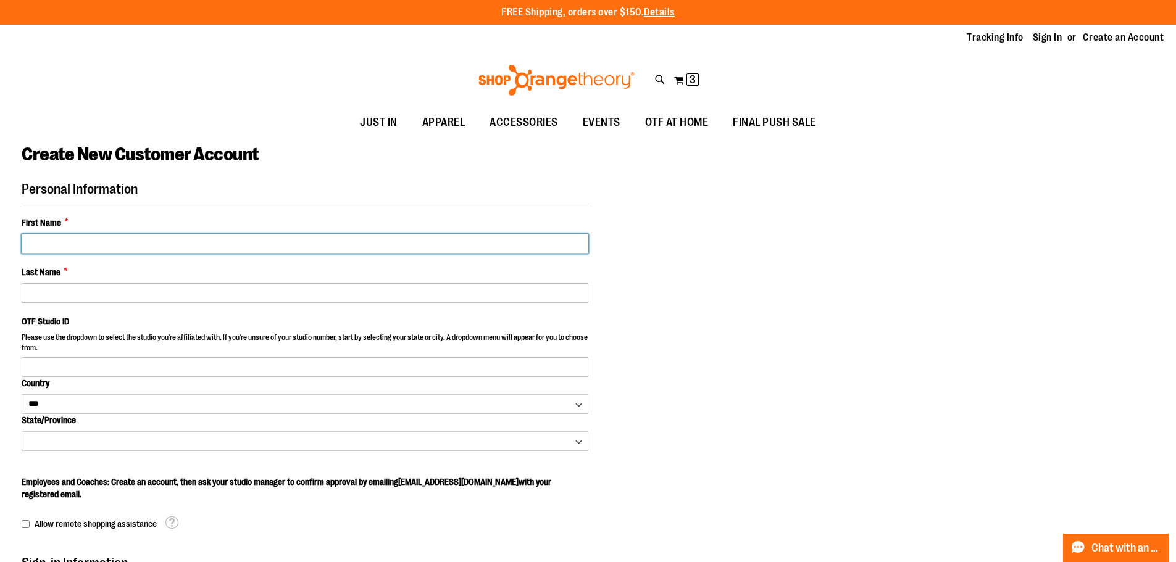
click at [212, 241] on input "First Name *" at bounding box center [305, 244] width 567 height 20
type input "***"
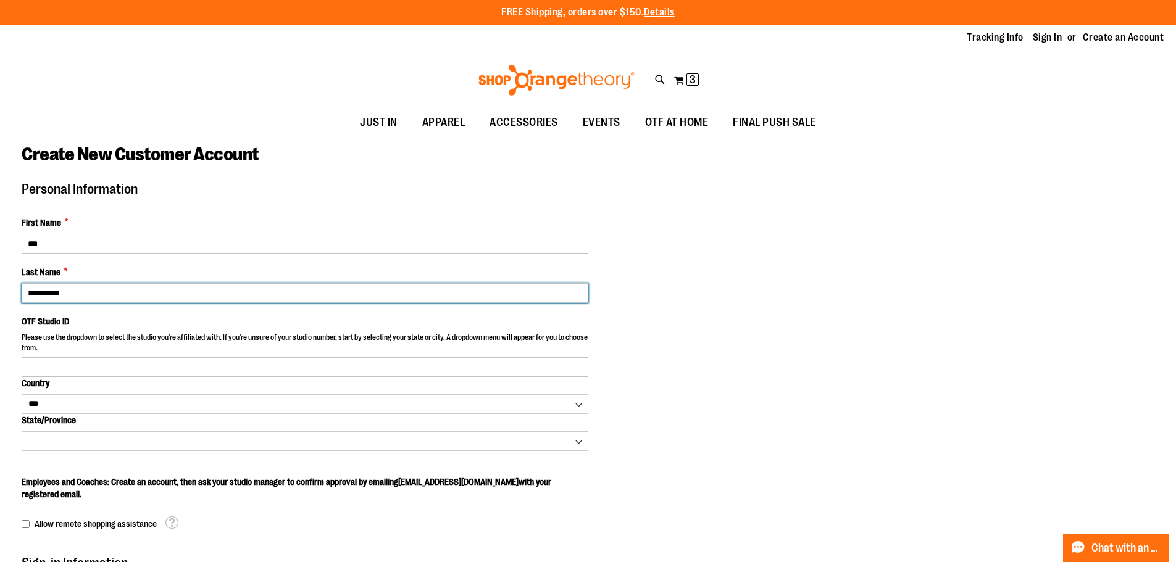
type input "**********"
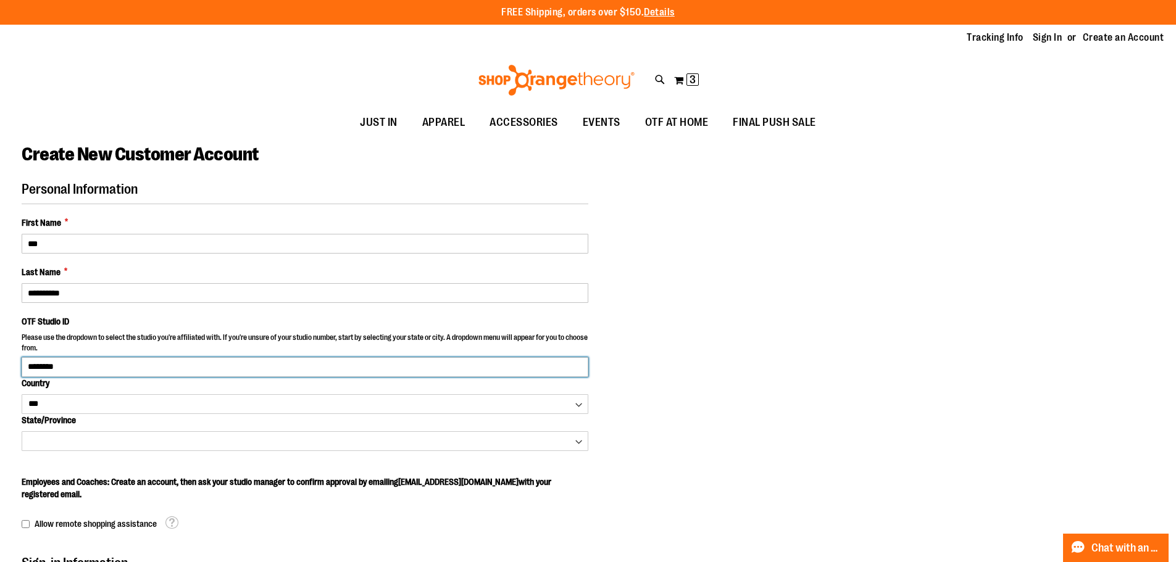
click at [72, 365] on input "********" at bounding box center [305, 367] width 567 height 20
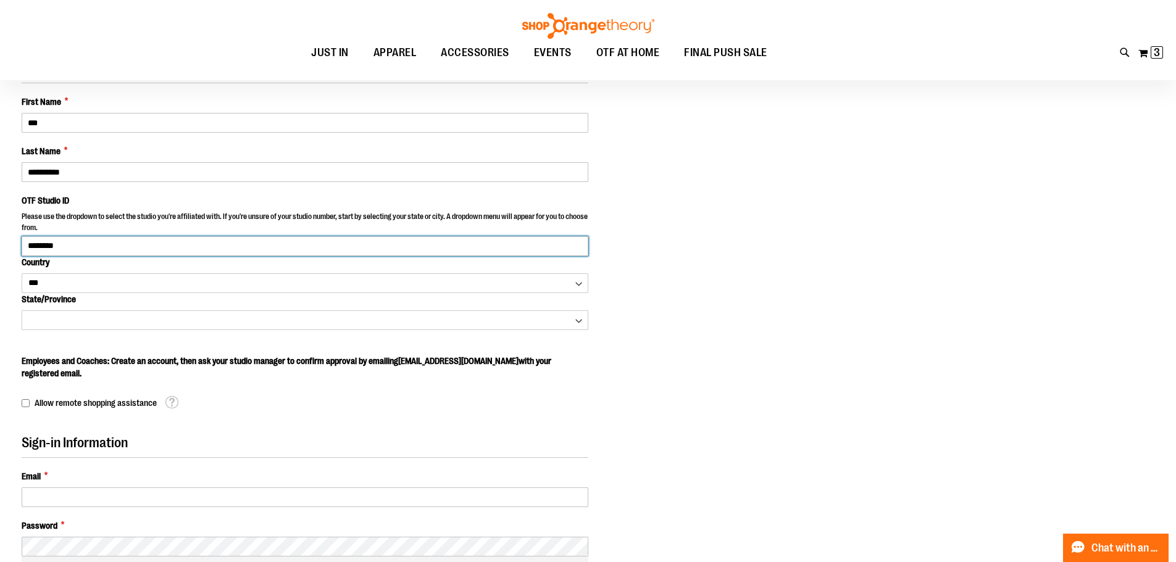
scroll to position [123, 0]
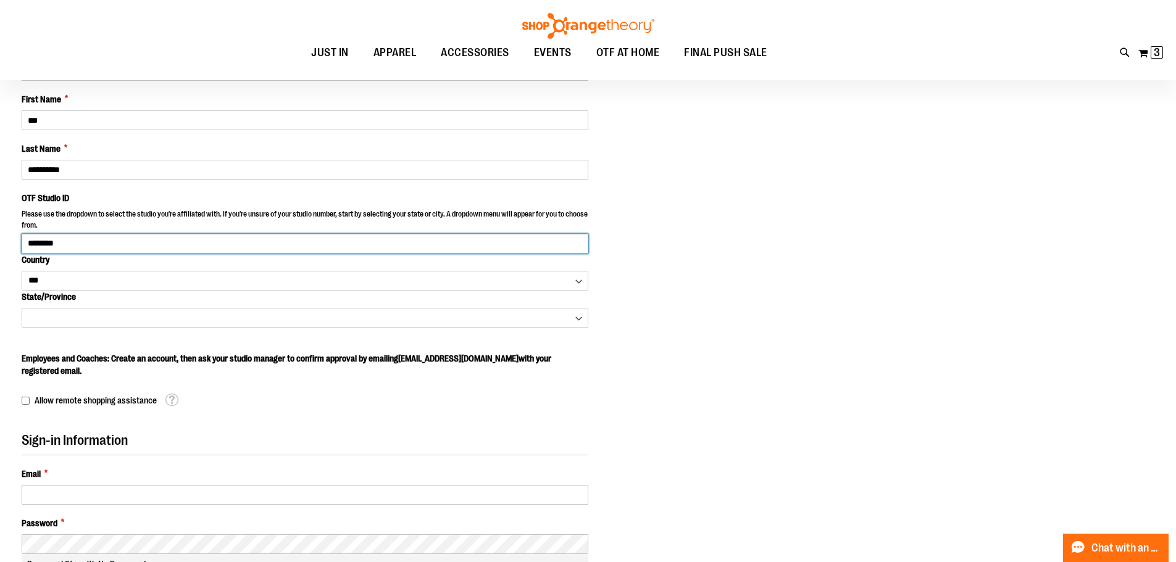
click at [80, 244] on input "********" at bounding box center [305, 244] width 567 height 20
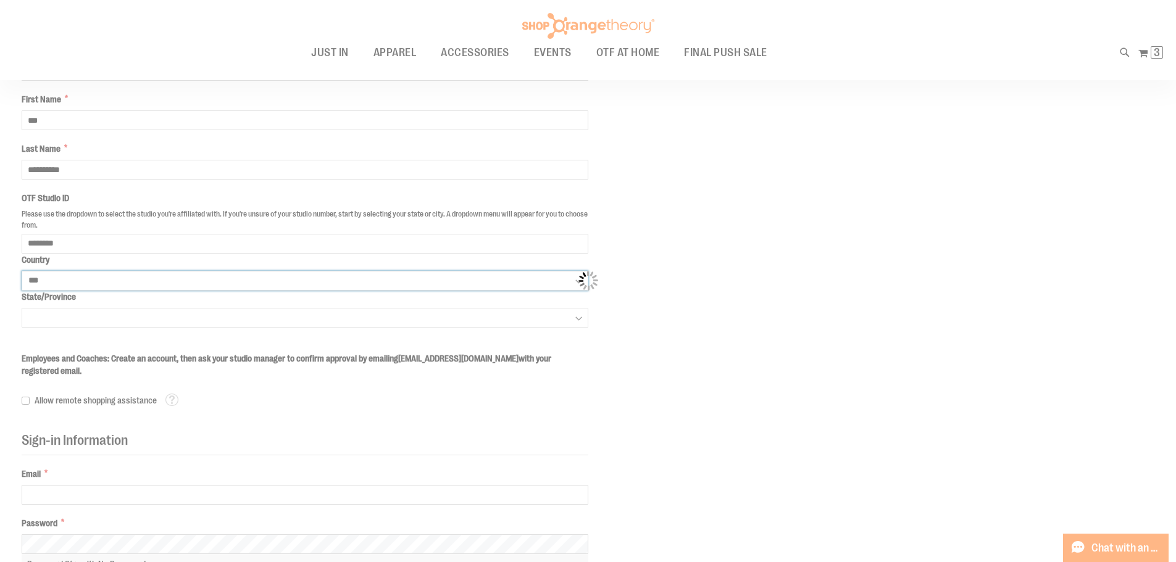
click at [80, 277] on body "Please wait... Skip to Content The store will not work correctly when cookies a…" at bounding box center [588, 158] width 1176 height 562
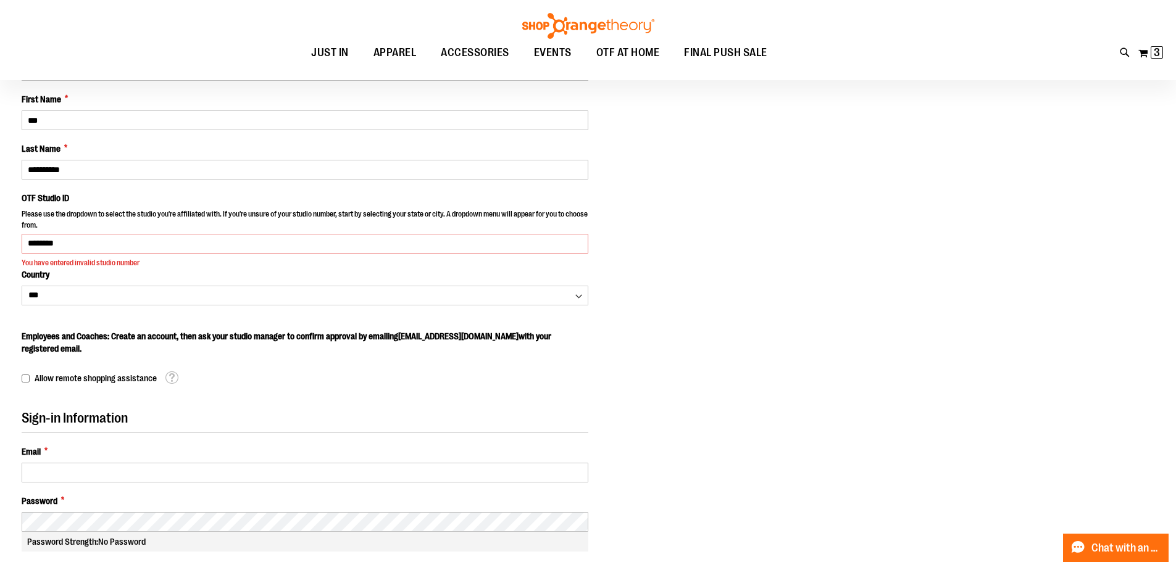
click at [0, 259] on main "**********" at bounding box center [588, 390] width 1176 height 753
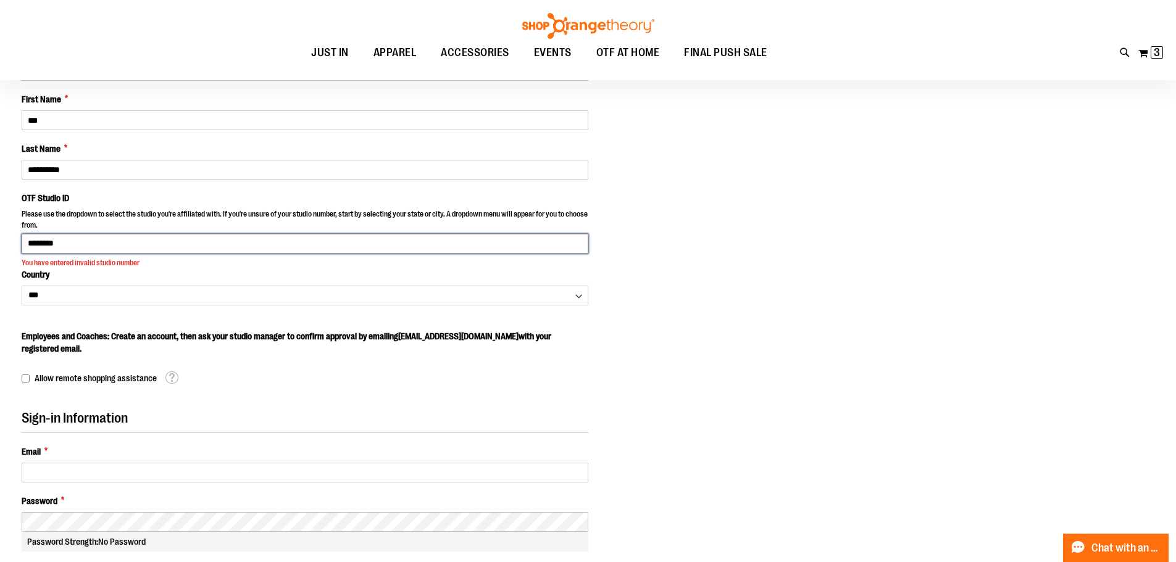
click at [41, 243] on input "********" at bounding box center [305, 244] width 567 height 20
type input "****"
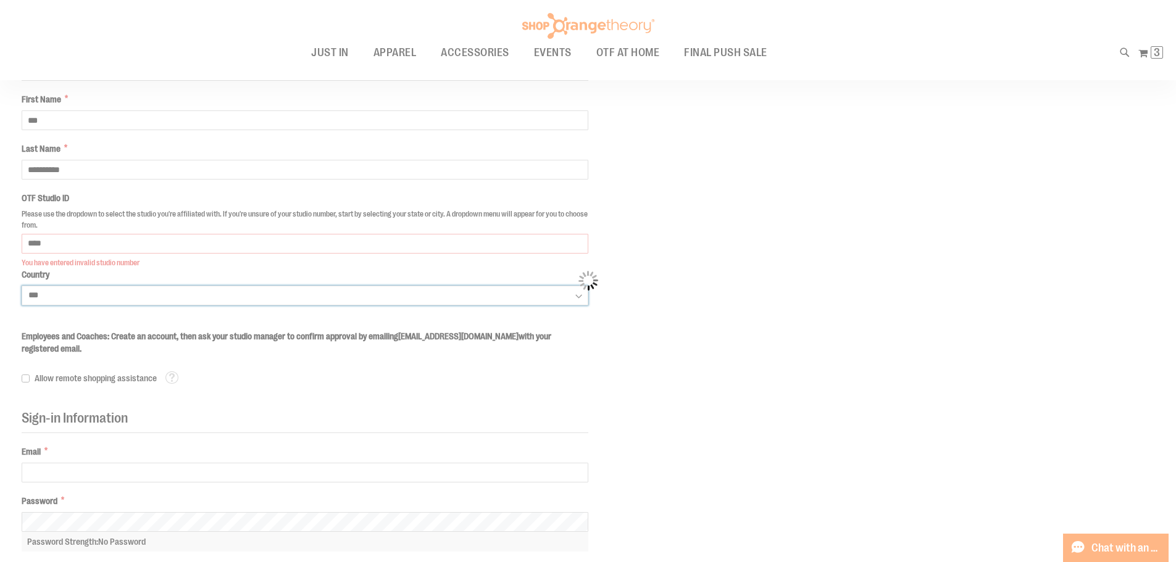
click at [120, 290] on body "Please wait... Skip to Content The store will not work correctly when cookies a…" at bounding box center [588, 158] width 1176 height 562
select select "**********"
select select "********"
select select "****"
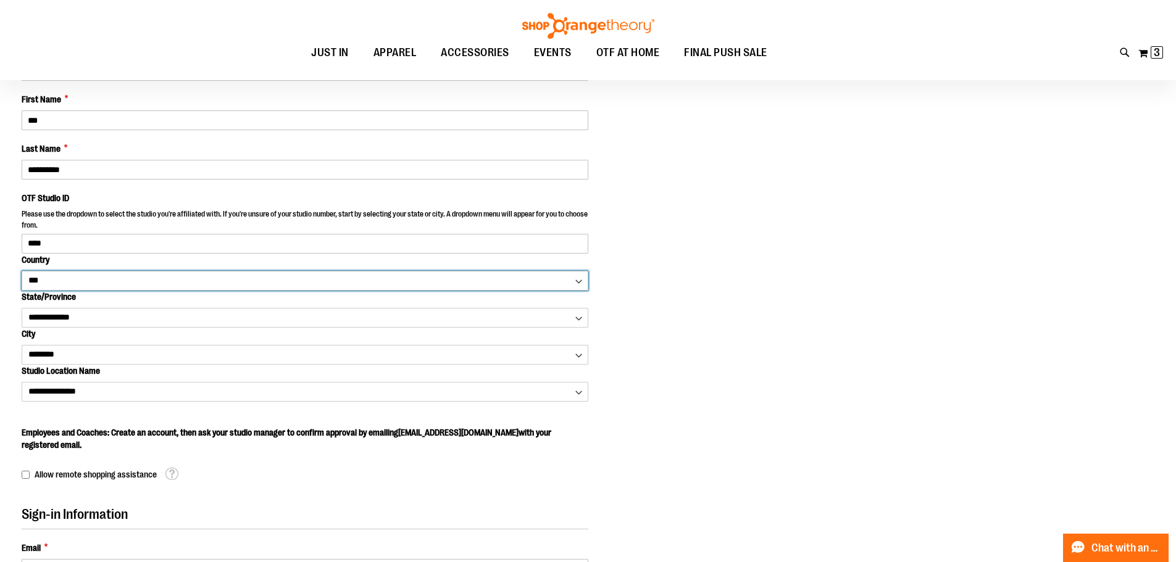
click at [22, 271] on select "*** *** ******* *** *** *** ** *** *** *** *** *** *** *** *** *** *** *** *** …" at bounding box center [305, 281] width 567 height 20
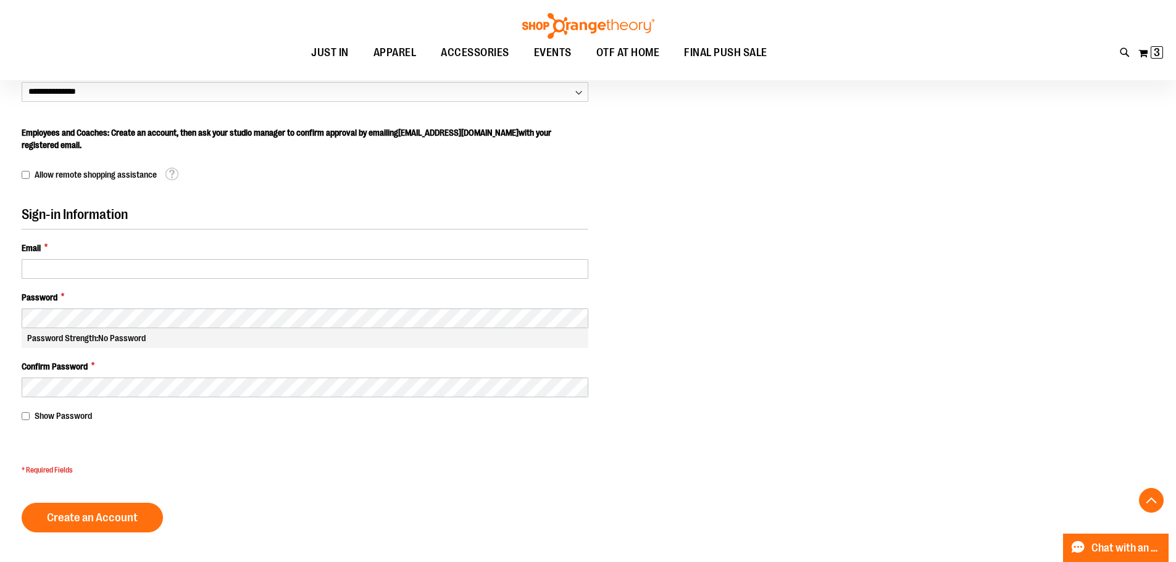
scroll to position [431, 0]
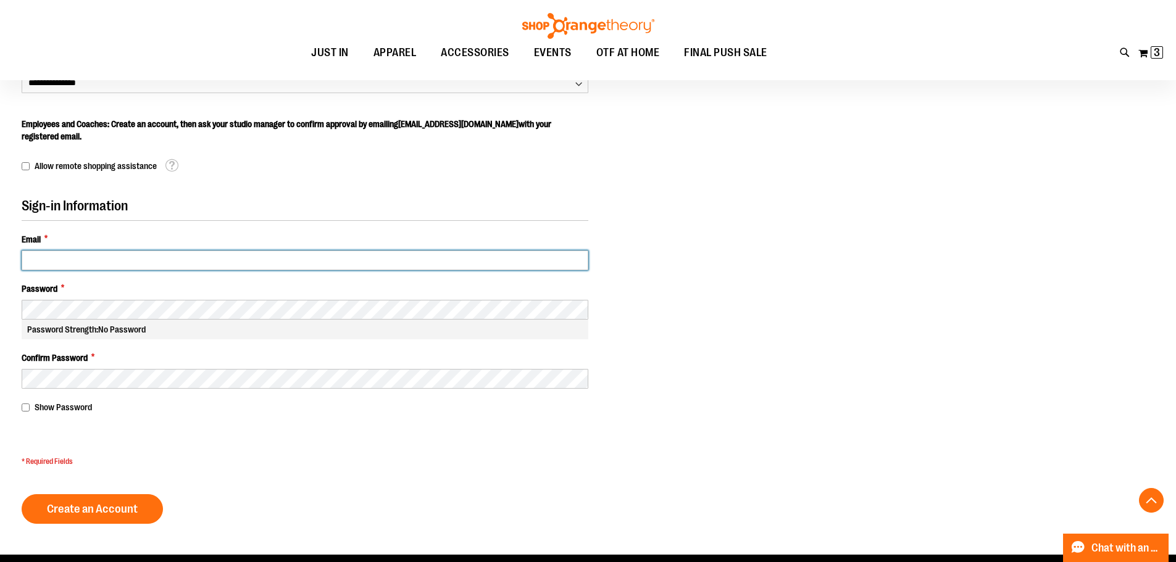
click at [74, 255] on input "Email *" at bounding box center [305, 261] width 567 height 20
type input "**********"
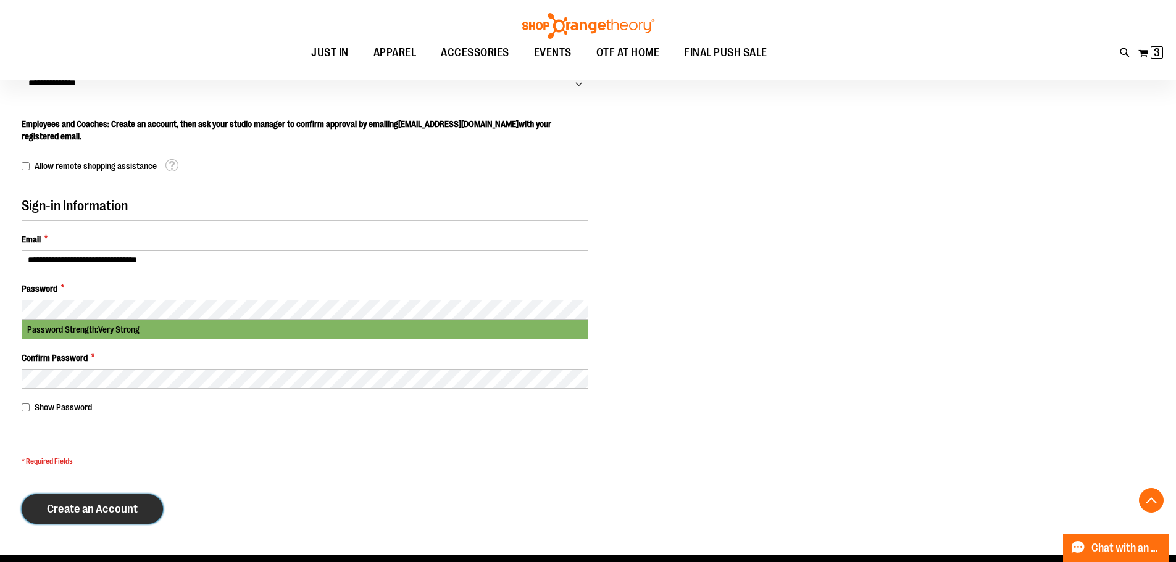
click at [143, 502] on button "Create an Account" at bounding box center [92, 509] width 141 height 30
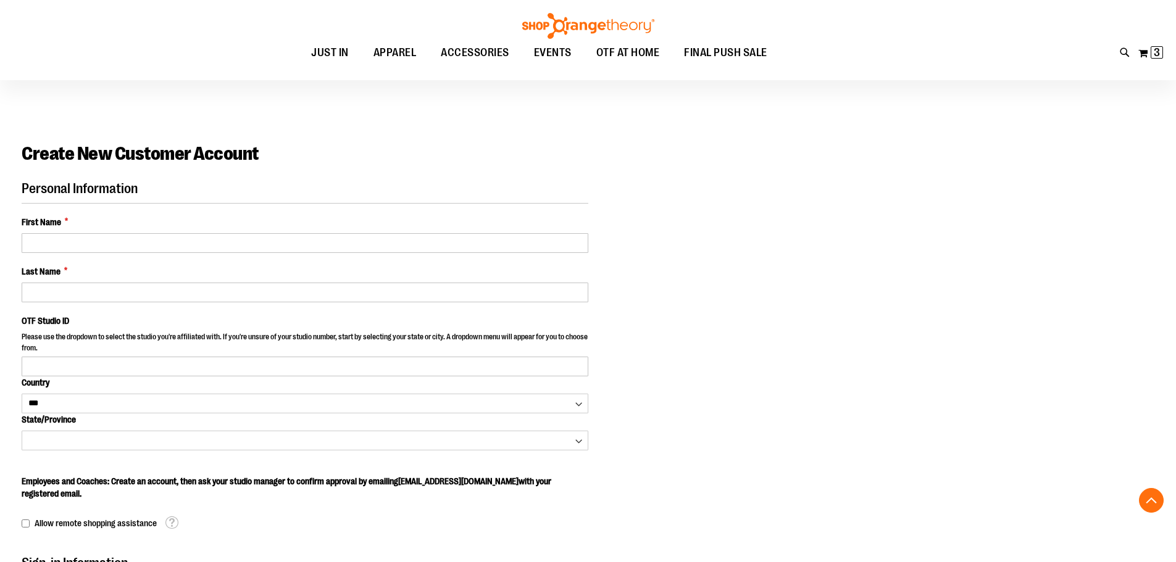
select select "***"
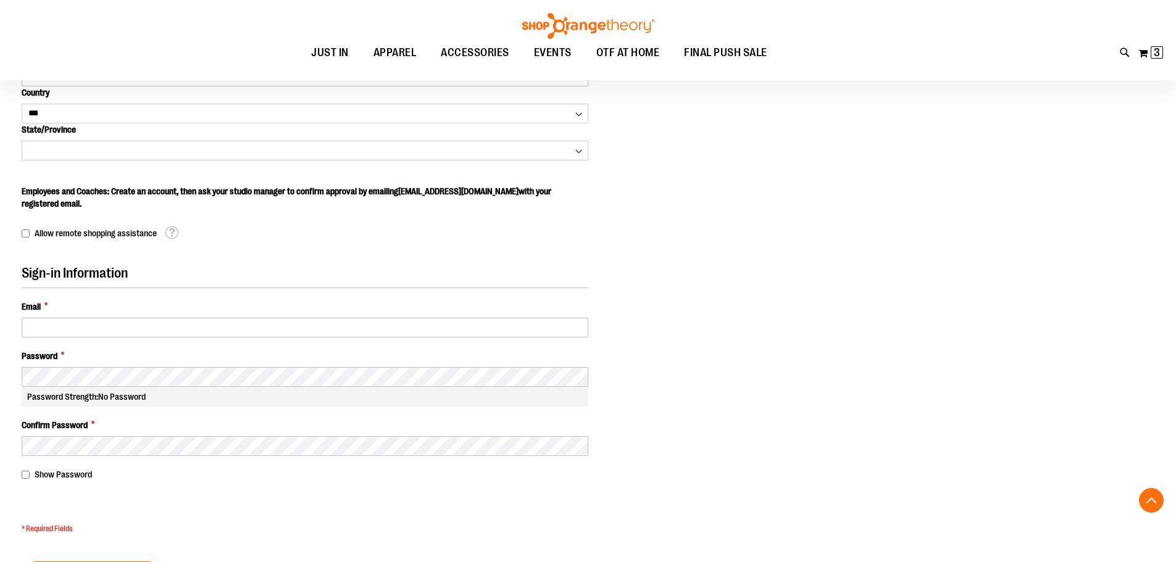
scroll to position [290, 0]
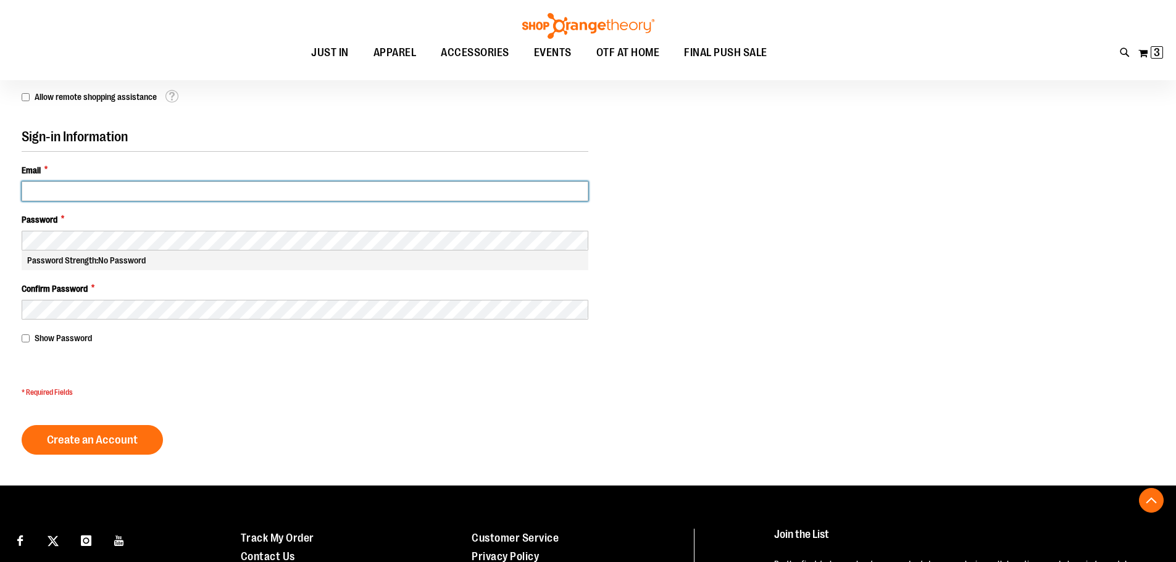
click at [96, 189] on input "Email *" at bounding box center [305, 191] width 567 height 20
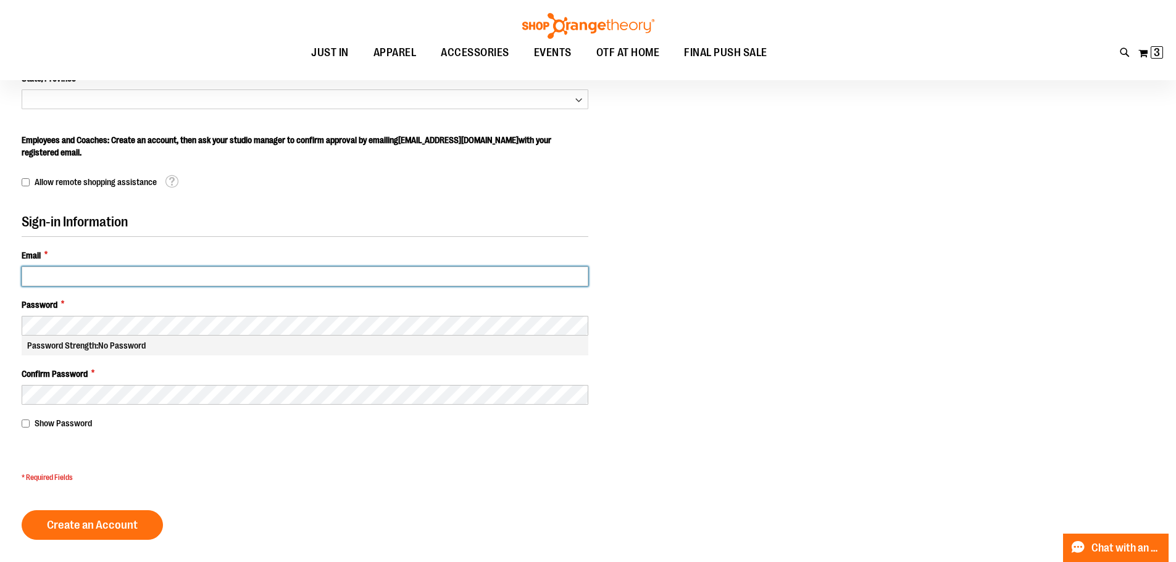
scroll to position [185, 0]
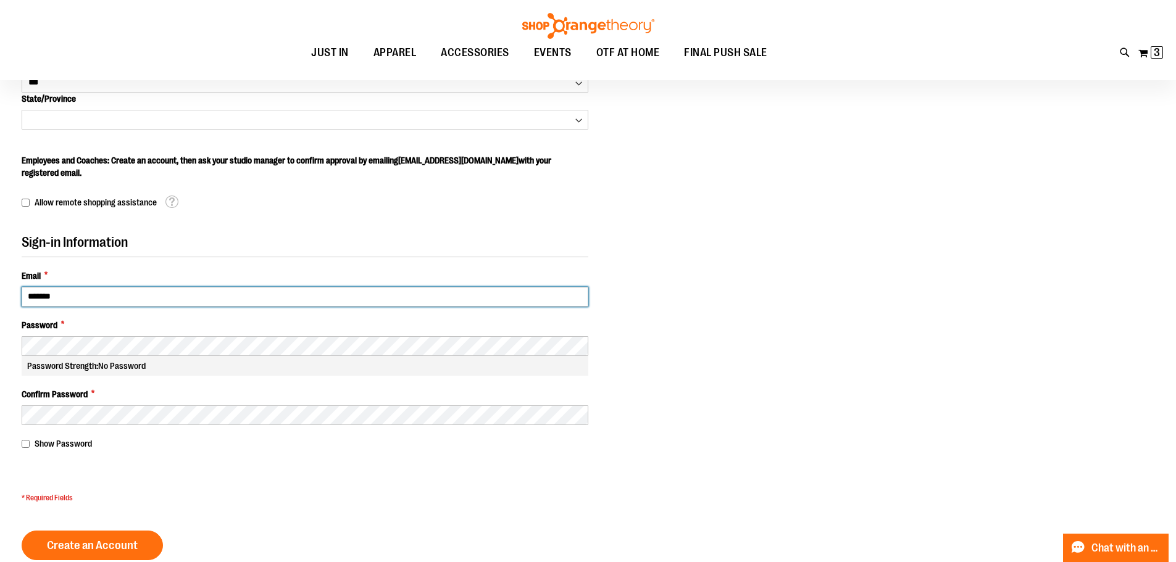
type input "**********"
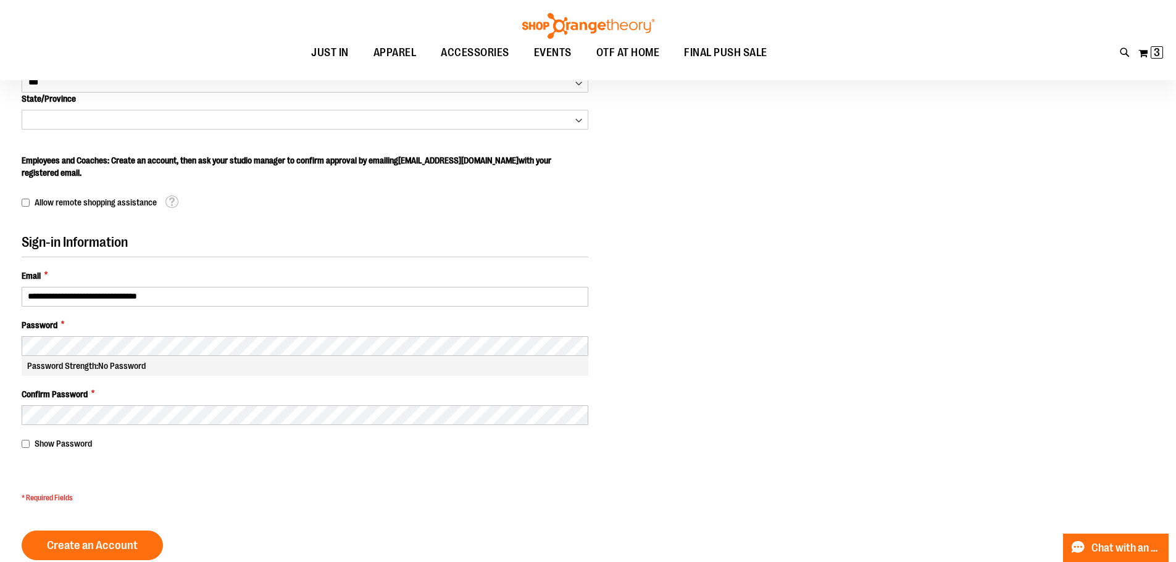
click at [405, 161] on span "Employees and Coaches: Create an account, then ask your studio manager to confi…" at bounding box center [286, 167] width 529 height 22
click at [402, 162] on span "Employees and Coaches: Create an account, then ask your studio manager to confi…" at bounding box center [286, 167] width 529 height 22
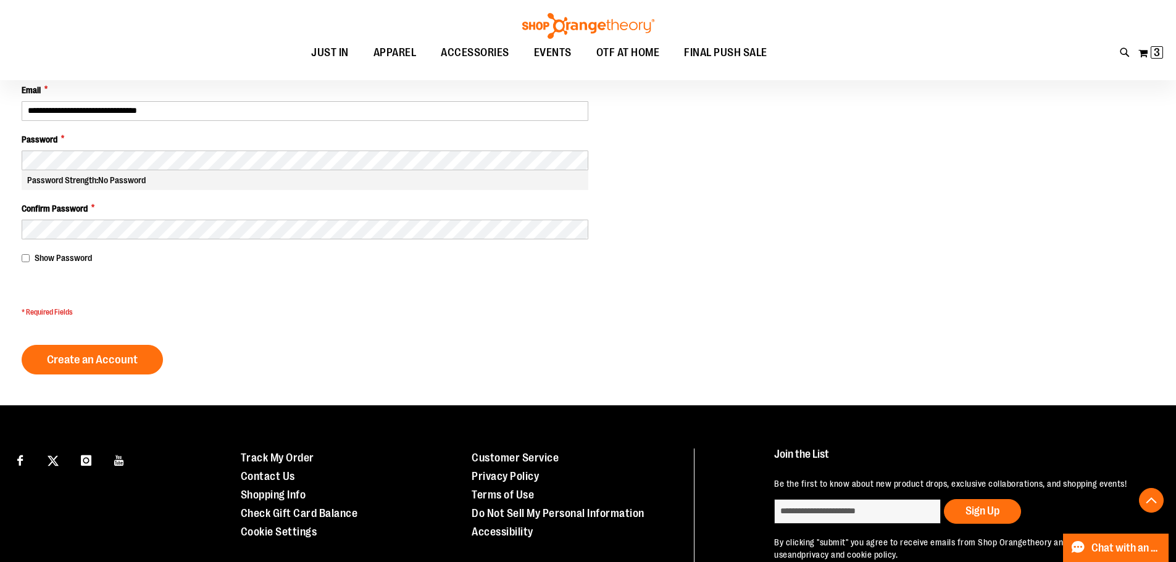
scroll to position [0, 0]
